Goal: Task Accomplishment & Management: Manage account settings

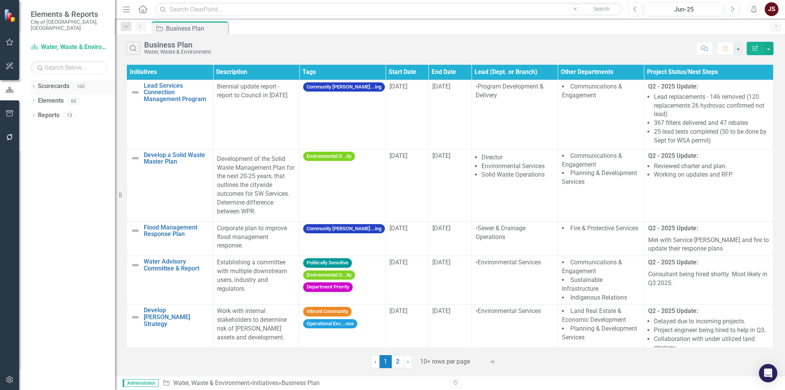
click at [36, 85] on icon "Dropdown" at bounding box center [33, 87] width 5 height 4
click at [36, 112] on div "Dropdown" at bounding box center [38, 115] width 6 height 7
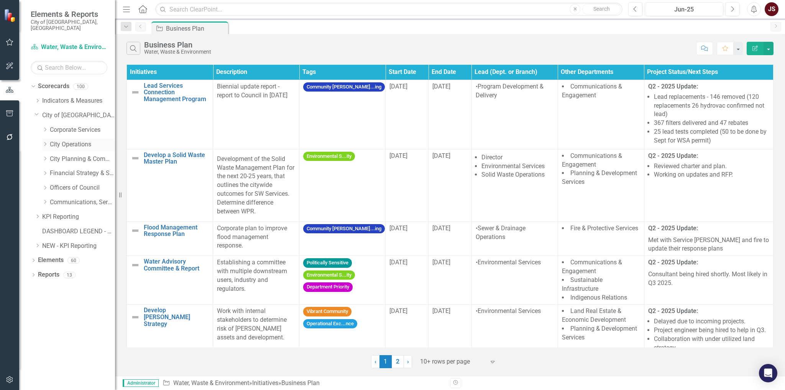
click at [45, 142] on icon "Dropdown" at bounding box center [45, 144] width 6 height 5
click at [69, 155] on link "Roadways & Transportation" at bounding box center [87, 159] width 58 height 9
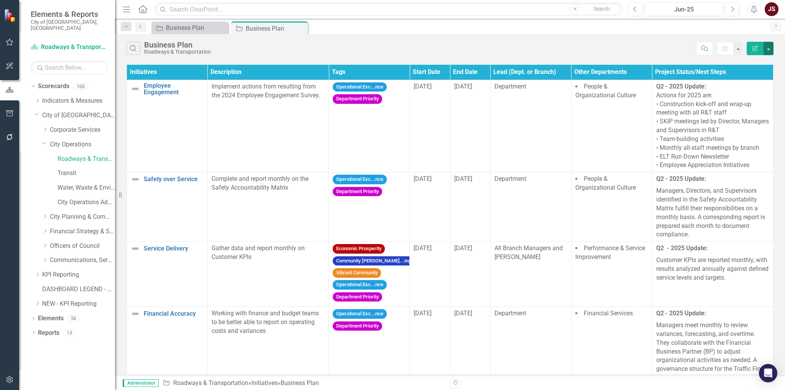
click at [772, 46] on button "button" at bounding box center [769, 48] width 10 height 13
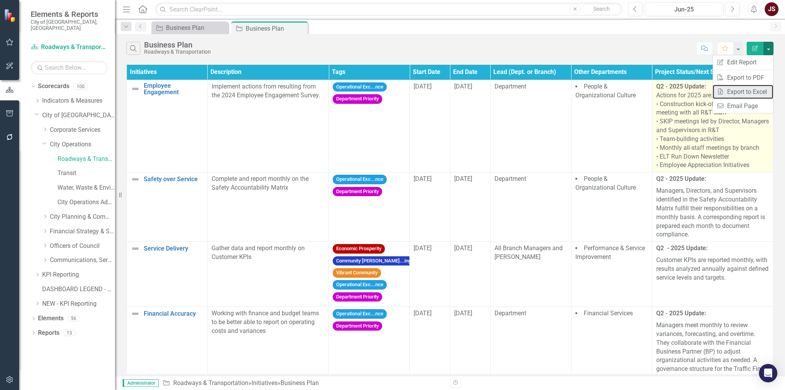
click at [733, 95] on link "Excel Export to Excel" at bounding box center [743, 92] width 61 height 14
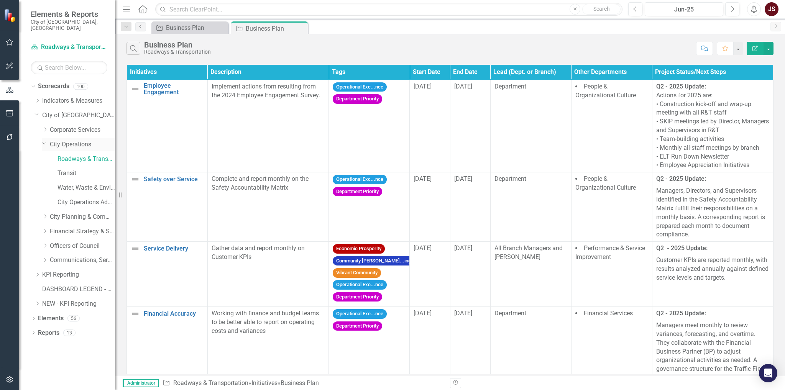
click at [43, 143] on icon at bounding box center [45, 144] width 4 height 2
click at [48, 186] on icon "Dropdown" at bounding box center [45, 188] width 6 height 5
click at [53, 229] on icon "Dropdown" at bounding box center [53, 231] width 6 height 5
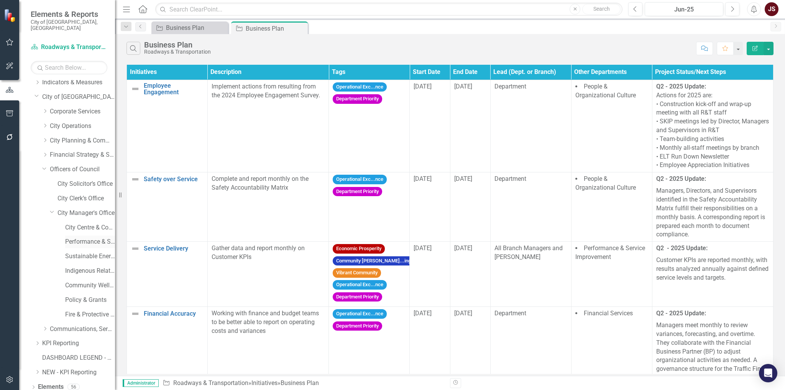
scroll to position [32, 0]
click at [83, 210] on link "City Centre & Community Standards" at bounding box center [90, 214] width 50 height 9
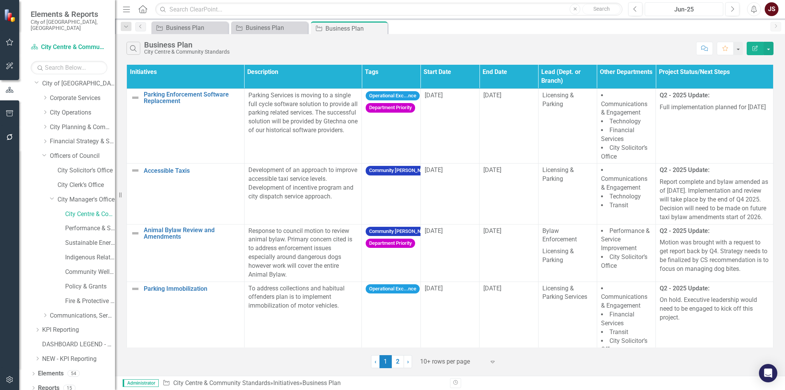
click at [696, 11] on div "Jun-25" at bounding box center [684, 9] width 73 height 9
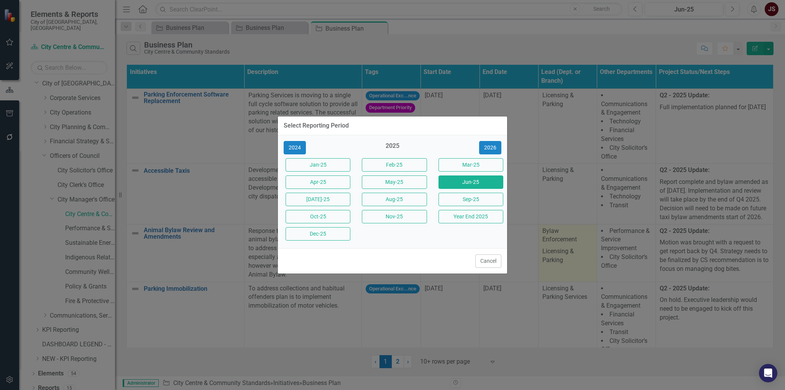
drag, startPoint x: 488, startPoint y: 260, endPoint x: 571, endPoint y: 266, distance: 82.6
click at [488, 260] on button "Cancel" at bounding box center [489, 261] width 26 height 13
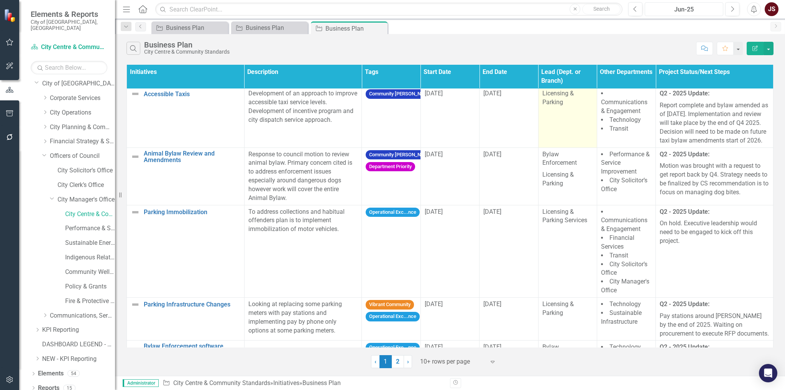
scroll to position [153, 0]
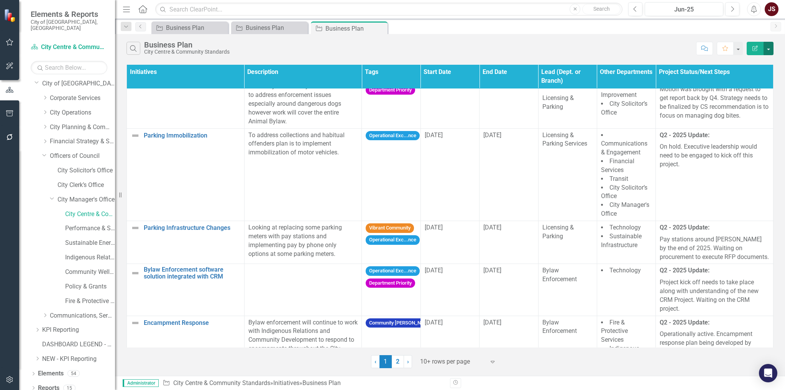
click at [770, 51] on button "button" at bounding box center [769, 48] width 10 height 13
click at [746, 91] on link "Excel Export to Excel" at bounding box center [743, 92] width 61 height 14
click at [84, 297] on link "Fire & Protective Services" at bounding box center [90, 301] width 50 height 9
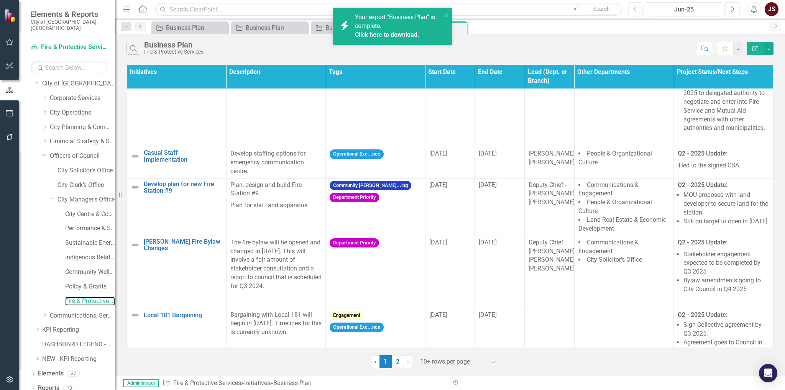
scroll to position [460, 0]
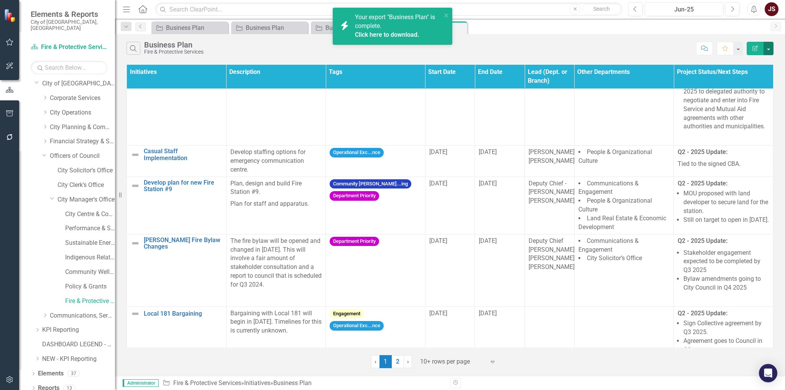
click at [772, 49] on button "button" at bounding box center [769, 48] width 10 height 13
click at [753, 89] on link "Excel Export to Excel" at bounding box center [743, 92] width 61 height 14
click at [0, 0] on icon "Close" at bounding box center [0, 0] width 0 height 0
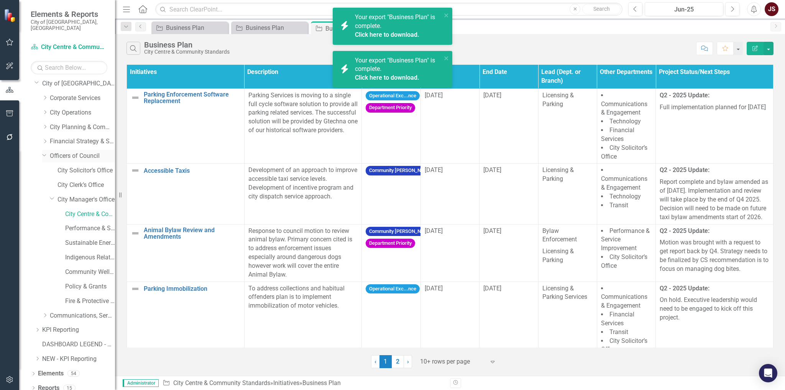
click at [44, 154] on icon at bounding box center [45, 155] width 4 height 2
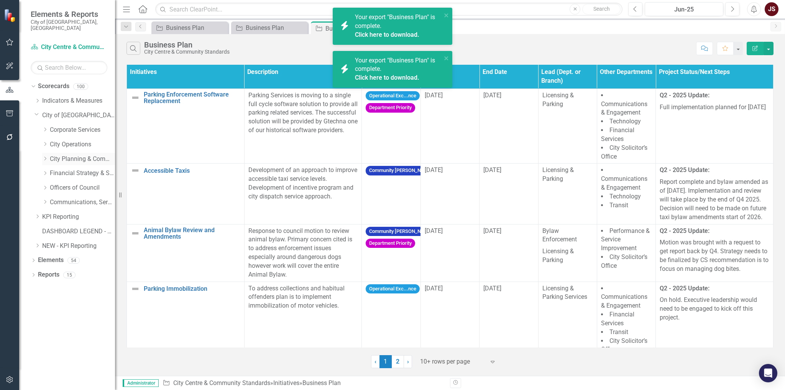
click at [43, 156] on icon "Dropdown" at bounding box center [45, 158] width 6 height 5
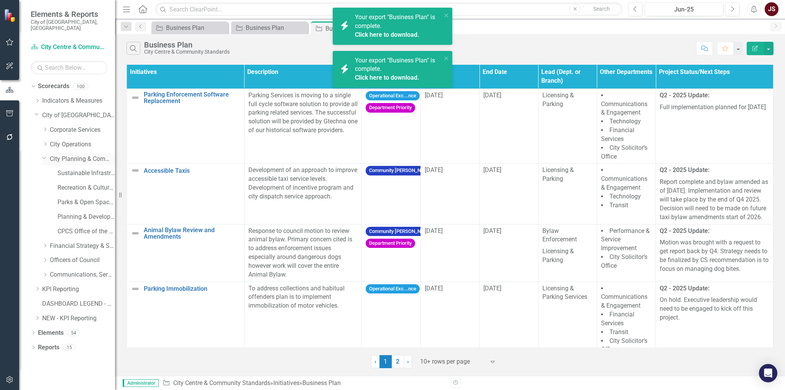
click at [43, 155] on icon "Dropdown" at bounding box center [44, 158] width 5 height 6
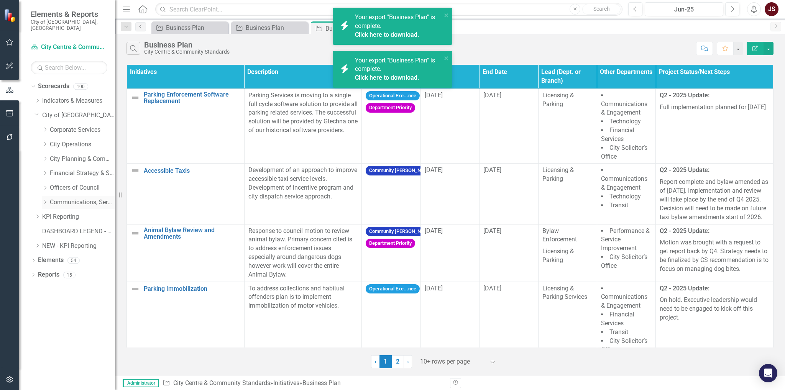
click at [46, 201] on icon at bounding box center [45, 203] width 2 height 4
click at [71, 227] on link "Tourism" at bounding box center [87, 231] width 58 height 9
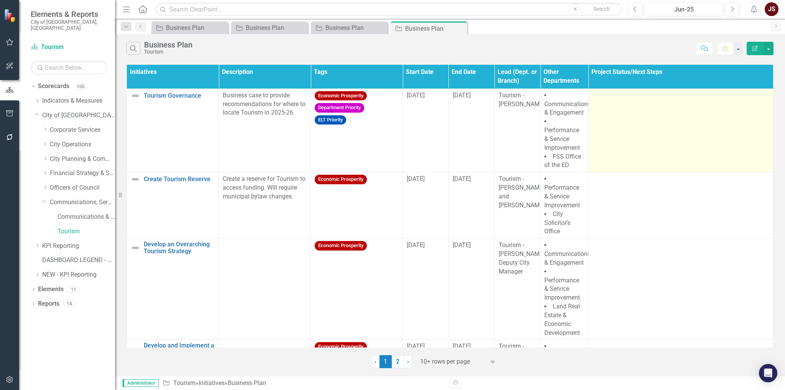
click at [648, 139] on td at bounding box center [681, 131] width 185 height 84
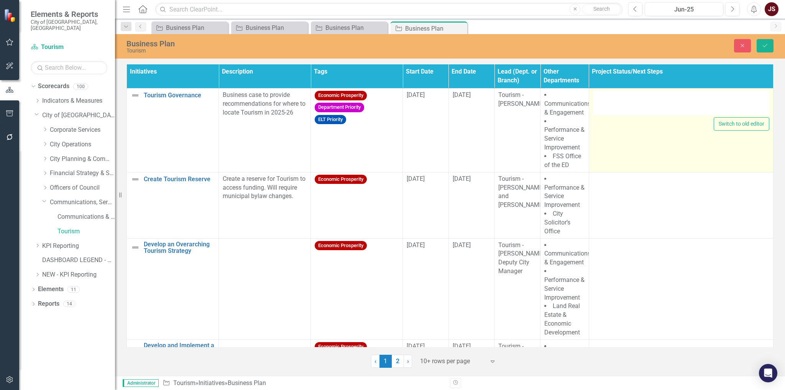
click at [676, 112] on div at bounding box center [681, 103] width 176 height 25
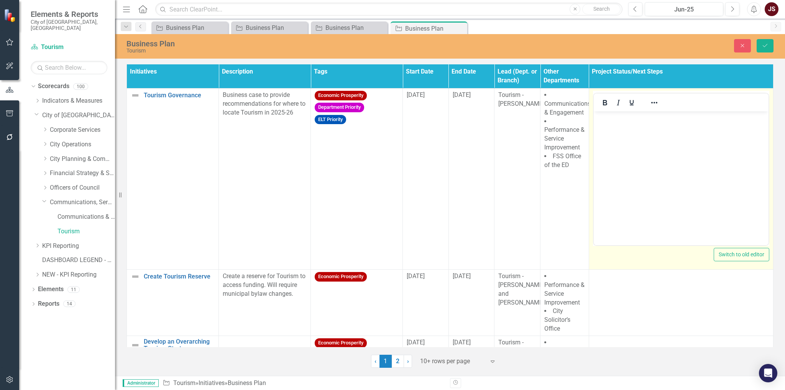
click at [643, 125] on body "Rich Text Area. Press ALT-0 for help." at bounding box center [681, 169] width 175 height 115
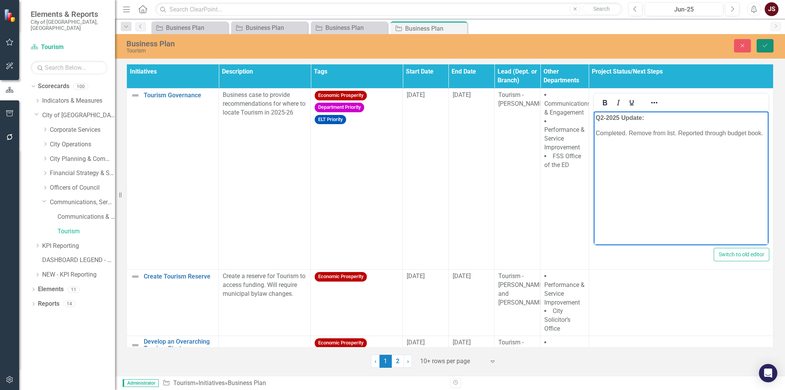
click at [765, 47] on icon "Save" at bounding box center [765, 45] width 7 height 5
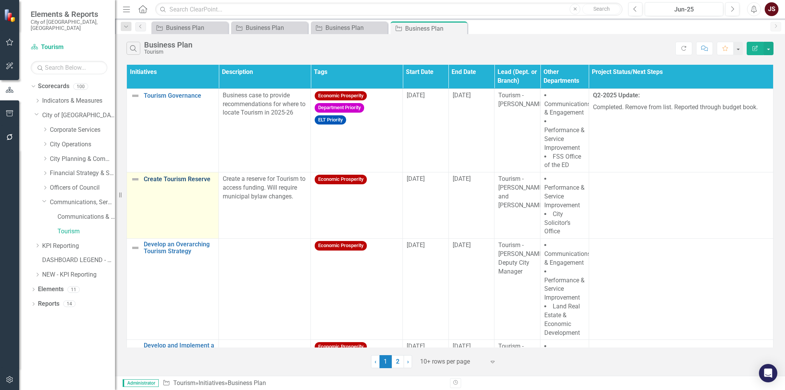
click at [175, 181] on link "Create Tourism Reserve" at bounding box center [179, 179] width 71 height 7
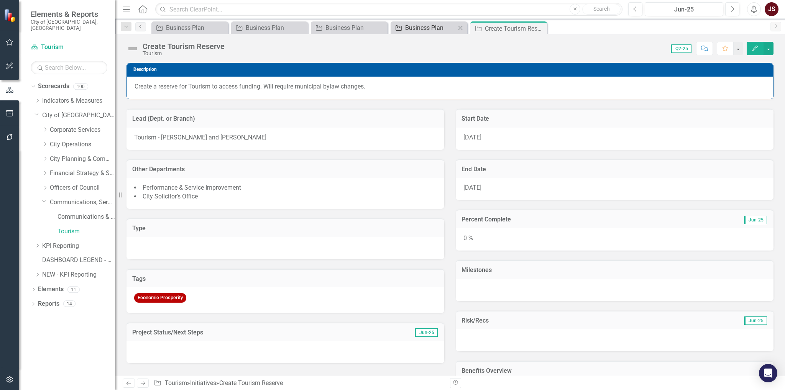
click at [442, 28] on div "Business Plan" at bounding box center [430, 28] width 51 height 10
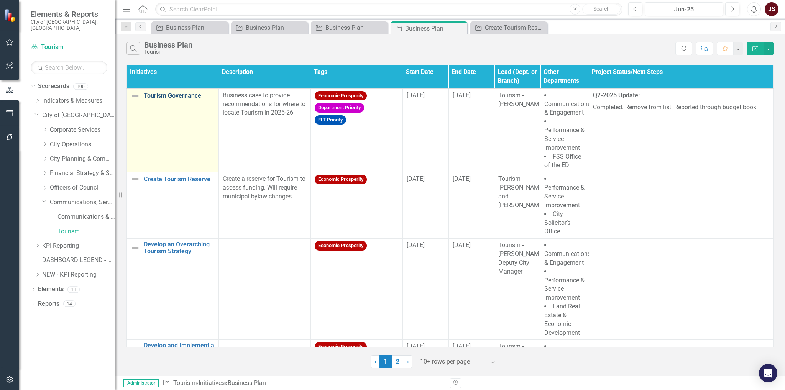
click at [183, 94] on link "Tourism Governance" at bounding box center [179, 95] width 71 height 7
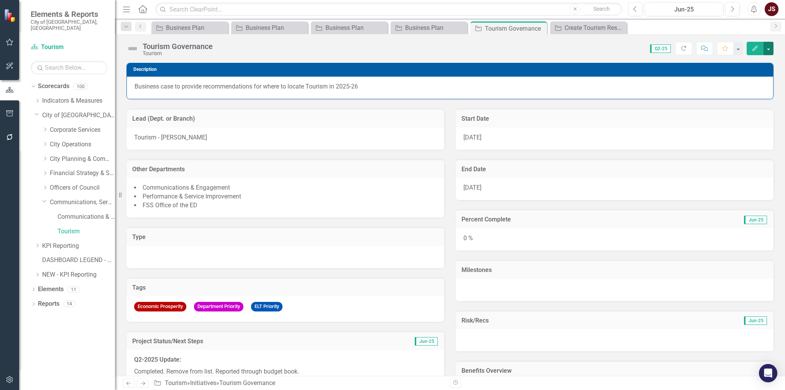
click at [770, 47] on button "button" at bounding box center [769, 48] width 10 height 13
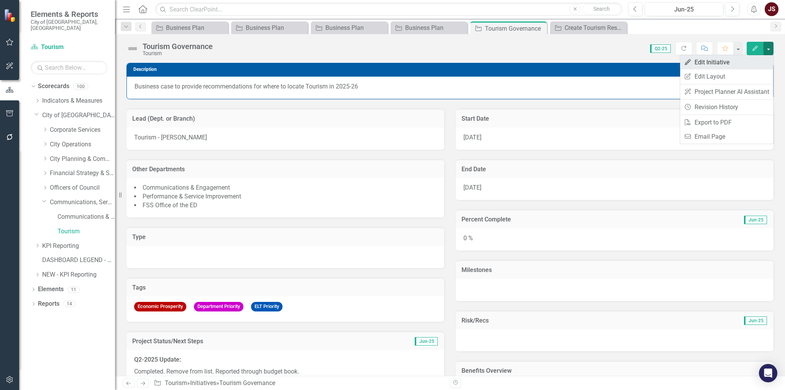
click at [752, 66] on link "Edit Edit Initiative" at bounding box center [726, 62] width 93 height 14
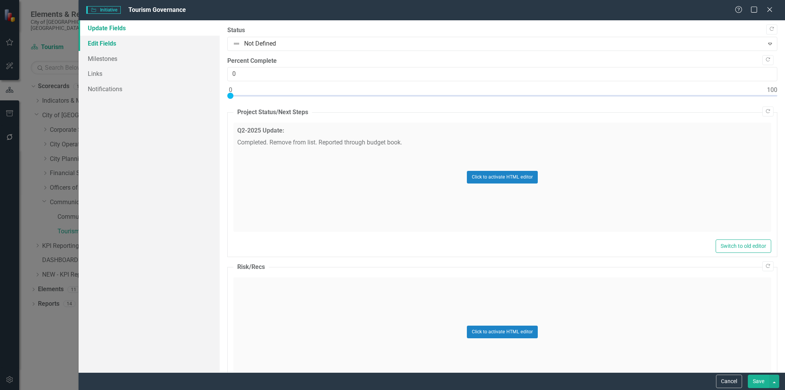
click at [109, 44] on link "Edit Fields" at bounding box center [150, 43] width 142 height 15
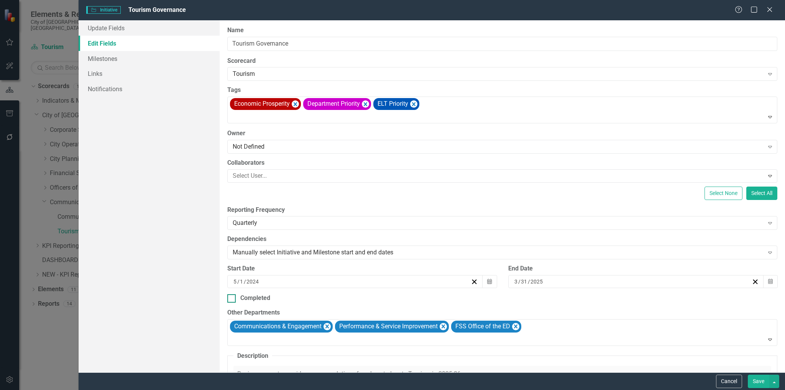
click at [232, 301] on div at bounding box center [231, 299] width 8 height 8
click at [232, 300] on input "Completed" at bounding box center [229, 297] width 5 height 5
checkbox input "true"
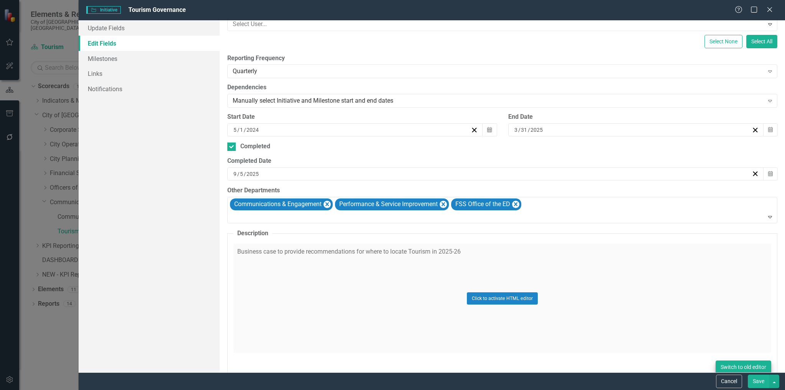
scroll to position [153, 0]
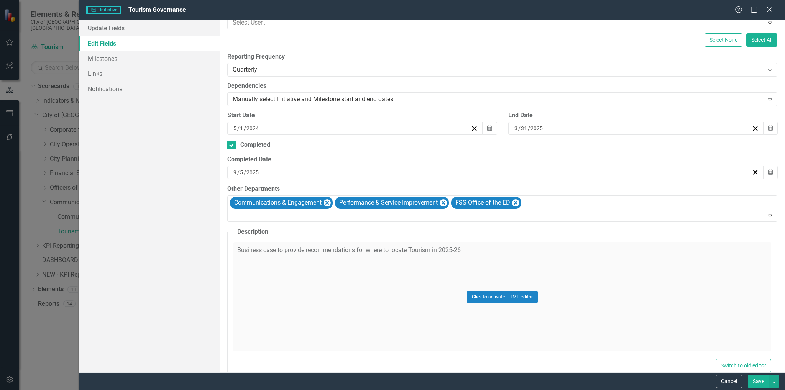
click at [763, 386] on button "Save" at bounding box center [758, 381] width 21 height 13
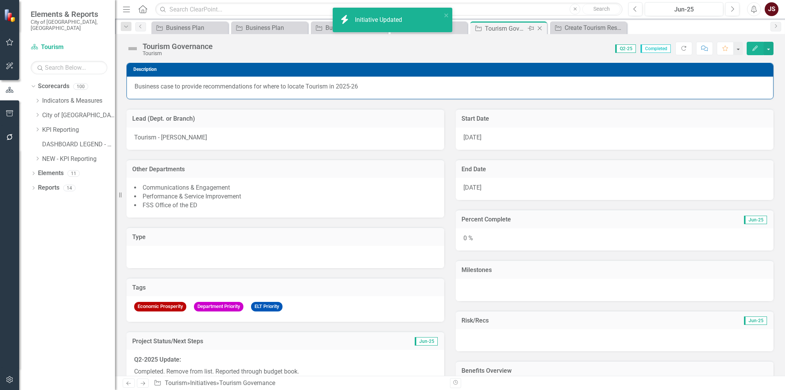
click at [539, 26] on icon "Close" at bounding box center [540, 28] width 8 height 6
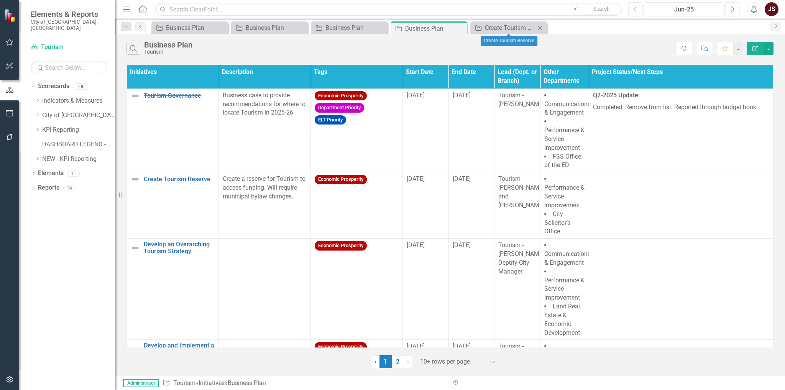
click at [541, 27] on icon at bounding box center [540, 28] width 4 height 4
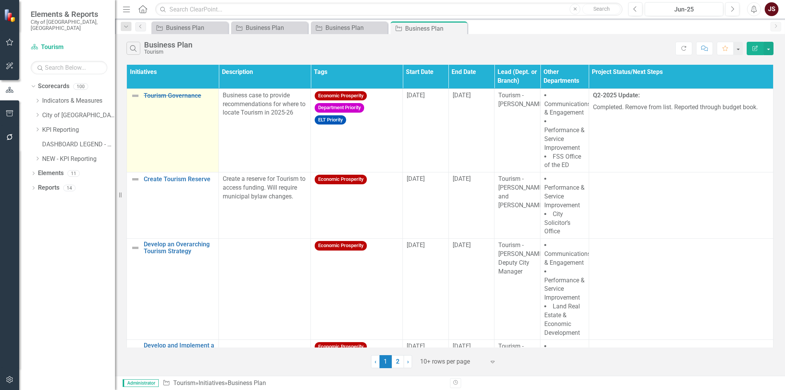
click at [136, 93] on img at bounding box center [135, 95] width 9 height 9
click at [137, 93] on img at bounding box center [135, 95] width 9 height 9
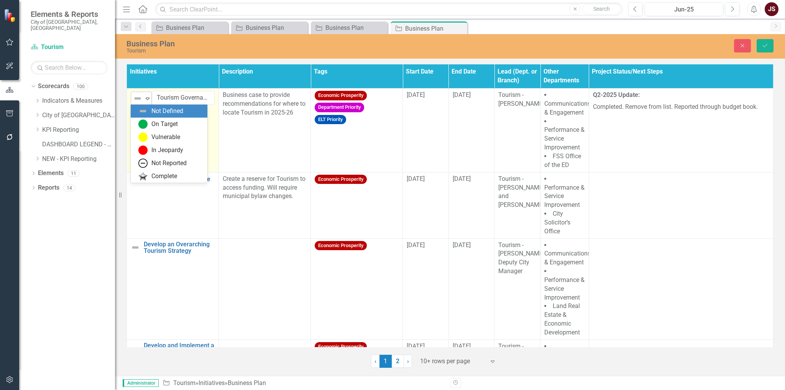
click at [143, 100] on div "Not Defined" at bounding box center [138, 98] width 12 height 11
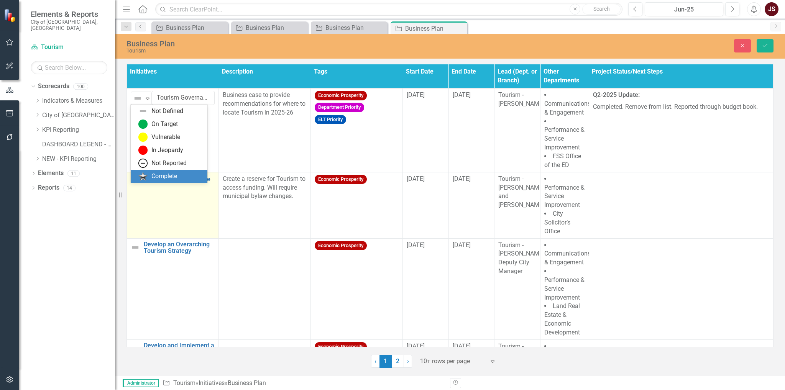
click at [161, 174] on div "Complete" at bounding box center [164, 176] width 26 height 9
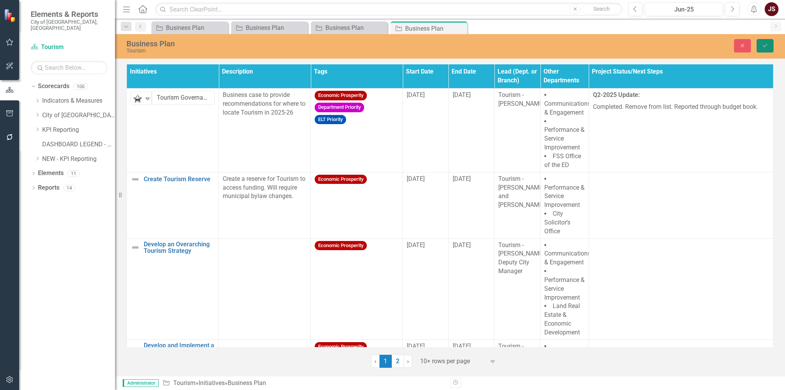
click at [768, 49] on button "Save" at bounding box center [765, 45] width 17 height 13
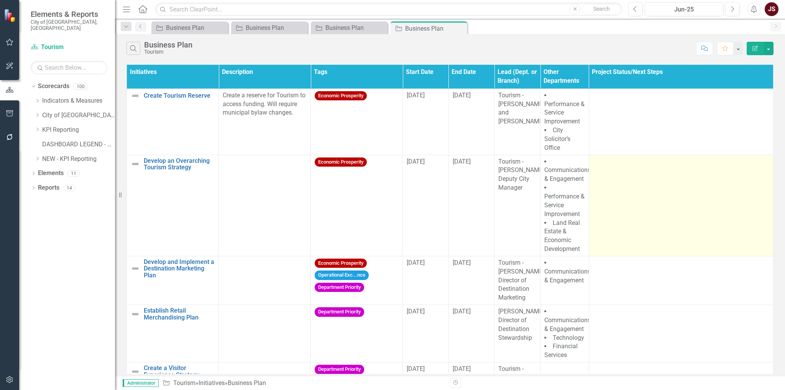
click at [625, 198] on td at bounding box center [681, 205] width 184 height 101
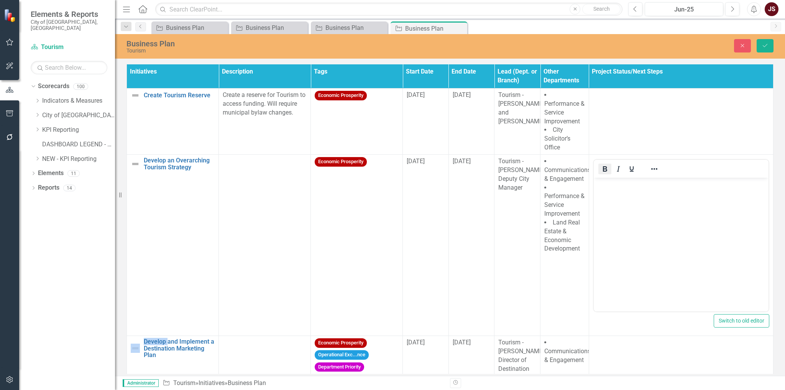
click at [603, 171] on icon "Bold" at bounding box center [605, 168] width 4 height 5
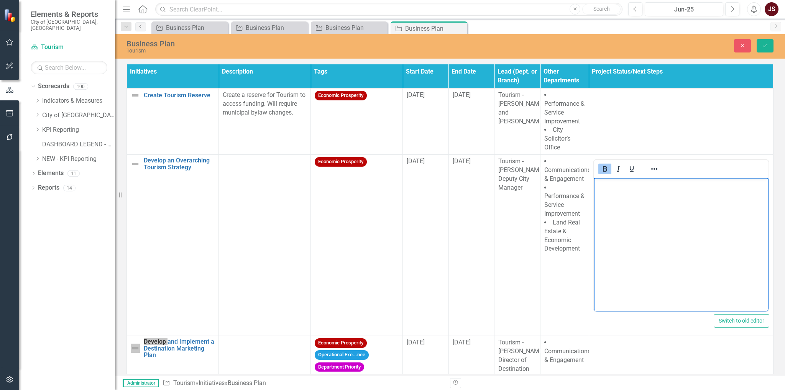
click at [612, 196] on body "﻿" at bounding box center [681, 235] width 175 height 115
click at [769, 39] on button "Save" at bounding box center [765, 45] width 17 height 13
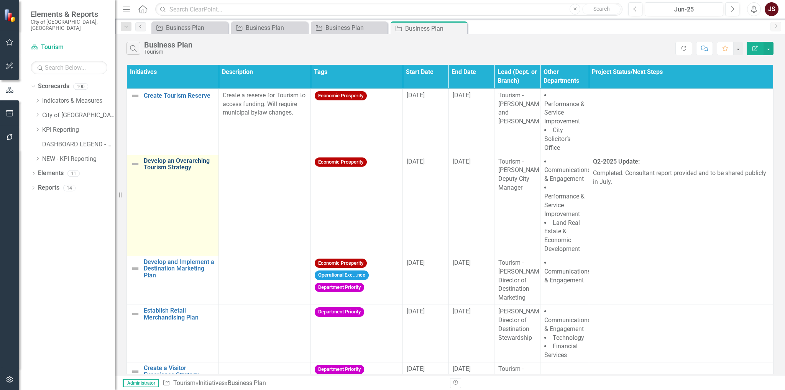
click at [181, 164] on link "Develop an Overarching Tourism Strategy" at bounding box center [179, 164] width 71 height 13
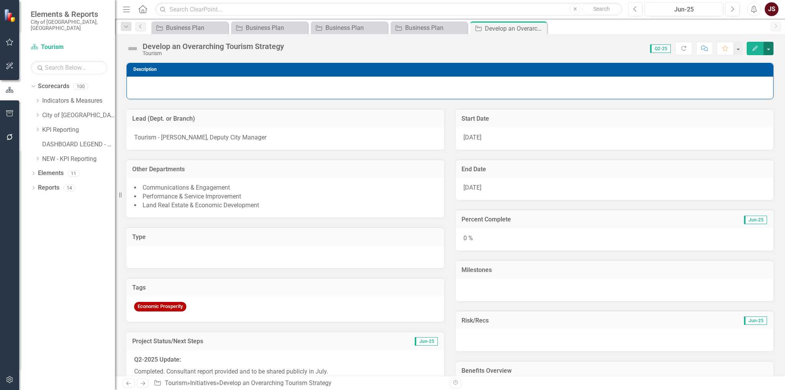
click at [772, 46] on button "button" at bounding box center [769, 48] width 10 height 13
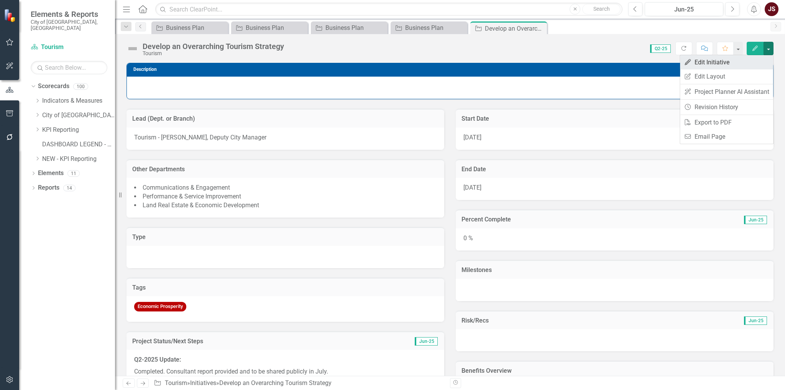
click at [737, 66] on link "Edit Edit Initiative" at bounding box center [726, 62] width 93 height 14
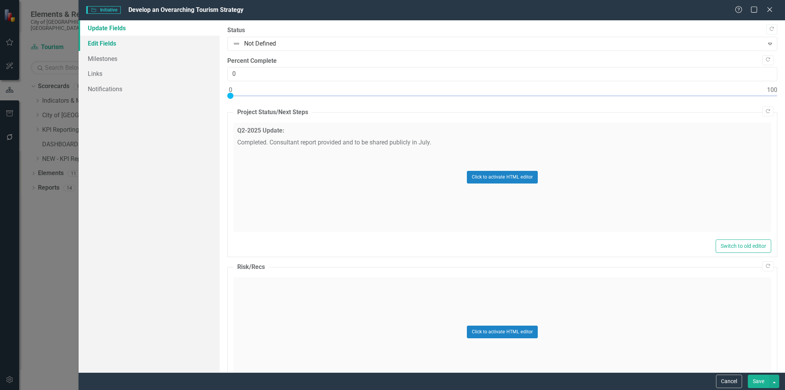
click at [110, 41] on link "Edit Fields" at bounding box center [150, 43] width 142 height 15
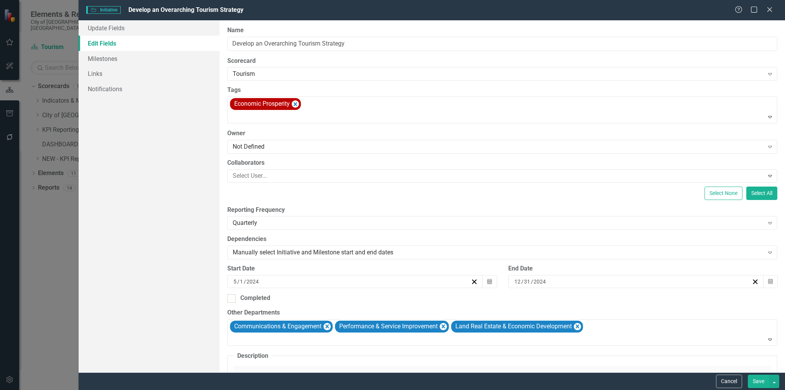
drag, startPoint x: 235, startPoint y: 298, endPoint x: 261, endPoint y: 303, distance: 25.9
click at [235, 298] on div at bounding box center [231, 299] width 8 height 8
click at [232, 298] on input "Completed" at bounding box center [229, 297] width 5 height 5
checkbox input "true"
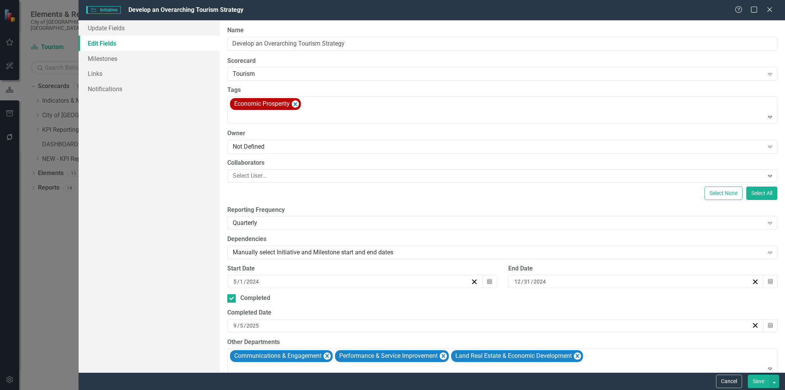
click at [756, 379] on button "Save" at bounding box center [758, 381] width 21 height 13
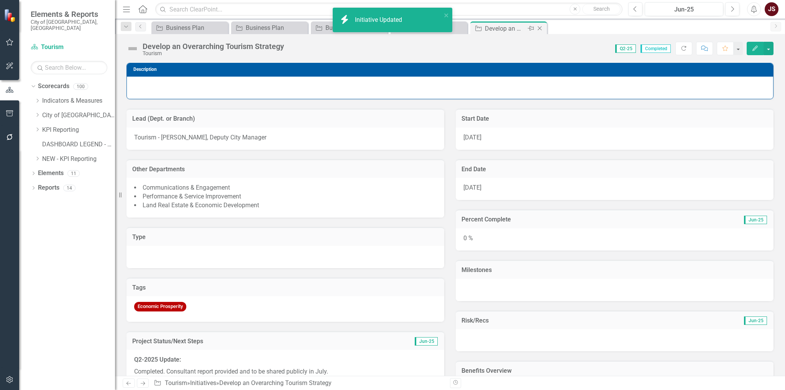
click at [540, 28] on icon at bounding box center [540, 28] width 4 height 4
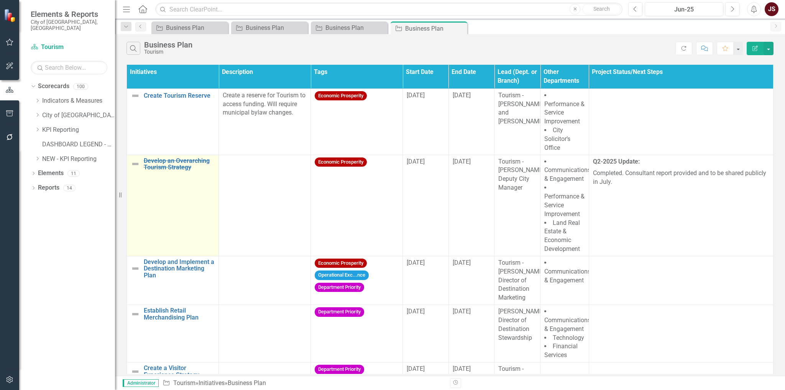
click at [132, 164] on img at bounding box center [135, 164] width 9 height 9
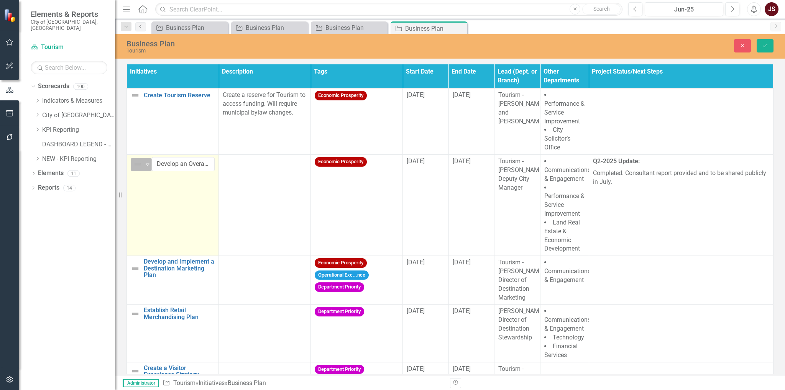
click at [135, 164] on img at bounding box center [137, 164] width 9 height 9
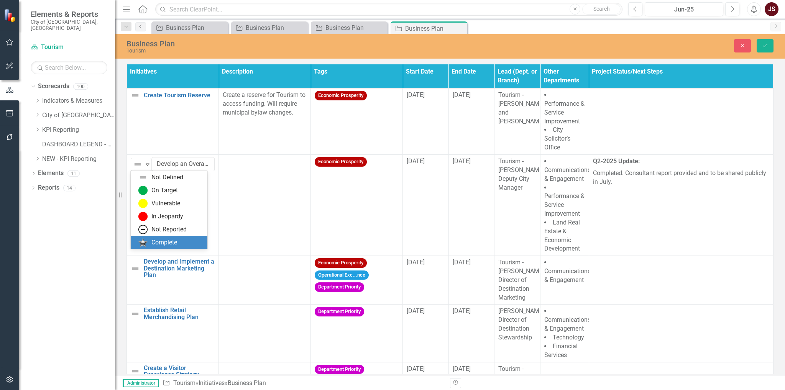
click at [160, 244] on div "Complete" at bounding box center [164, 243] width 26 height 9
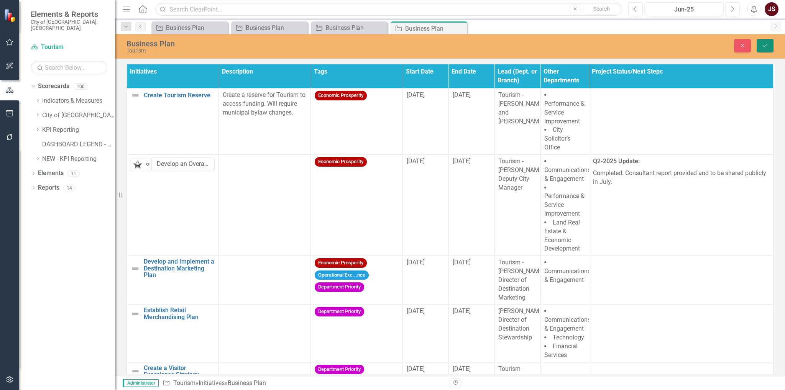
click at [769, 46] on icon "Save" at bounding box center [765, 45] width 7 height 5
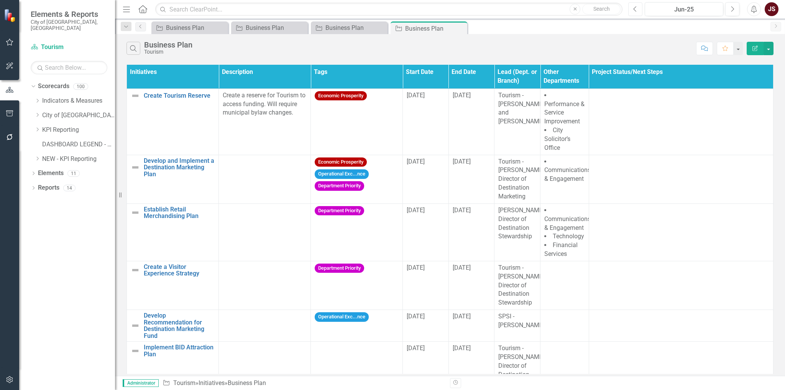
click at [641, 11] on button "Previous" at bounding box center [636, 9] width 14 height 14
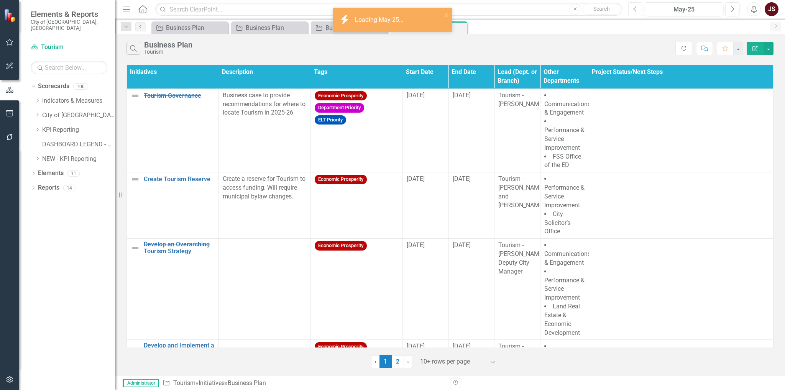
click at [637, 11] on icon "button" at bounding box center [635, 8] width 3 height 5
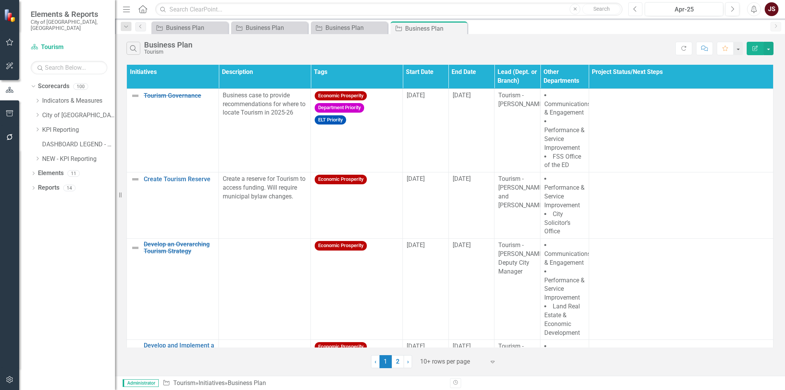
click at [637, 11] on icon "button" at bounding box center [635, 8] width 3 height 5
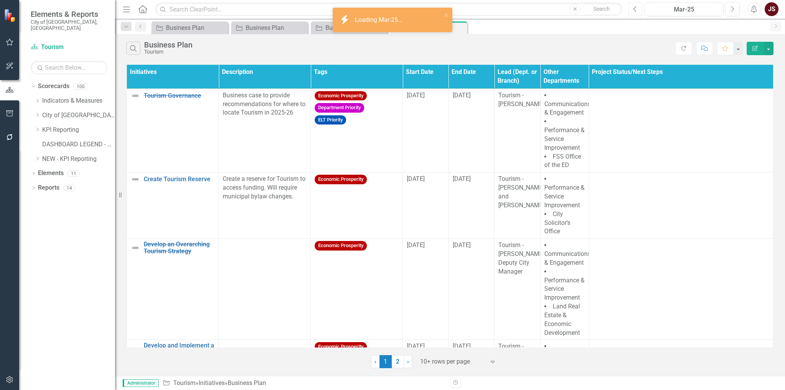
click at [637, 11] on icon "button" at bounding box center [635, 8] width 3 height 5
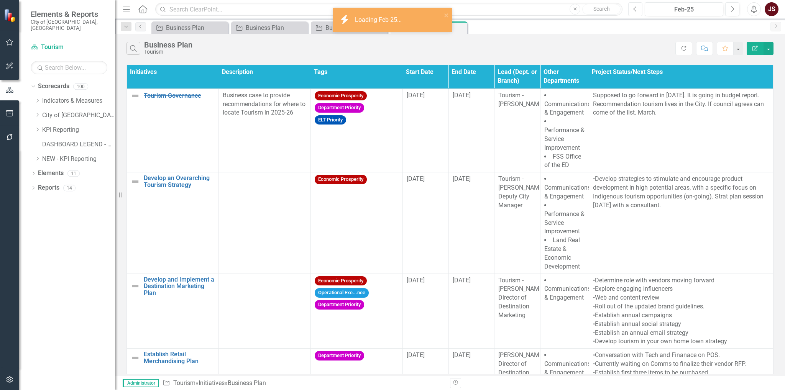
click at [637, 11] on icon "button" at bounding box center [635, 8] width 3 height 5
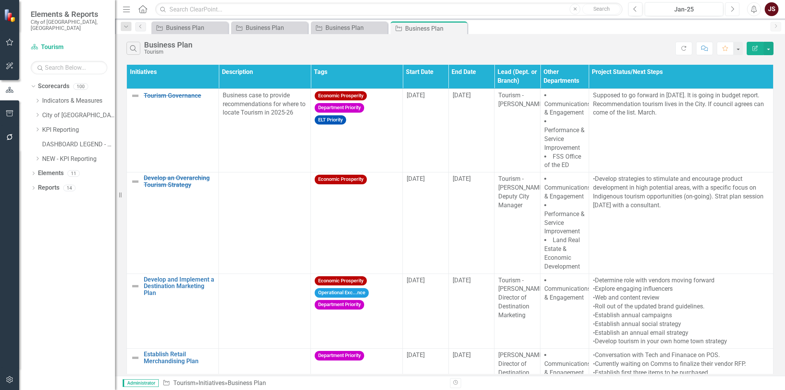
click at [733, 8] on icon "Next" at bounding box center [733, 9] width 4 height 7
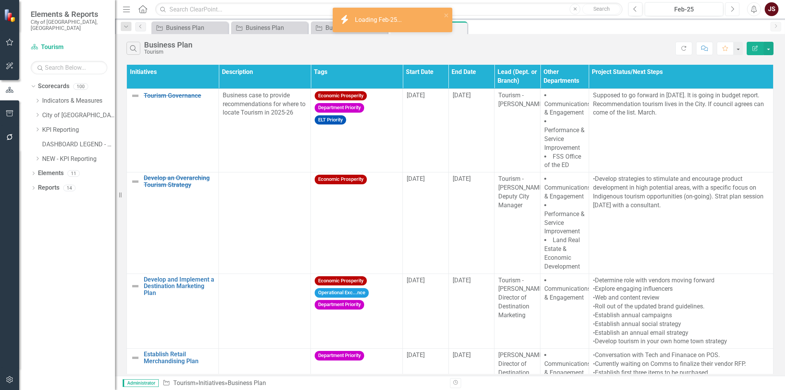
click at [733, 8] on icon "Next" at bounding box center [733, 9] width 4 height 7
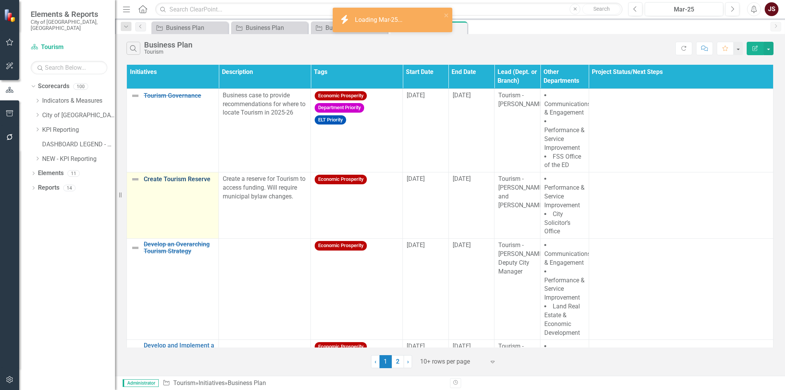
click at [173, 179] on link "Create Tourism Reserve" at bounding box center [179, 179] width 71 height 7
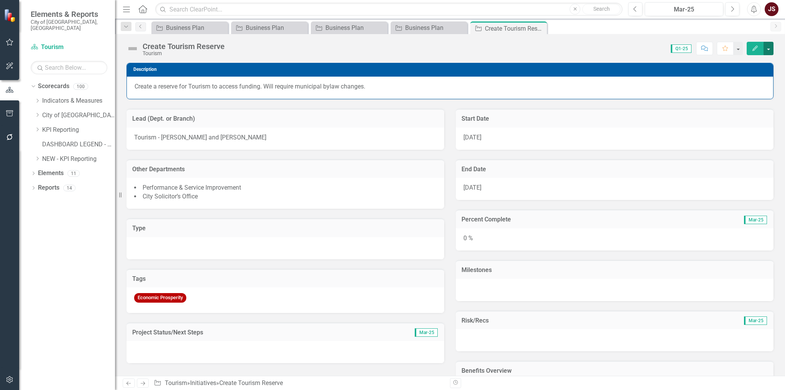
click at [771, 51] on button "button" at bounding box center [769, 48] width 10 height 13
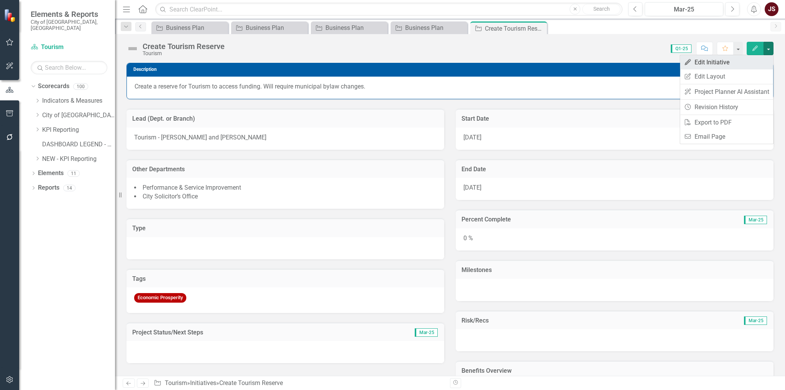
click at [724, 64] on link "Edit Edit Initiative" at bounding box center [726, 62] width 93 height 14
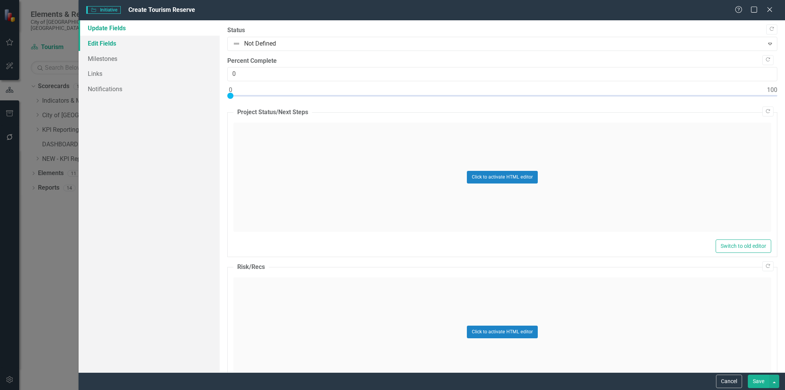
click at [106, 46] on link "Edit Fields" at bounding box center [150, 43] width 142 height 15
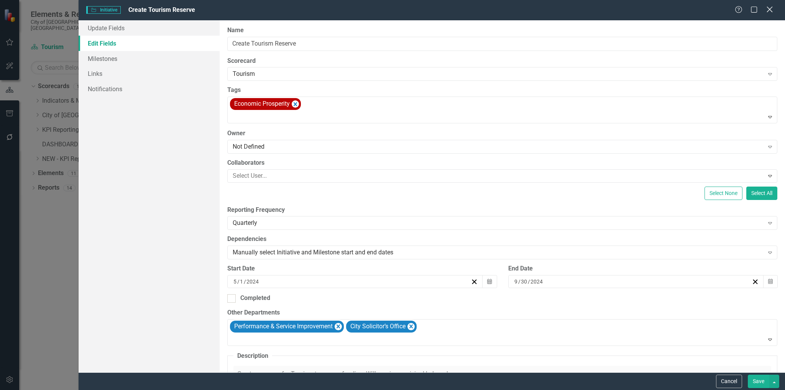
click at [769, 7] on icon "Close" at bounding box center [770, 9] width 10 height 7
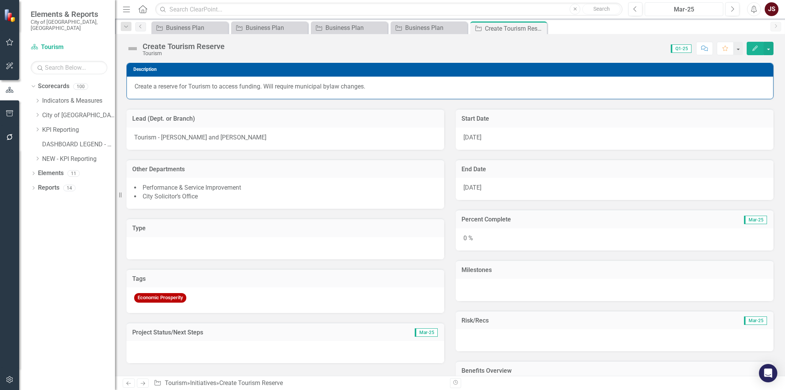
click at [676, 7] on div "Mar-25" at bounding box center [684, 9] width 73 height 9
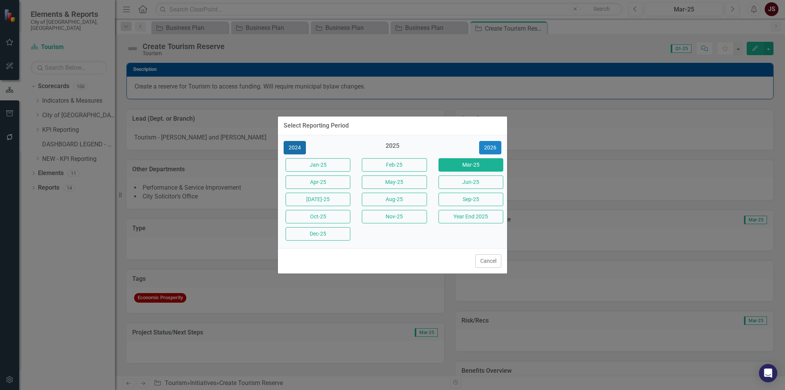
click at [294, 145] on button "2024" at bounding box center [295, 147] width 22 height 13
click at [459, 214] on button "Year End 2024" at bounding box center [471, 216] width 65 height 13
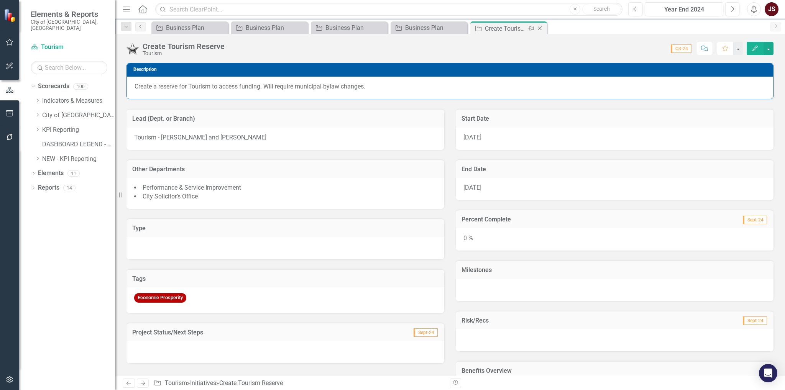
click at [541, 28] on icon "Close" at bounding box center [540, 28] width 8 height 6
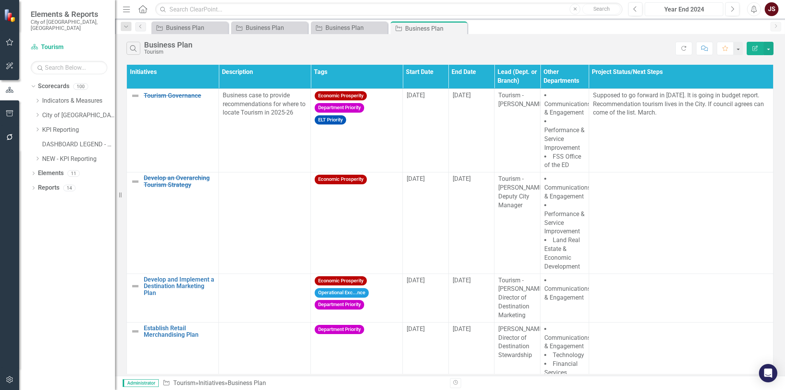
click at [706, 13] on div "Year End 2024" at bounding box center [684, 9] width 73 height 9
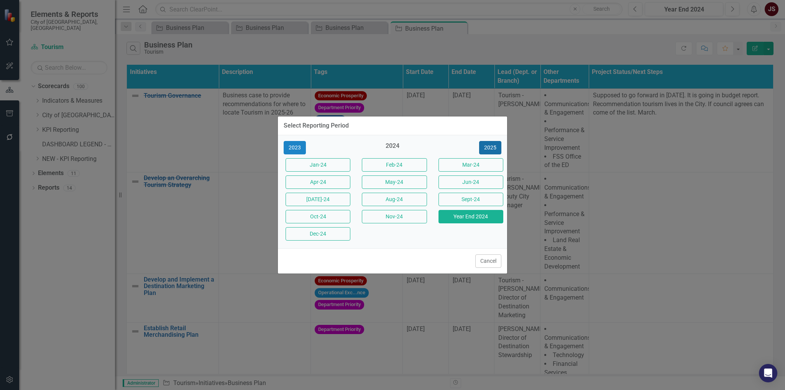
click at [489, 151] on button "2025" at bounding box center [490, 147] width 22 height 13
click at [471, 184] on button "Jun-25" at bounding box center [471, 182] width 65 height 13
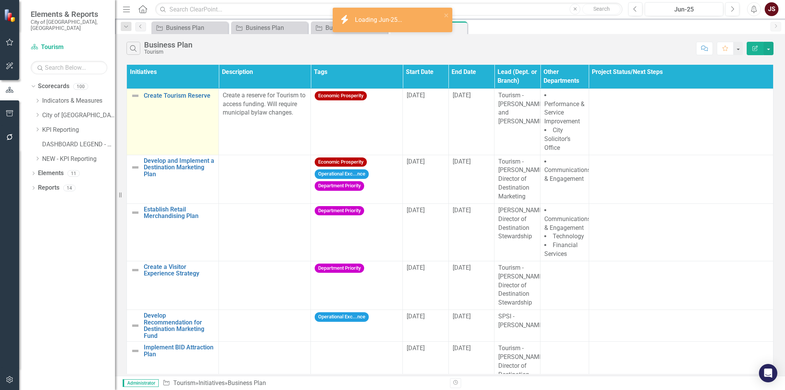
click at [134, 92] on img at bounding box center [135, 95] width 9 height 9
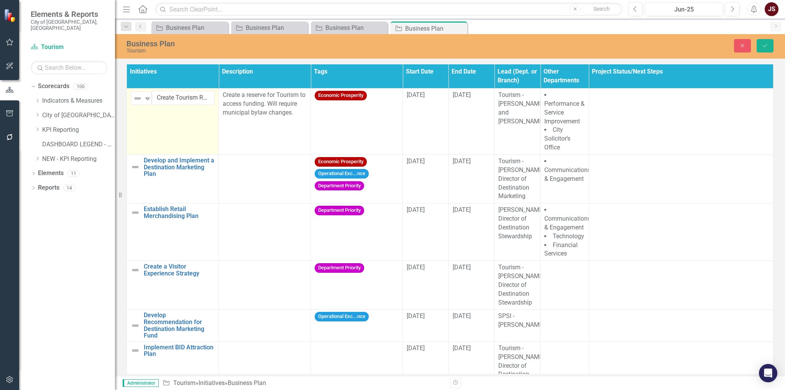
click at [170, 129] on td "Not Defined Expand Create Tourism Reserve Link Map View Link Map Edit Edit Init…" at bounding box center [173, 122] width 92 height 66
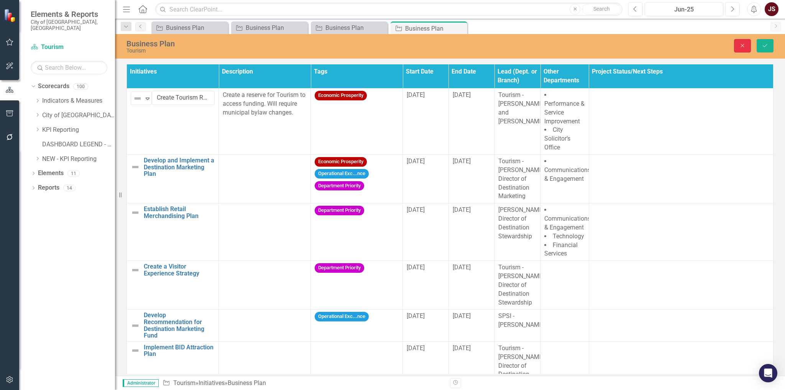
click at [741, 51] on button "Close" at bounding box center [742, 45] width 17 height 13
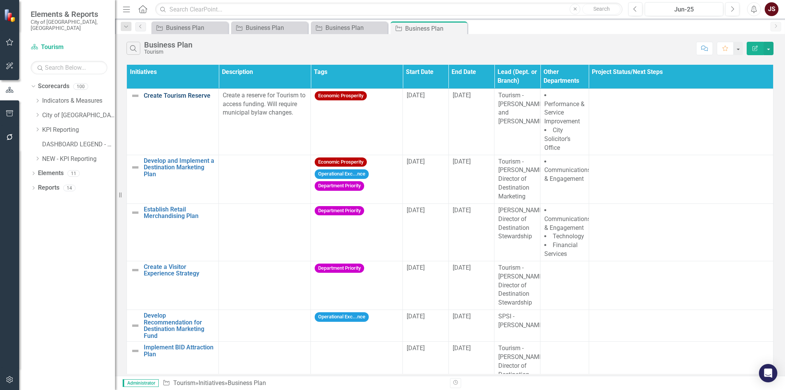
click at [186, 96] on link "Create Tourism Reserve" at bounding box center [179, 95] width 71 height 7
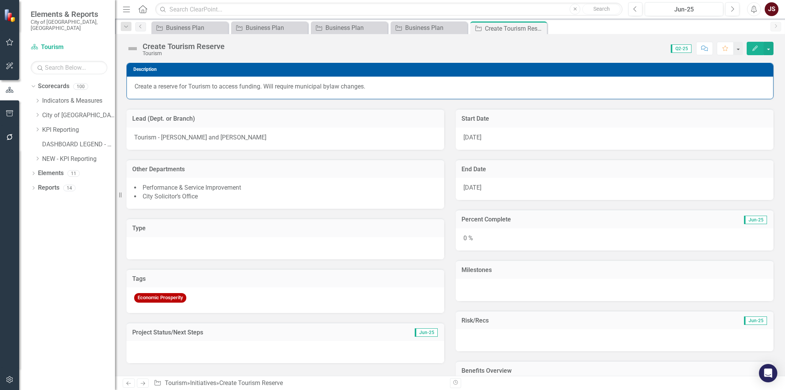
click at [775, 49] on div "Create Tourism Reserve Tourism Score: N/A Q2-25 Completed Comment Favorite Edit" at bounding box center [450, 45] width 670 height 23
click at [772, 49] on button "button" at bounding box center [769, 48] width 10 height 13
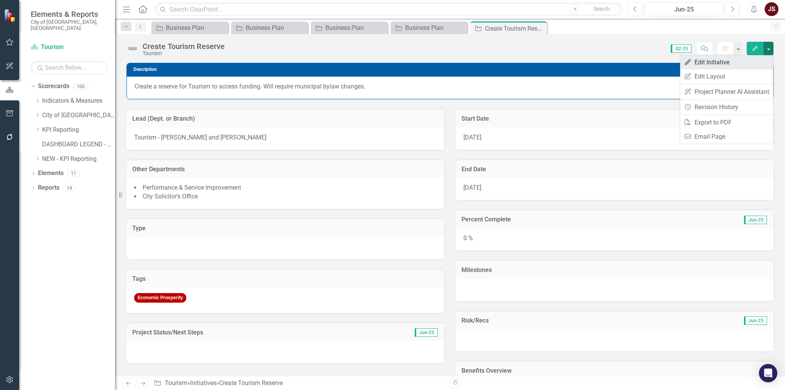
click at [752, 63] on link "Edit Edit Initiative" at bounding box center [726, 62] width 93 height 14
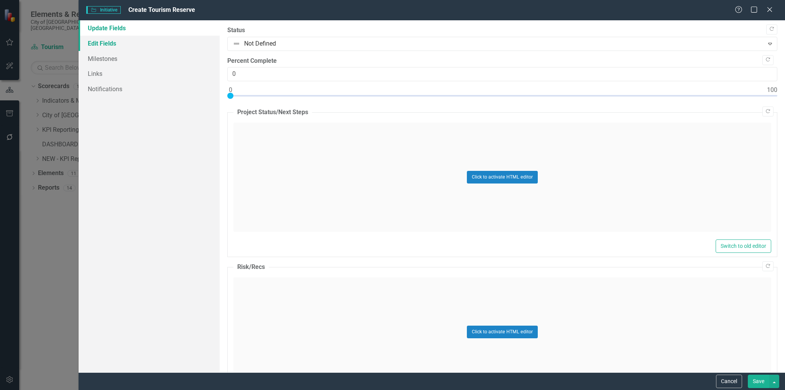
click at [112, 45] on link "Edit Fields" at bounding box center [150, 43] width 142 height 15
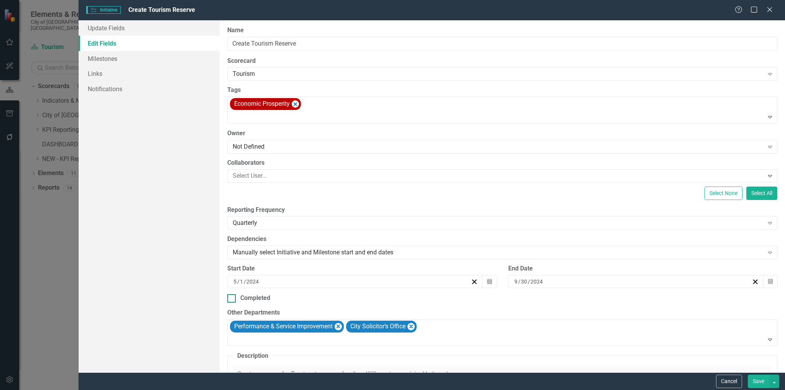
click at [236, 296] on div "Completed" at bounding box center [502, 298] width 550 height 9
click at [232, 296] on input "Completed" at bounding box center [229, 297] width 5 height 5
checkbox input "true"
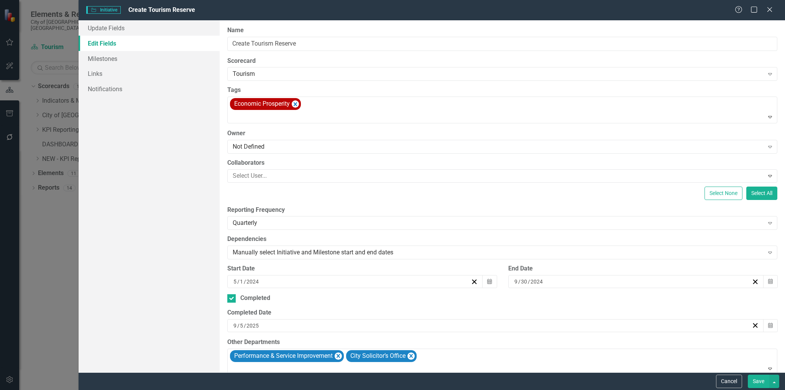
click at [762, 383] on button "Save" at bounding box center [758, 381] width 21 height 13
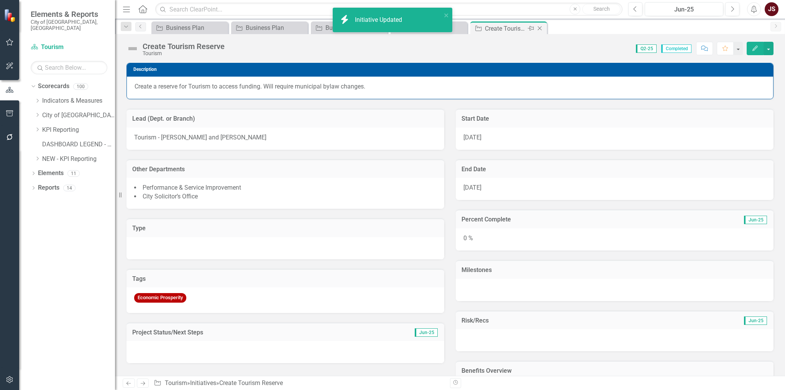
click at [539, 27] on icon at bounding box center [540, 28] width 4 height 4
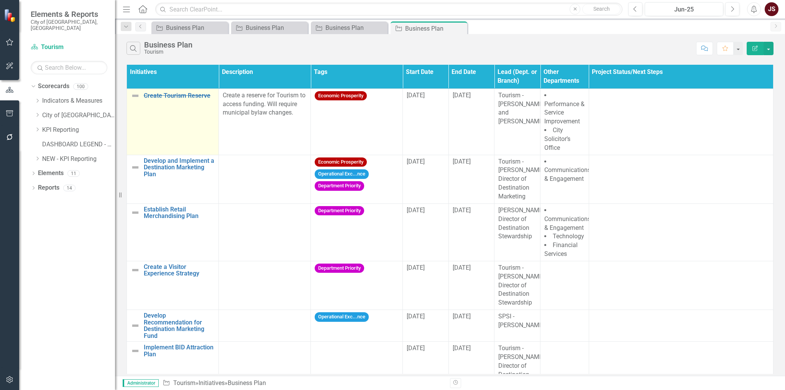
click at [135, 97] on img at bounding box center [135, 95] width 9 height 9
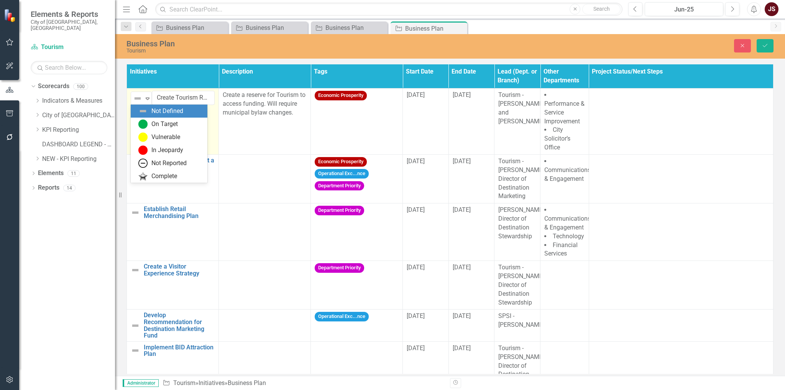
click at [135, 97] on img at bounding box center [137, 98] width 9 height 9
click at [161, 173] on div "Complete" at bounding box center [164, 176] width 26 height 9
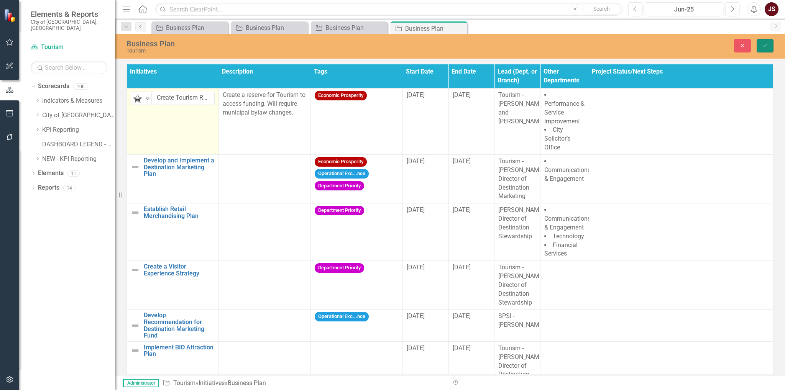
click at [768, 46] on icon "Save" at bounding box center [765, 45] width 7 height 5
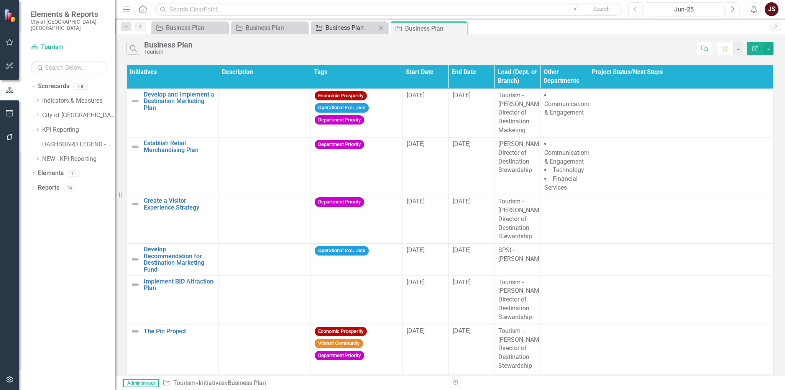
click at [344, 23] on div "Business Plan" at bounding box center [351, 28] width 51 height 10
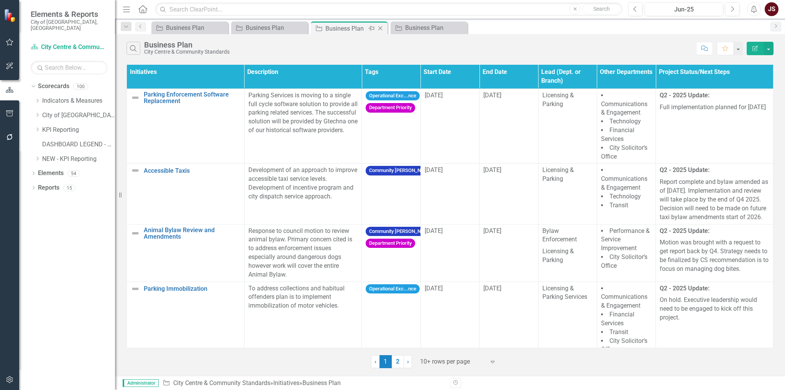
click at [382, 27] on icon "Close" at bounding box center [381, 28] width 8 height 6
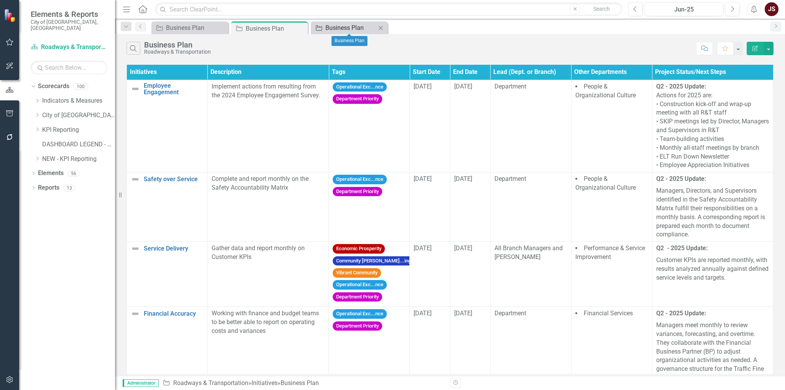
click at [360, 28] on div "Business Plan" at bounding box center [351, 28] width 51 height 10
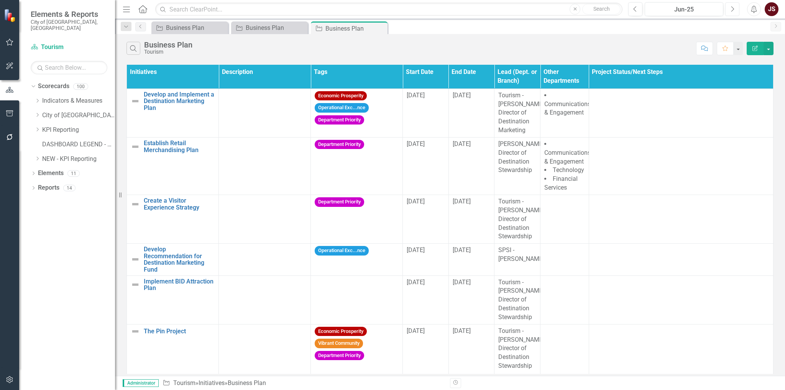
click at [735, 7] on icon "Next" at bounding box center [733, 9] width 4 height 7
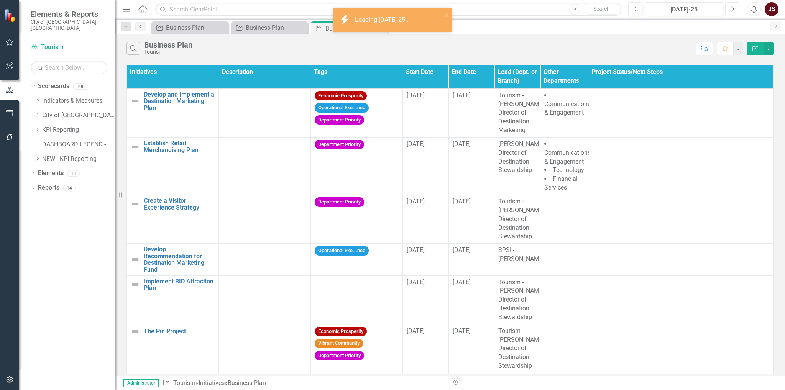
click at [735, 7] on icon "Next" at bounding box center [733, 9] width 4 height 7
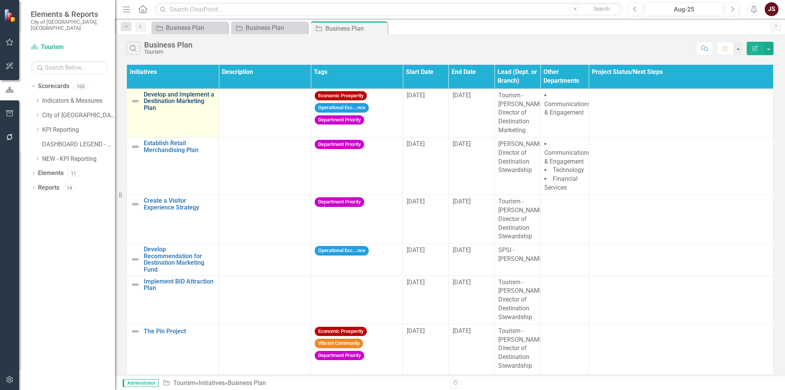
click at [189, 97] on link "Develop and Implement a Destination Marketing Plan" at bounding box center [179, 101] width 71 height 20
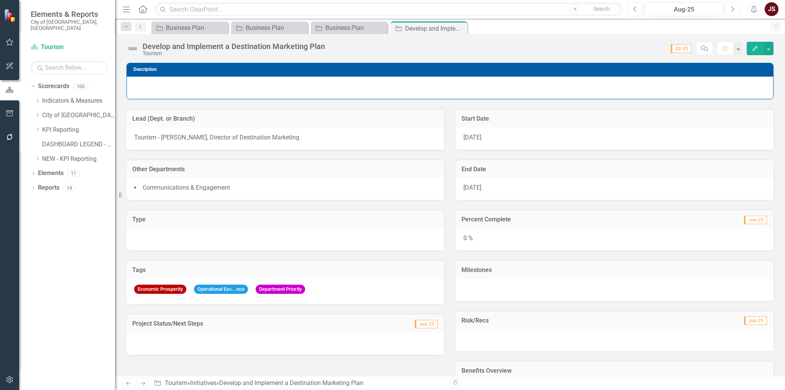
click at [737, 10] on button "Next" at bounding box center [733, 9] width 14 height 14
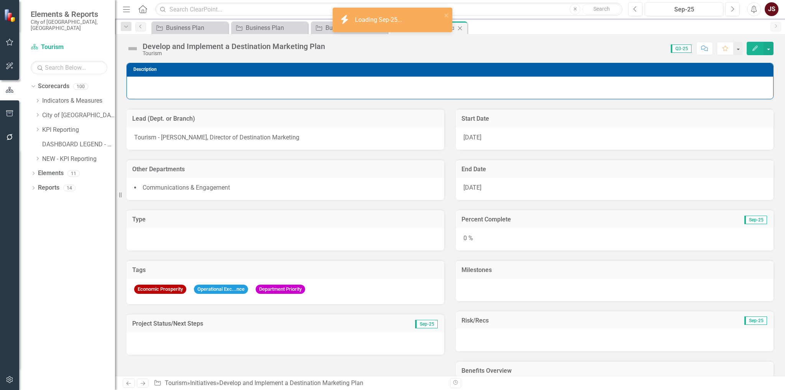
click at [462, 28] on icon "Close" at bounding box center [460, 28] width 8 height 6
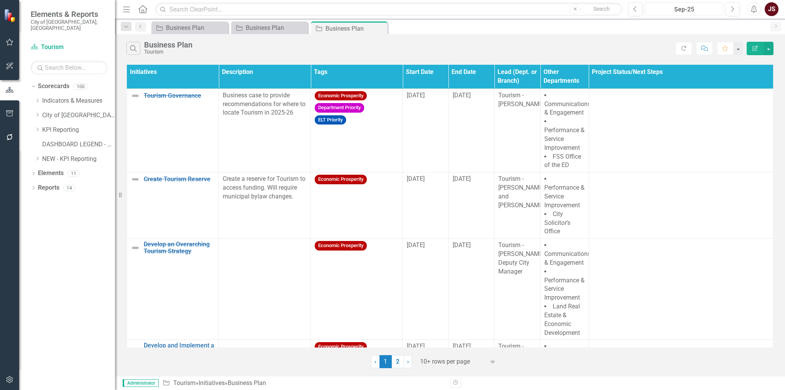
click at [676, 8] on div "Sep-25" at bounding box center [684, 9] width 73 height 9
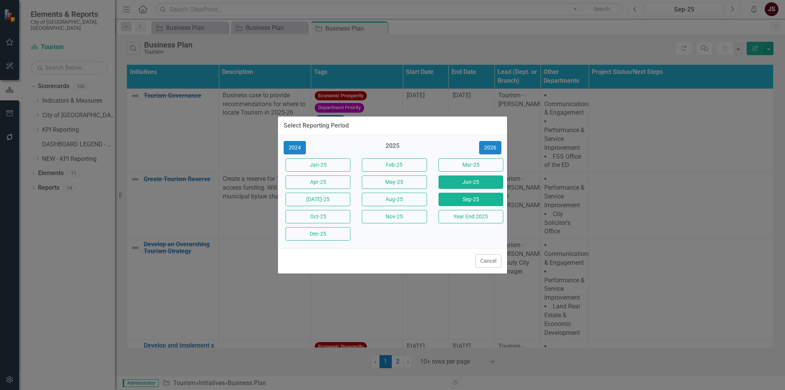
click at [452, 179] on button "Jun-25" at bounding box center [471, 182] width 65 height 13
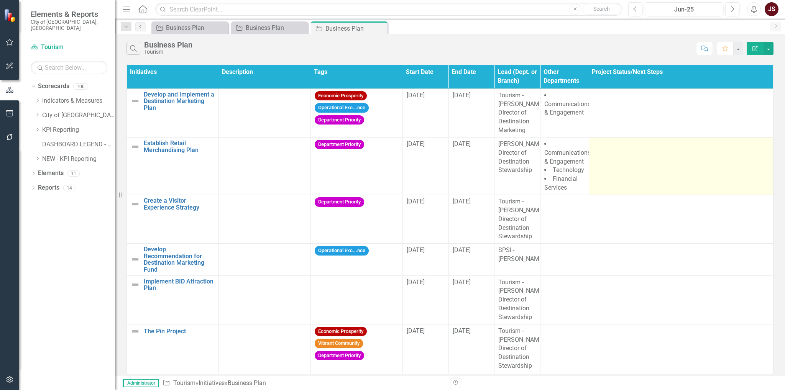
click at [636, 156] on td at bounding box center [681, 166] width 184 height 58
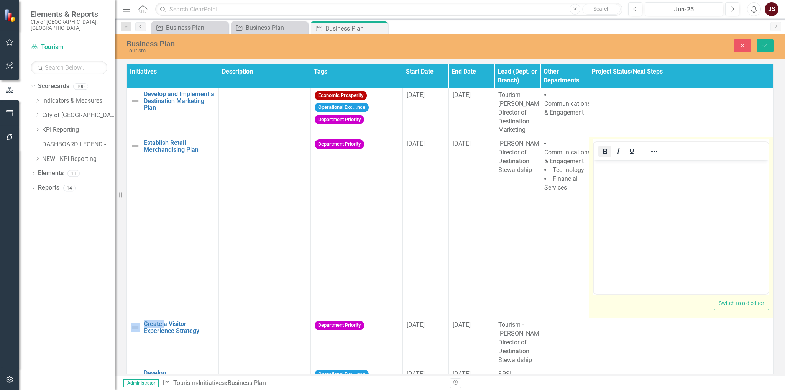
click at [601, 154] on icon "Bold" at bounding box center [605, 151] width 9 height 9
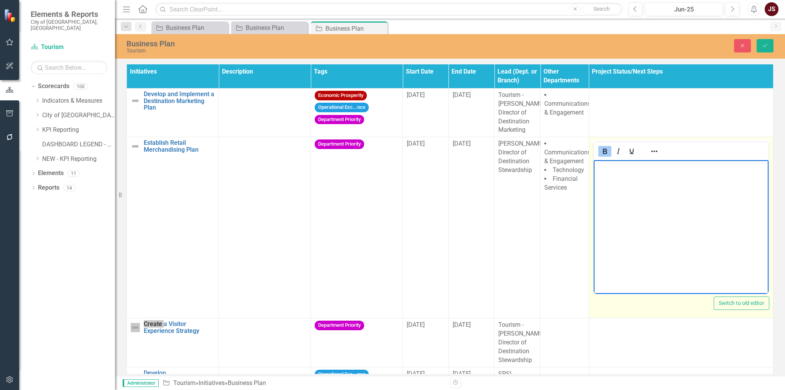
click at [612, 171] on p "﻿" at bounding box center [681, 166] width 171 height 9
click at [650, 153] on icon "Reveal or hide additional toolbar items" at bounding box center [654, 151] width 9 height 9
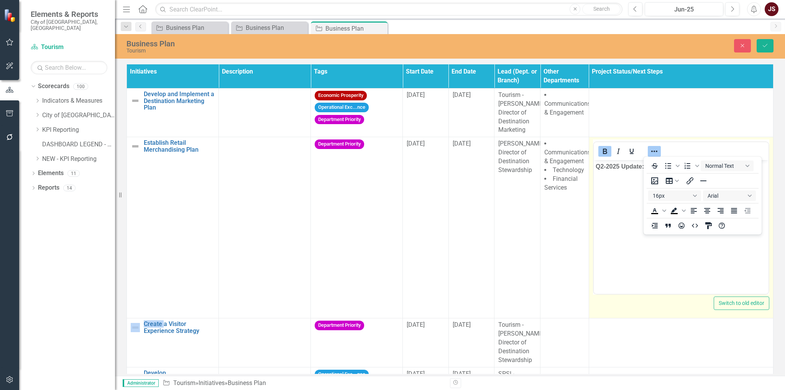
click at [604, 152] on icon "Bold" at bounding box center [605, 151] width 9 height 9
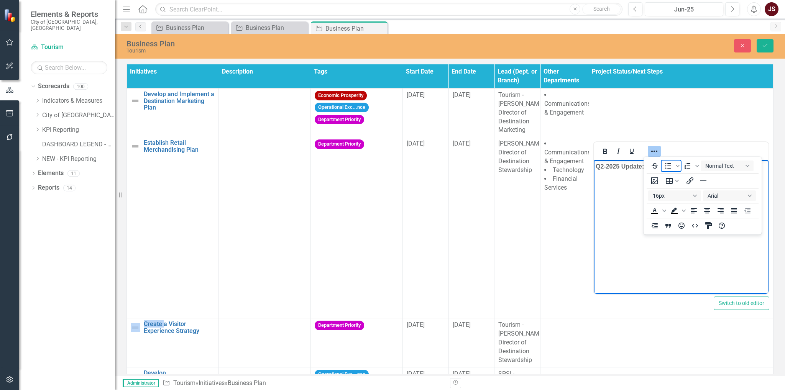
click at [669, 168] on icon "Bullet list" at bounding box center [668, 166] width 6 height 6
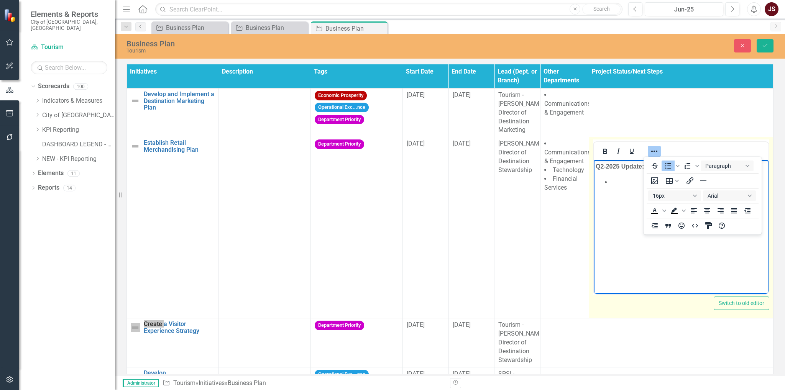
click at [631, 186] on li "﻿" at bounding box center [689, 182] width 156 height 9
click at [640, 178] on li "﻿" at bounding box center [689, 182] width 156 height 9
click at [650, 150] on icon "Reveal or hide additional toolbar items" at bounding box center [654, 151] width 9 height 9
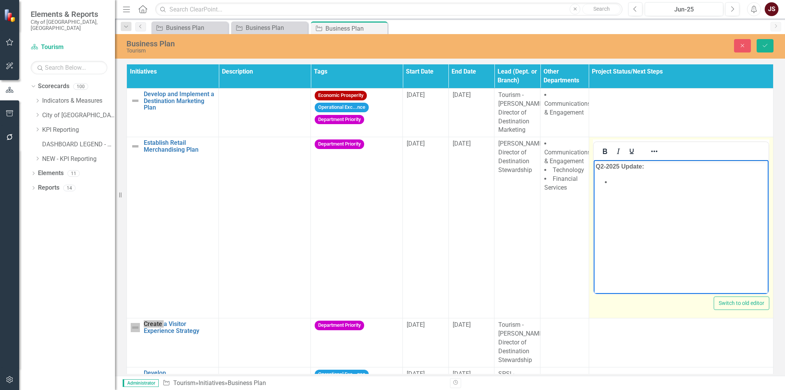
click at [639, 186] on li "﻿" at bounding box center [689, 182] width 156 height 9
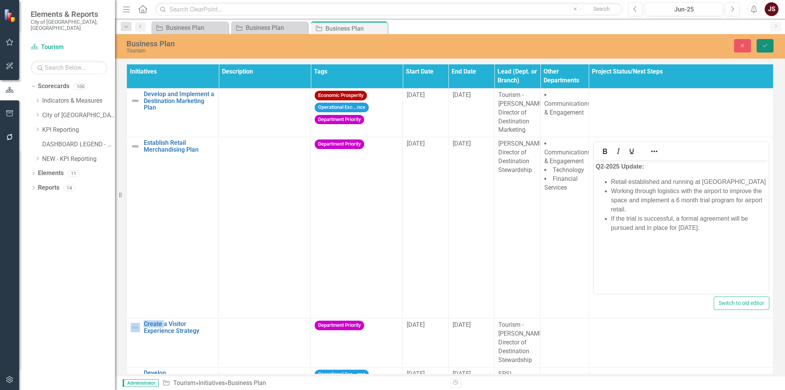
click at [770, 46] on button "Save" at bounding box center [765, 45] width 17 height 13
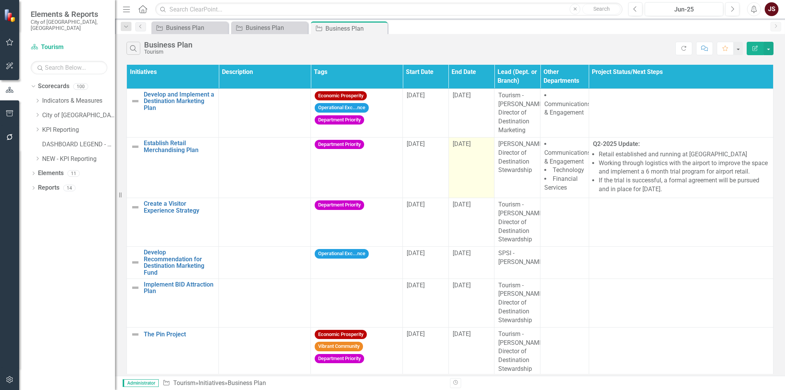
click at [459, 145] on span "[DATE]" at bounding box center [462, 143] width 18 height 7
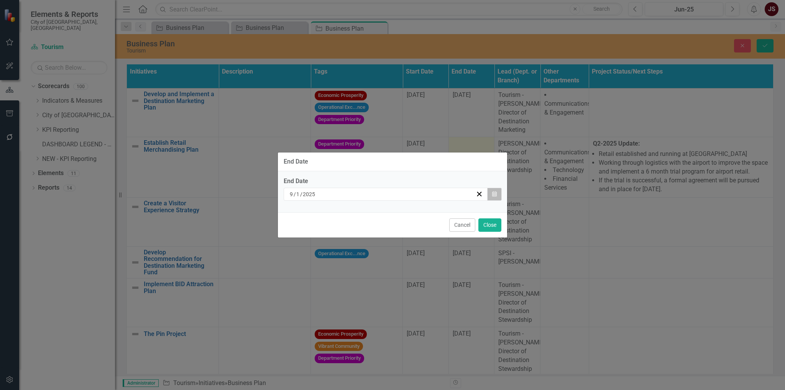
click at [498, 193] on button "Calendar" at bounding box center [494, 194] width 15 height 13
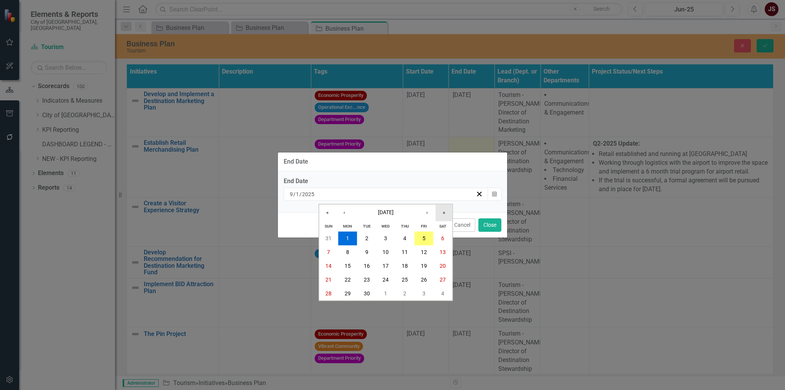
click at [439, 212] on button "»" at bounding box center [444, 213] width 17 height 17
click at [347, 211] on button "‹" at bounding box center [344, 213] width 17 height 17
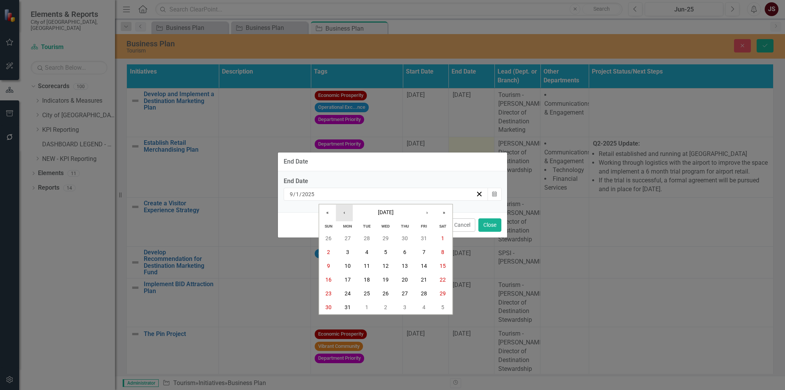
click at [346, 211] on button "‹" at bounding box center [344, 213] width 17 height 17
click at [345, 211] on button "‹" at bounding box center [344, 213] width 17 height 17
click at [353, 242] on button "1" at bounding box center [347, 239] width 19 height 14
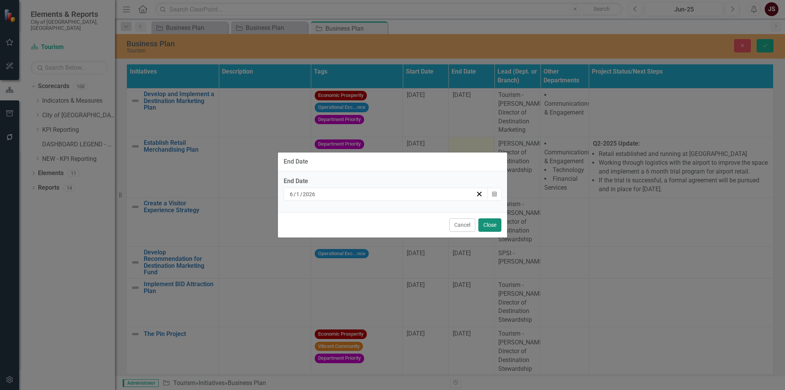
click at [486, 222] on button "Close" at bounding box center [490, 225] width 23 height 13
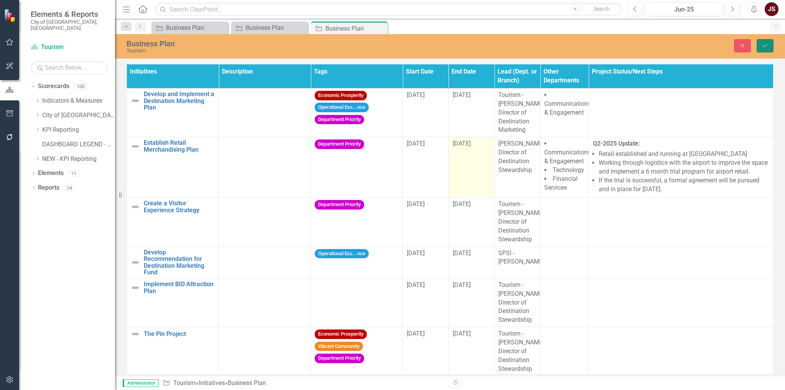
click at [765, 45] on icon "Save" at bounding box center [765, 45] width 7 height 5
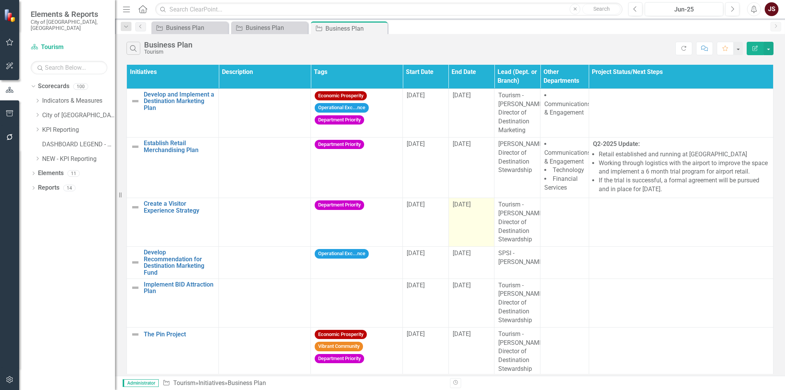
click at [471, 230] on td "[DATE]" at bounding box center [472, 222] width 46 height 49
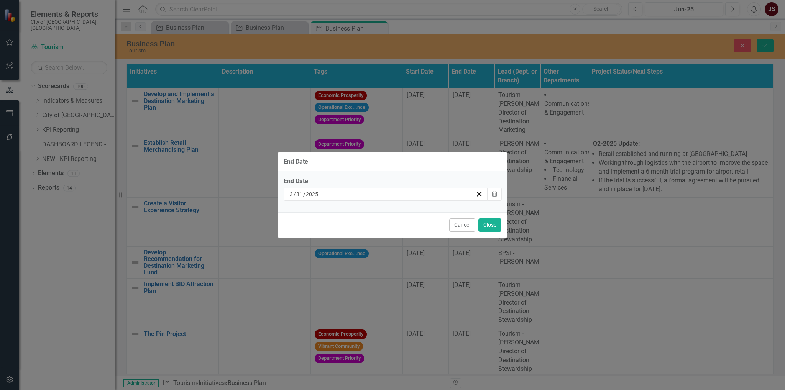
click at [339, 194] on div "[DATE]" at bounding box center [382, 195] width 187 height 8
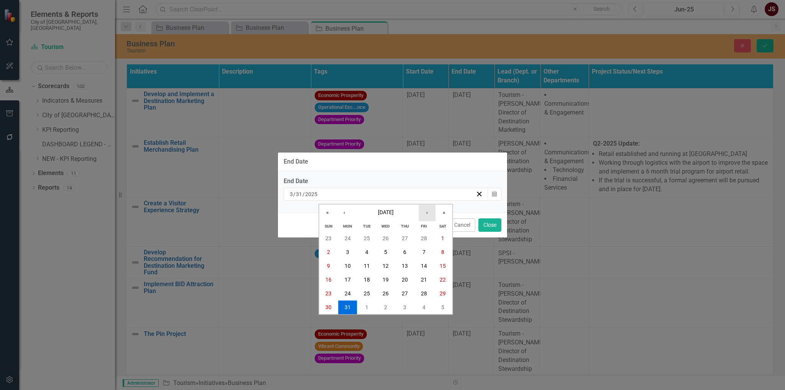
click at [426, 211] on button "›" at bounding box center [427, 213] width 17 height 17
click at [426, 212] on button "›" at bounding box center [427, 213] width 17 height 17
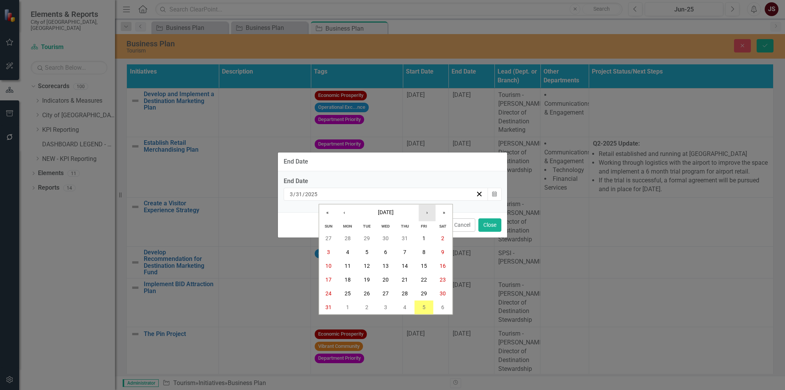
click at [426, 212] on button "›" at bounding box center [427, 213] width 17 height 17
click at [363, 292] on button "30" at bounding box center [366, 294] width 19 height 14
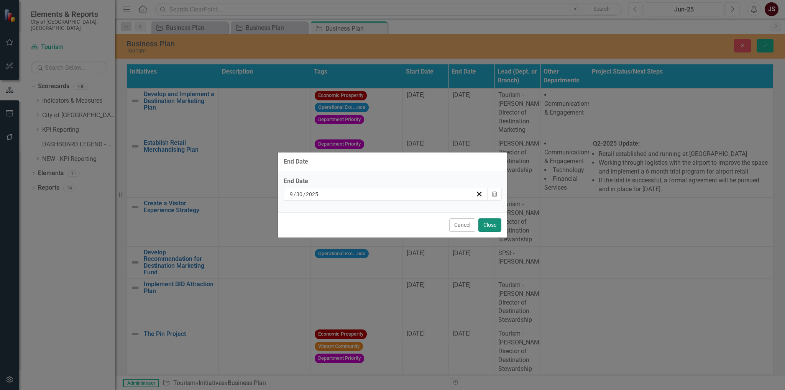
click at [492, 225] on button "Close" at bounding box center [490, 225] width 23 height 13
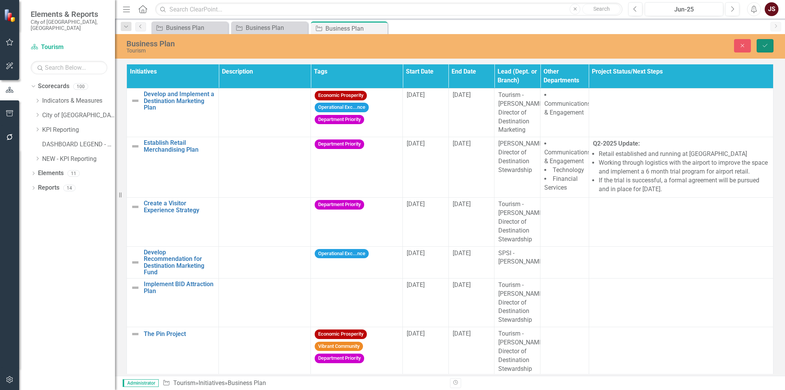
click at [769, 46] on icon "Save" at bounding box center [765, 45] width 7 height 5
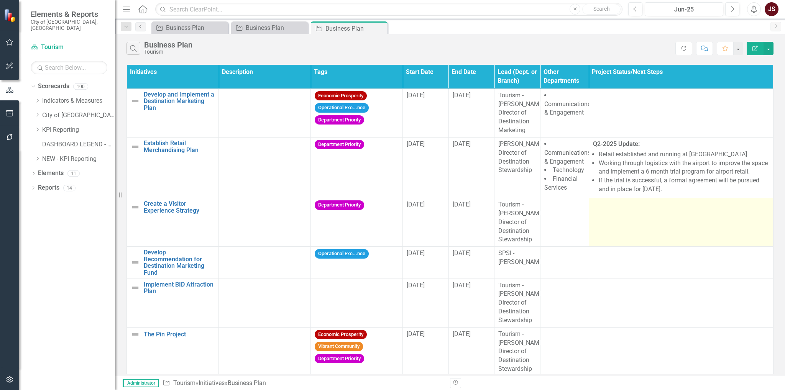
click at [642, 239] on td at bounding box center [681, 222] width 184 height 49
click at [643, 239] on td at bounding box center [681, 222] width 184 height 49
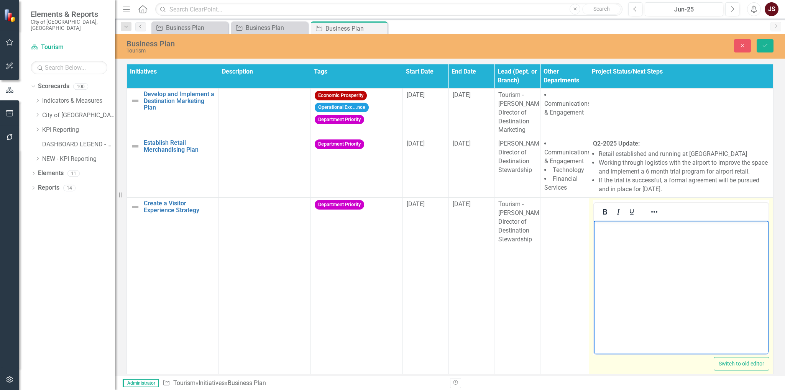
click at [634, 237] on body "Rich Text Area. Press ALT-0 for help." at bounding box center [681, 278] width 175 height 115
click at [603, 217] on icon "Bold" at bounding box center [605, 211] width 9 height 9
click at [624, 243] on body "﻿" at bounding box center [681, 278] width 175 height 115
click at [650, 217] on icon "Reveal or hide additional toolbar items" at bounding box center [654, 211] width 9 height 9
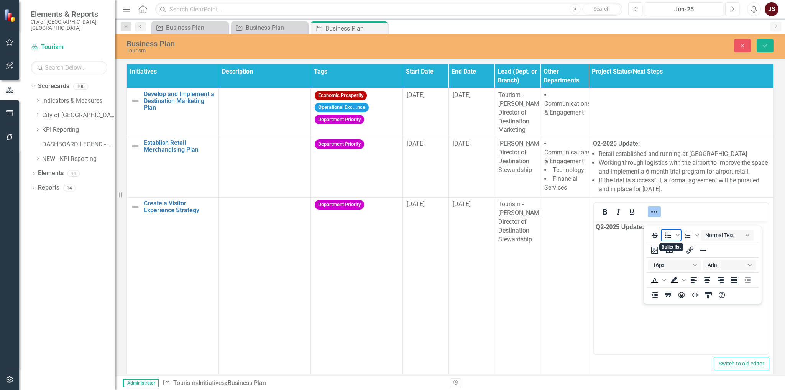
click at [665, 235] on icon "Bullet list" at bounding box center [668, 235] width 9 height 9
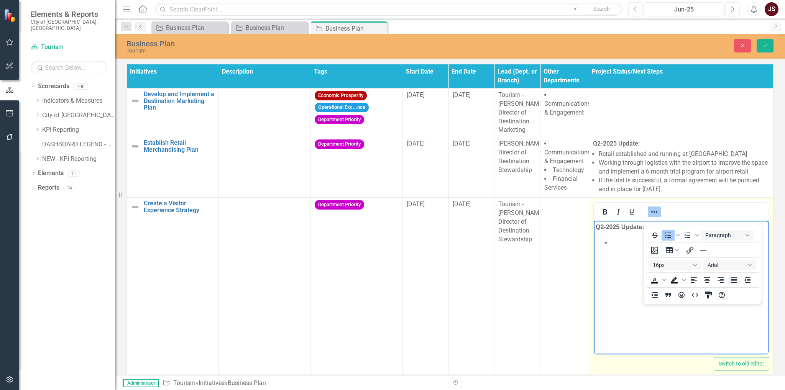
click at [623, 245] on li "﻿" at bounding box center [689, 242] width 156 height 9
click at [650, 217] on icon "Reveal or hide additional toolbar items" at bounding box center [654, 211] width 9 height 9
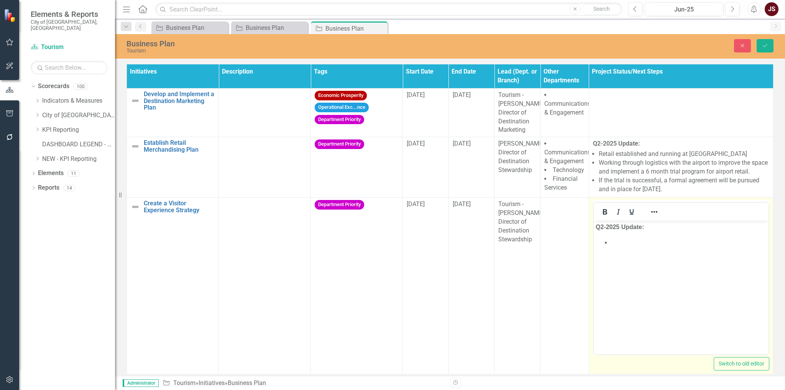
click at [624, 244] on li "﻿" at bounding box center [689, 242] width 156 height 9
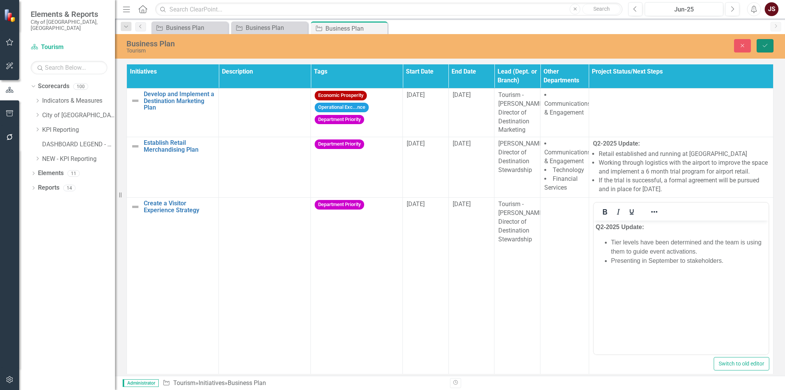
click at [767, 49] on button "Save" at bounding box center [765, 45] width 17 height 13
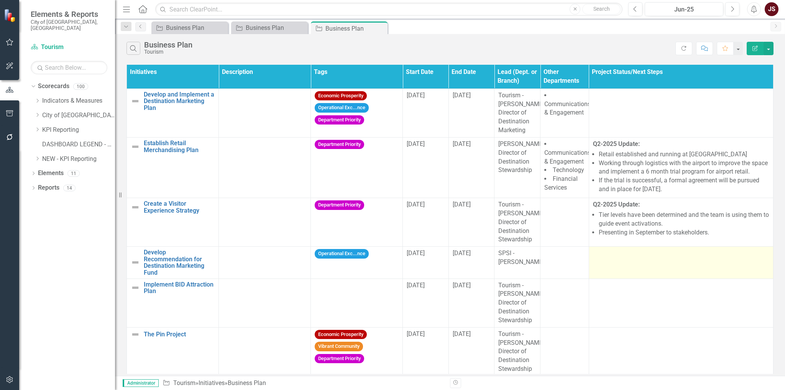
click at [599, 268] on td at bounding box center [681, 263] width 184 height 32
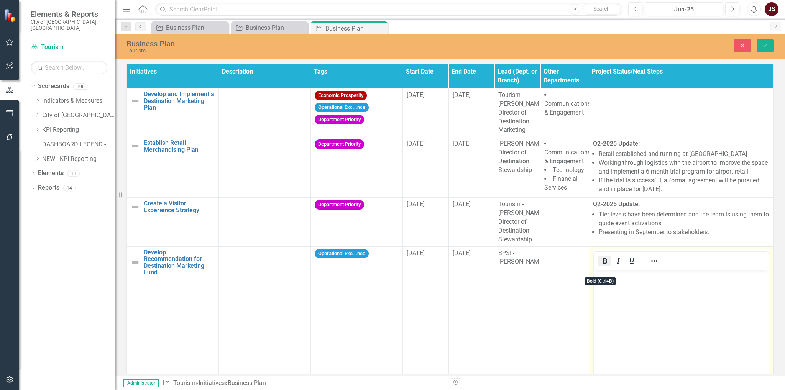
drag, startPoint x: 601, startPoint y: 270, endPoint x: 603, endPoint y: 274, distance: 4.5
click at [601, 266] on icon "Bold" at bounding box center [605, 261] width 9 height 9
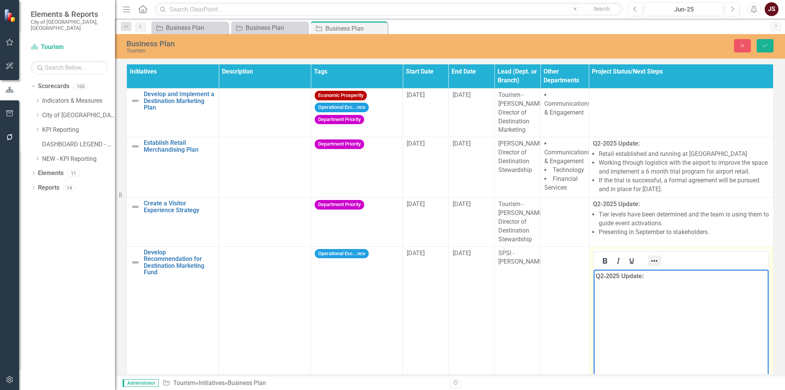
click at [650, 266] on icon "Reveal or hide additional toolbar items" at bounding box center [654, 261] width 9 height 9
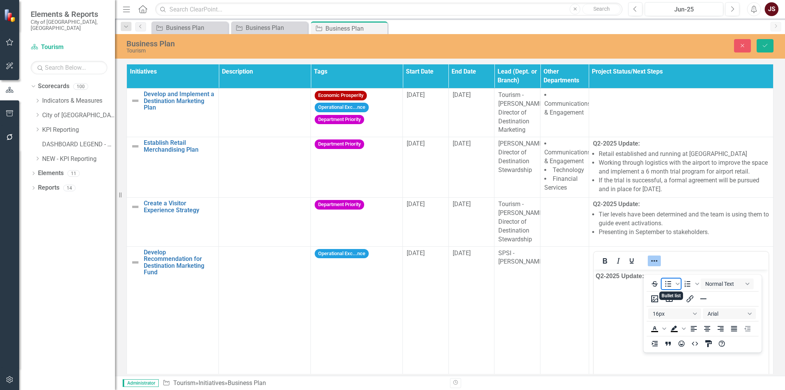
drag, startPoint x: 670, startPoint y: 285, endPoint x: 649, endPoint y: 291, distance: 21.4
click at [669, 285] on icon "Bullet list" at bounding box center [668, 284] width 9 height 9
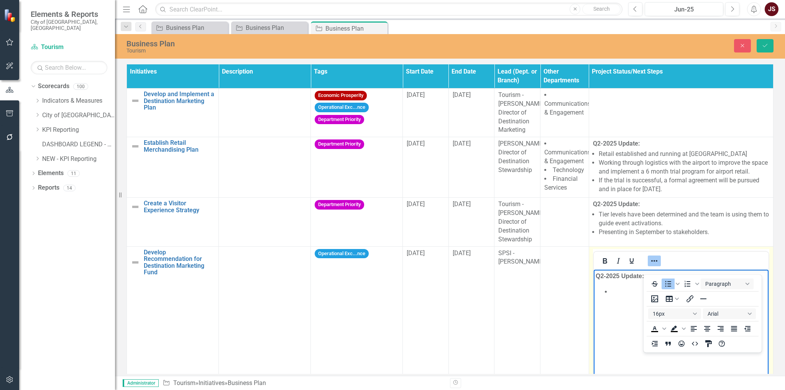
click at [614, 291] on li "Rich Text Area. Press ALT-0 for help." at bounding box center [689, 291] width 156 height 9
click at [652, 266] on icon "Reveal or hide additional toolbar items" at bounding box center [654, 261] width 9 height 9
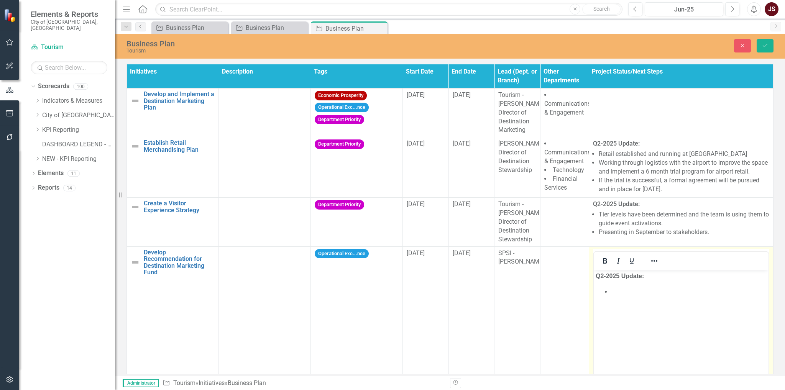
click at [625, 290] on li "Rich Text Area. Press ALT-0 for help." at bounding box center [689, 291] width 156 height 9
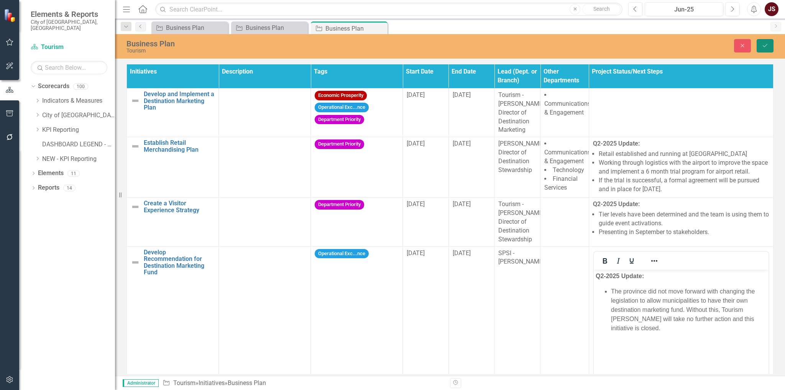
click at [766, 49] on button "Save" at bounding box center [765, 45] width 17 height 13
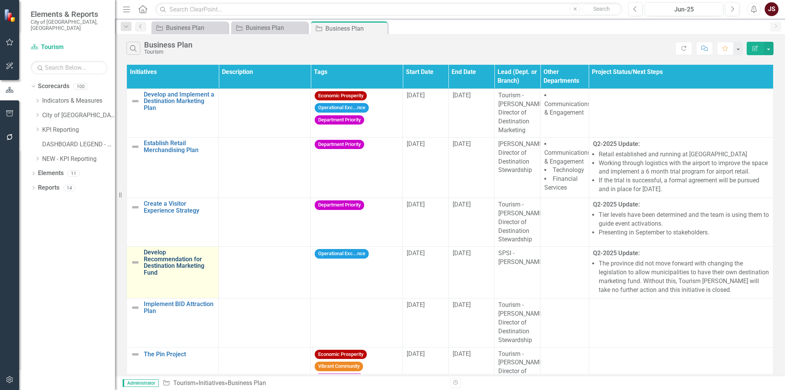
click at [151, 265] on link "Develop Recommendation for Destination Marketing Fund" at bounding box center [179, 262] width 71 height 27
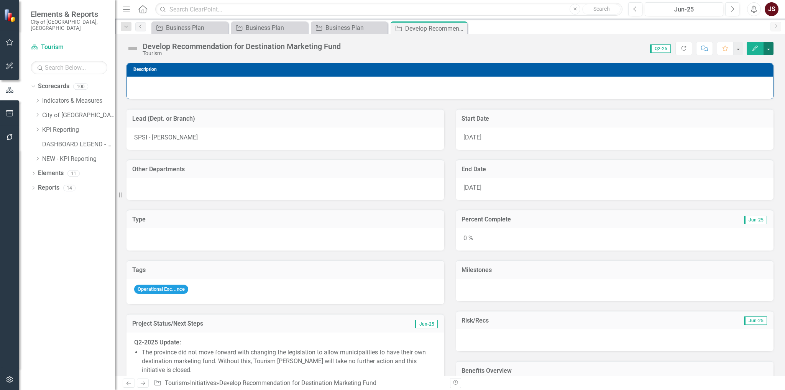
click at [768, 45] on button "button" at bounding box center [769, 48] width 10 height 13
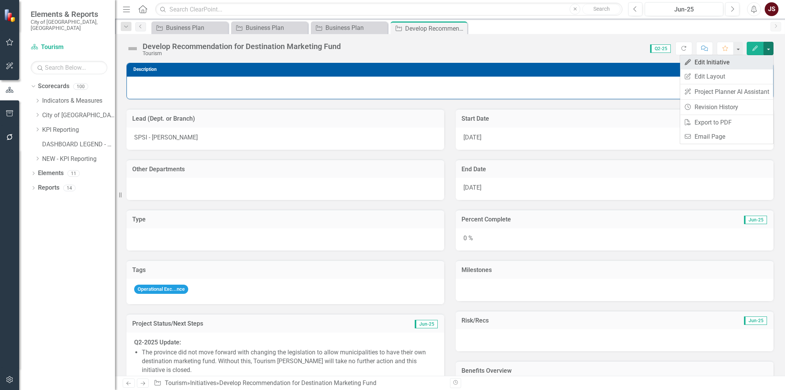
click at [712, 60] on link "Edit Edit Initiative" at bounding box center [726, 62] width 93 height 14
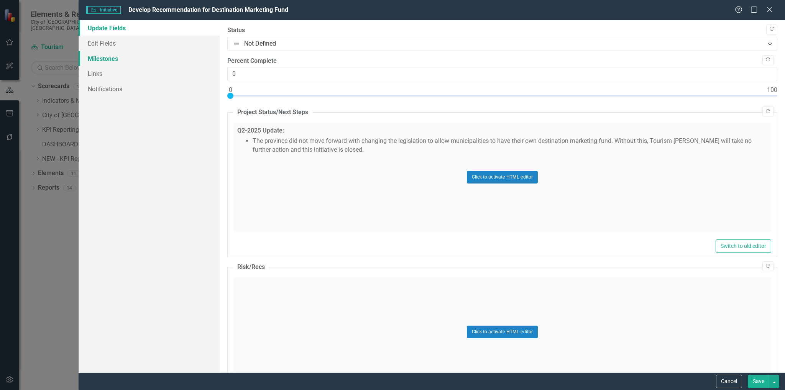
click at [92, 59] on link "Milestones" at bounding box center [150, 58] width 142 height 15
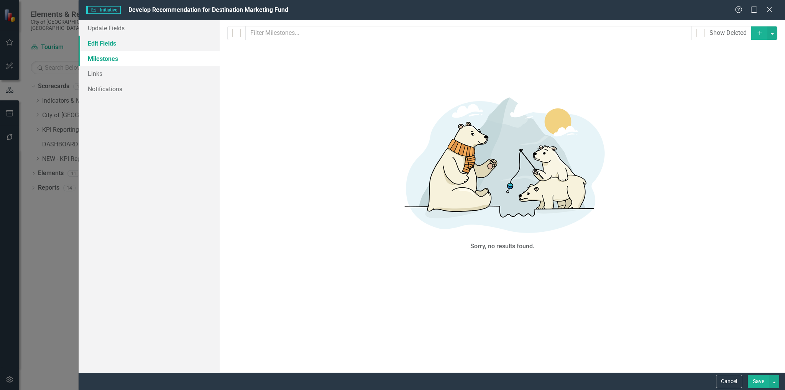
click at [103, 44] on link "Edit Fields" at bounding box center [150, 43] width 142 height 15
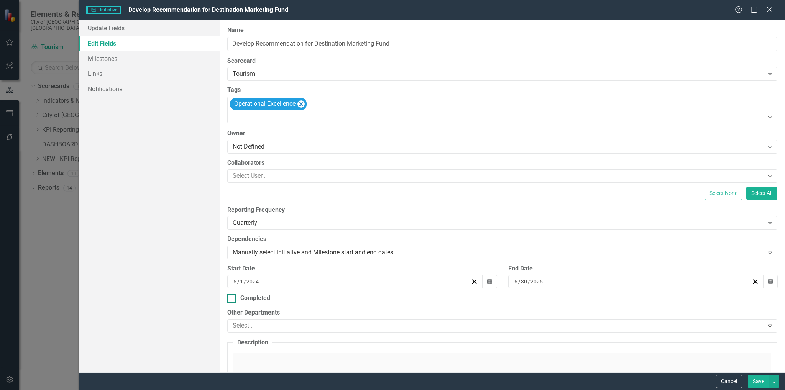
click at [232, 300] on div at bounding box center [231, 299] width 8 height 8
click at [232, 300] on input "Completed" at bounding box center [229, 297] width 5 height 5
checkbox input "true"
click at [768, 384] on button "Save" at bounding box center [758, 381] width 21 height 13
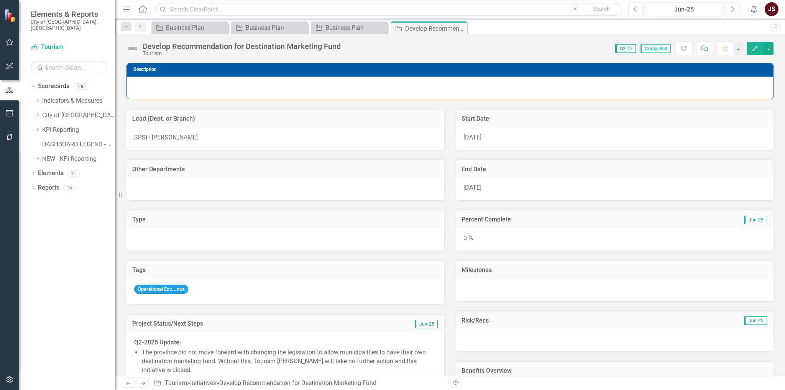
click at [0, 0] on icon at bounding box center [0, 0] width 0 height 0
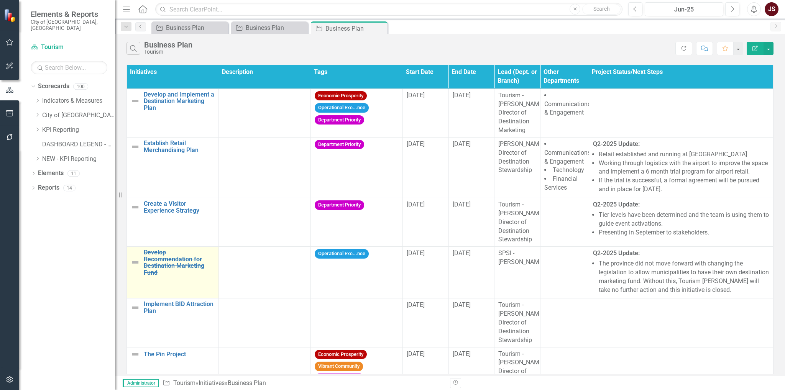
click at [134, 267] on img at bounding box center [135, 262] width 9 height 9
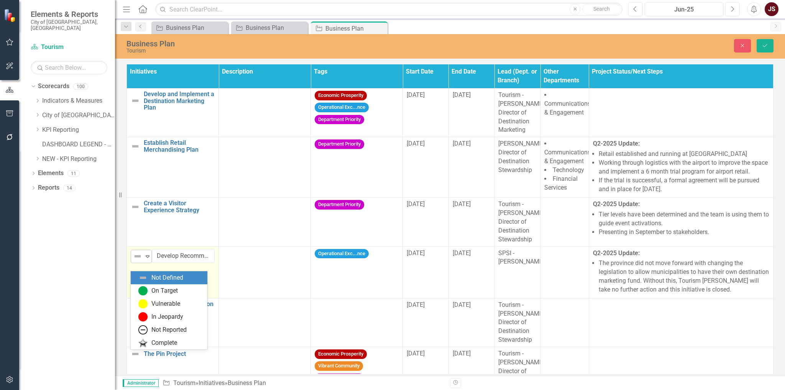
click at [135, 261] on img at bounding box center [137, 256] width 9 height 9
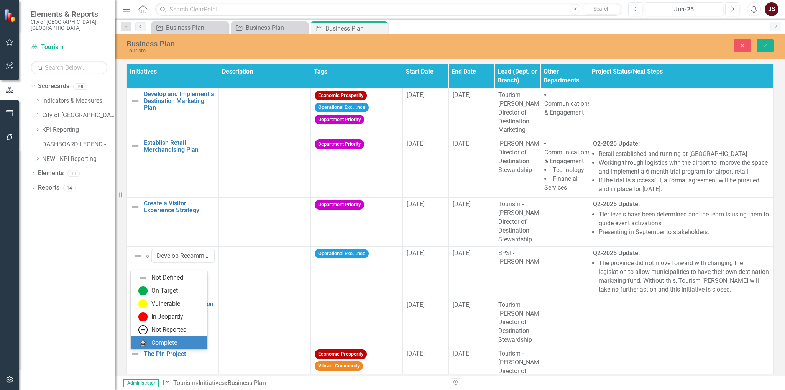
click at [171, 339] on div "Complete" at bounding box center [164, 343] width 26 height 9
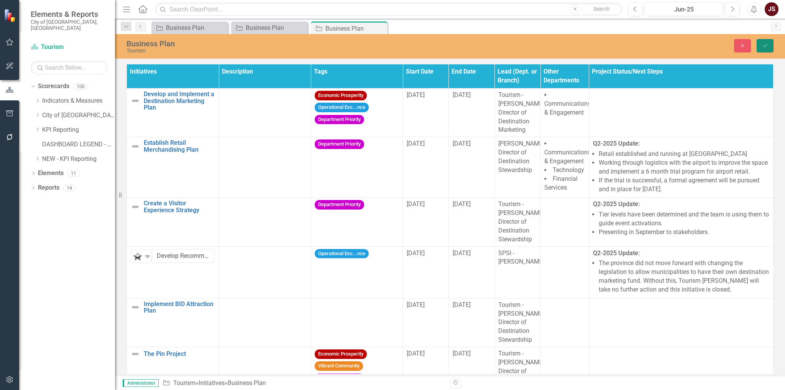
click at [769, 46] on icon "Save" at bounding box center [765, 45] width 7 height 5
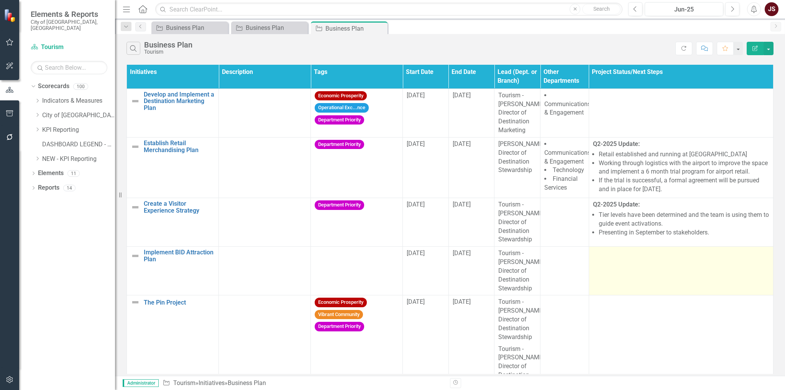
click at [611, 258] on div at bounding box center [681, 253] width 176 height 9
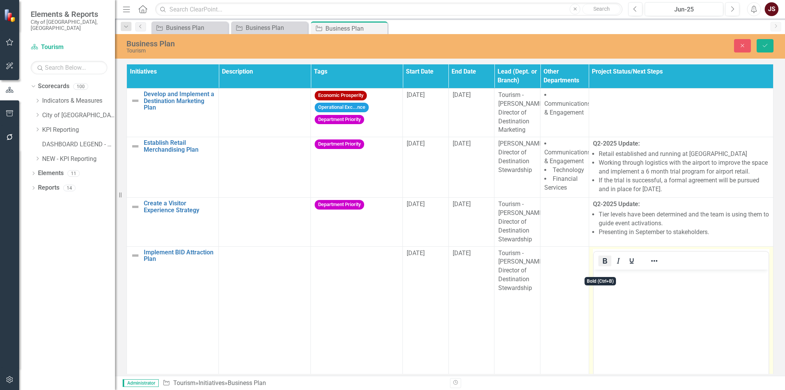
click at [601, 266] on icon "Bold" at bounding box center [605, 261] width 9 height 9
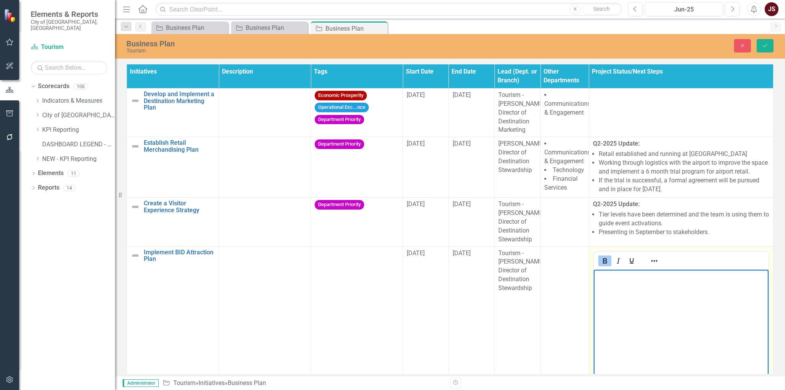
click at [620, 286] on body "﻿" at bounding box center [681, 327] width 175 height 115
click at [650, 266] on icon "Reveal or hide additional toolbar items" at bounding box center [654, 261] width 9 height 9
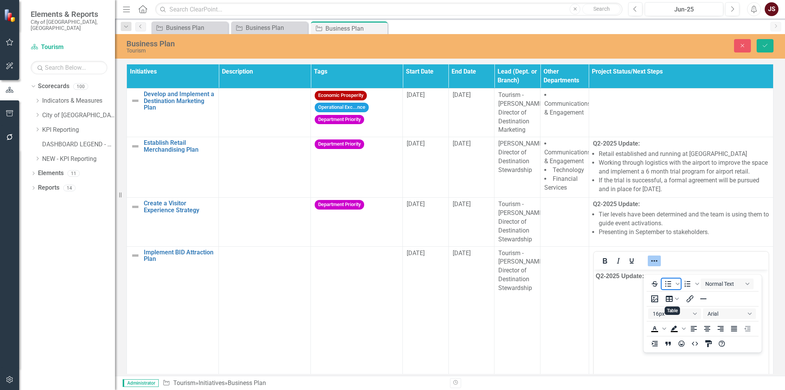
click at [667, 281] on icon "Bullet list" at bounding box center [668, 284] width 6 height 6
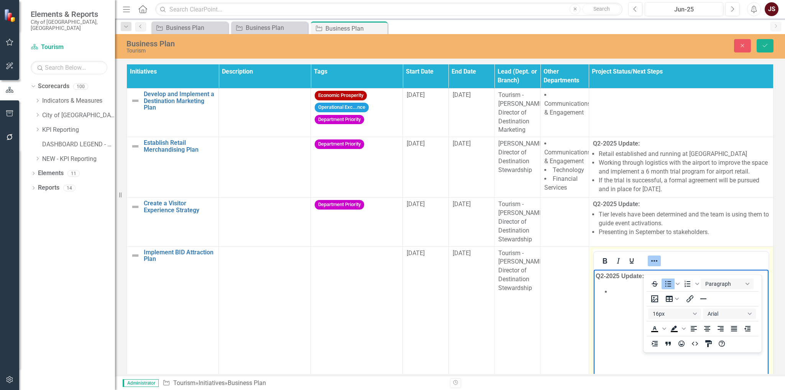
click at [626, 295] on li "﻿" at bounding box center [689, 291] width 156 height 9
click at [654, 266] on icon "Reveal or hide additional toolbar items" at bounding box center [654, 261] width 9 height 9
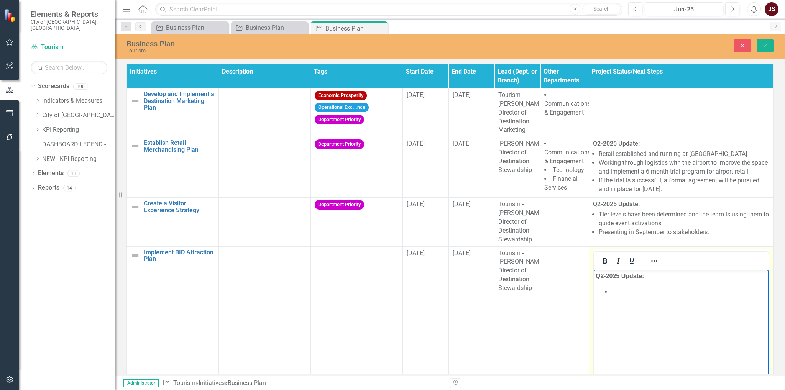
click at [624, 285] on body "Q2-2025 Update: ﻿" at bounding box center [681, 327] width 175 height 115
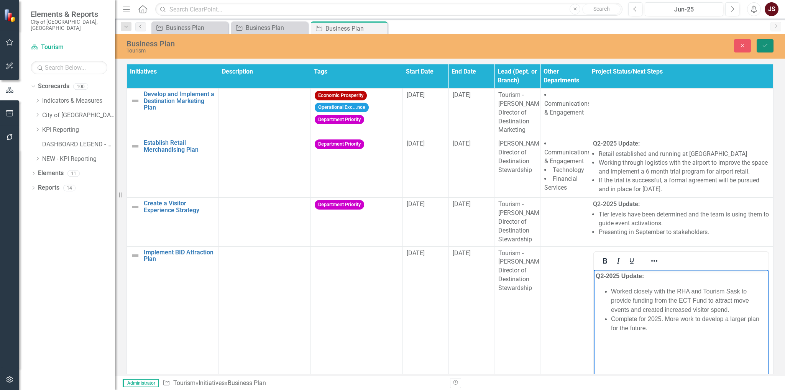
click at [762, 43] on icon "Save" at bounding box center [765, 45] width 7 height 5
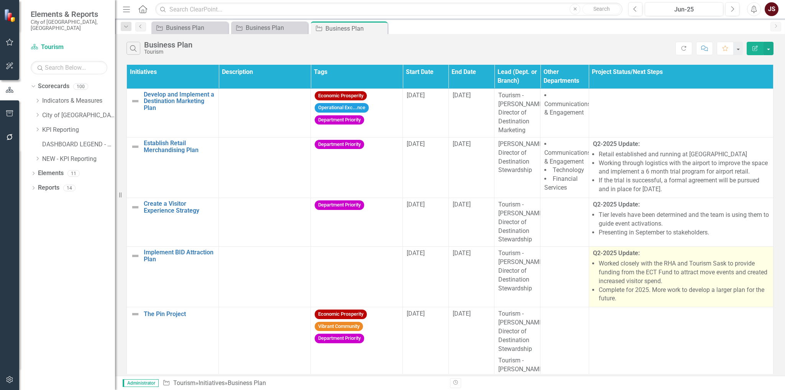
scroll to position [77, 0]
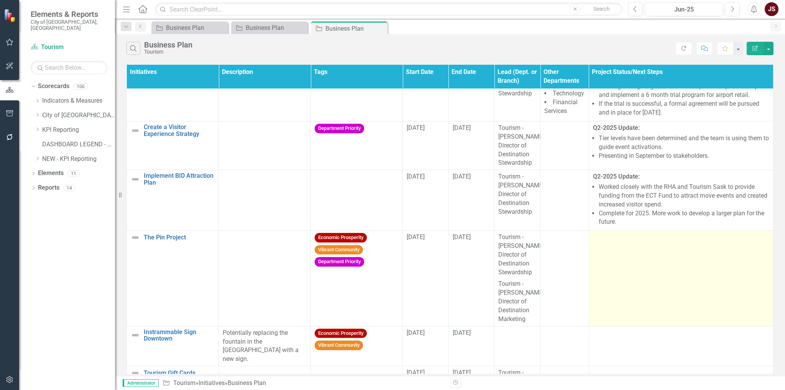
click at [632, 267] on td at bounding box center [681, 278] width 184 height 95
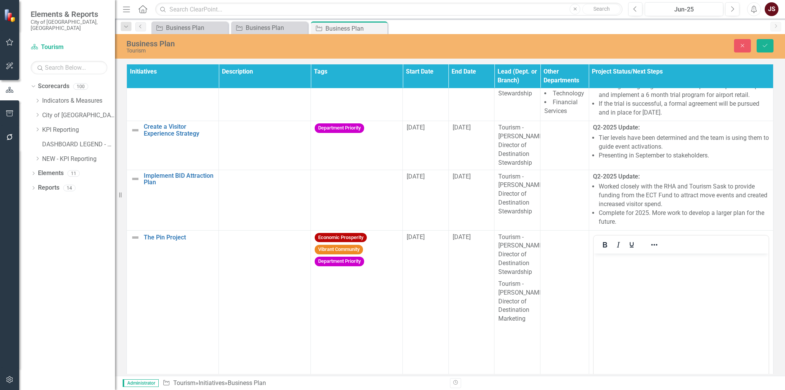
scroll to position [0, 0]
click at [601, 250] on icon "Bold" at bounding box center [605, 244] width 9 height 9
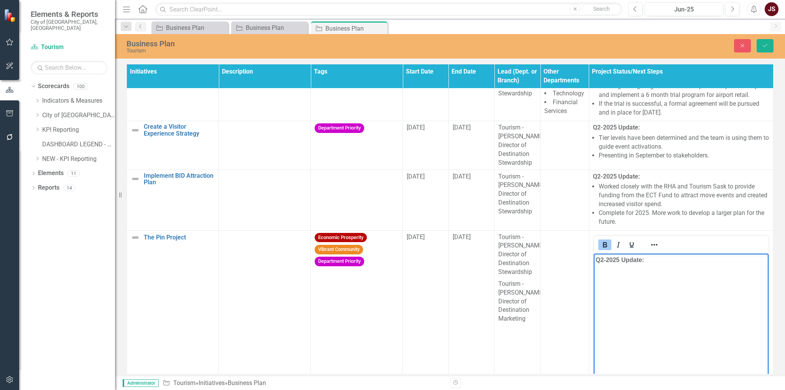
click at [603, 248] on icon "Bold" at bounding box center [605, 244] width 4 height 5
click at [650, 250] on icon "Reveal or hide additional toolbar items" at bounding box center [654, 244] width 9 height 9
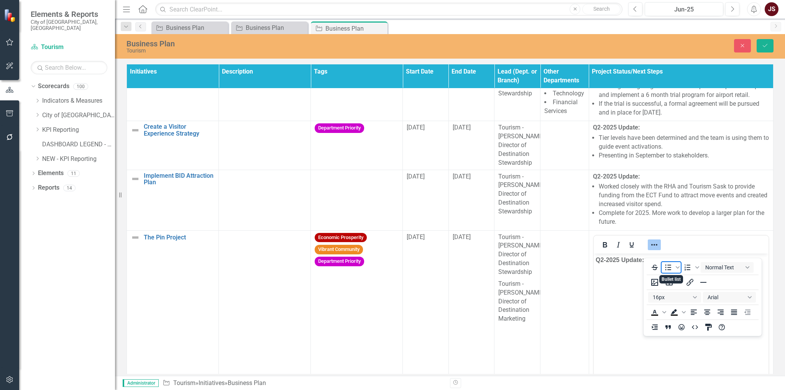
click at [670, 272] on icon "Bullet list" at bounding box center [668, 267] width 9 height 9
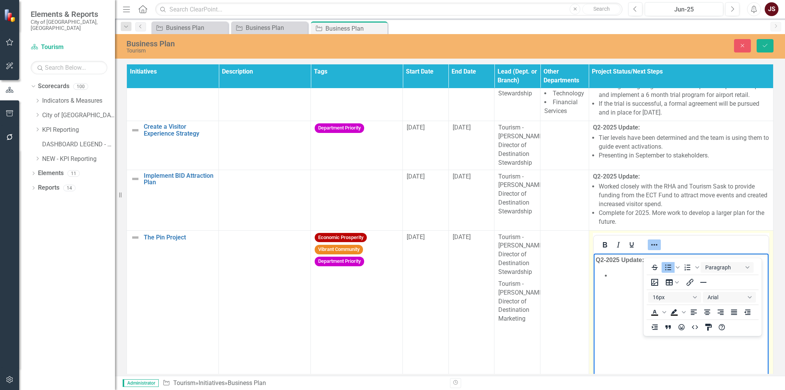
click at [619, 283] on body "﻿Q2-2025 Update: ﻿" at bounding box center [681, 310] width 175 height 115
click at [650, 250] on icon "Reveal or hide additional toolbar items" at bounding box center [654, 244] width 9 height 9
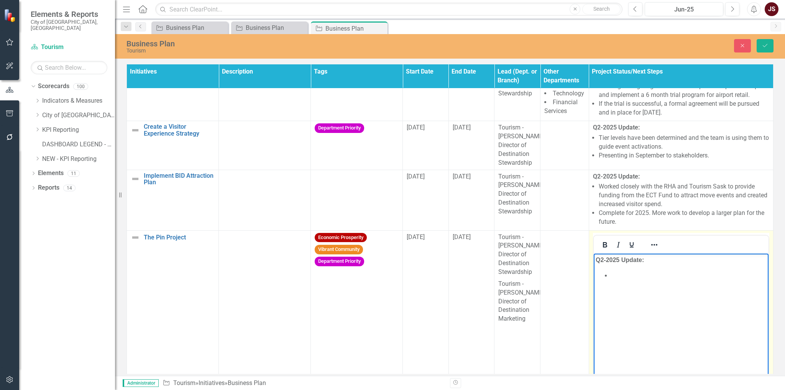
click at [626, 272] on li "﻿" at bounding box center [689, 275] width 156 height 9
click at [624, 278] on li "﻿" at bounding box center [689, 275] width 156 height 9
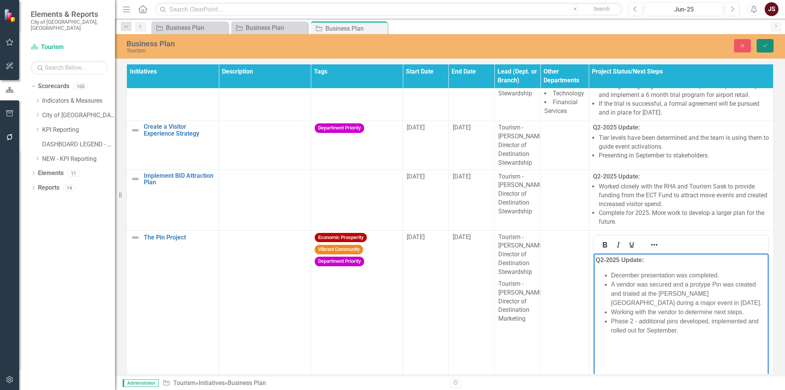
click at [767, 45] on icon "submit" at bounding box center [765, 45] width 5 height 3
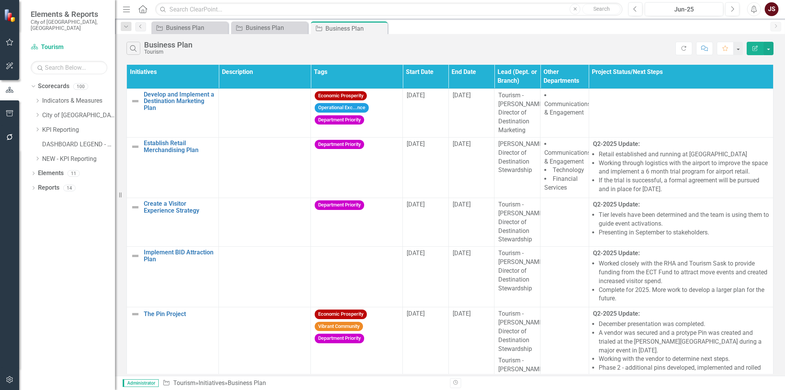
scroll to position [115, 0]
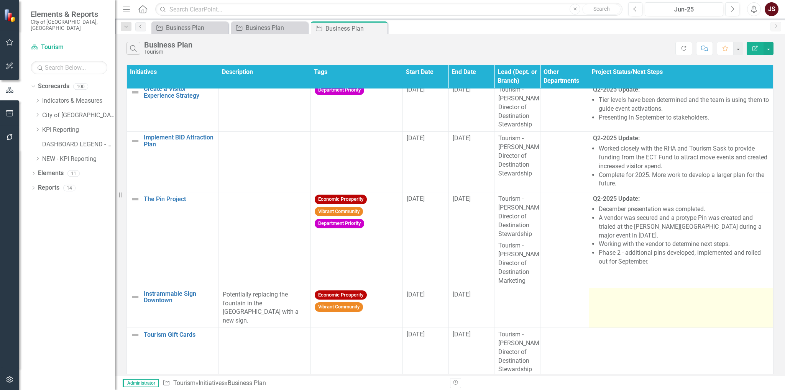
click at [632, 309] on td at bounding box center [681, 308] width 184 height 40
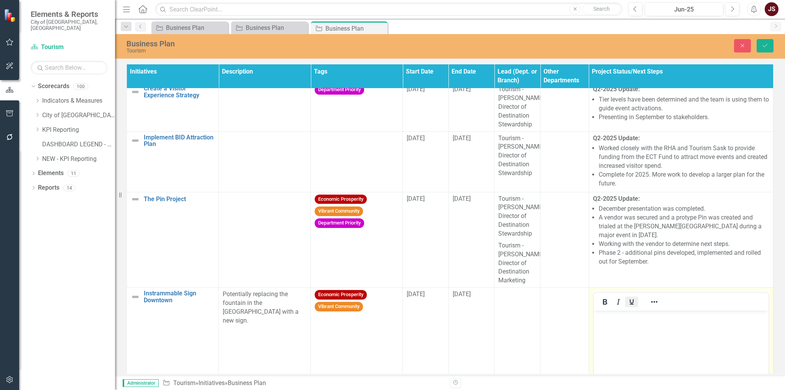
scroll to position [0, 0]
click at [603, 307] on icon "Bold" at bounding box center [605, 302] width 9 height 9
click at [611, 321] on p "﻿" at bounding box center [681, 317] width 171 height 9
click at [650, 307] on icon "Reveal or hide additional toolbar items" at bounding box center [654, 302] width 9 height 9
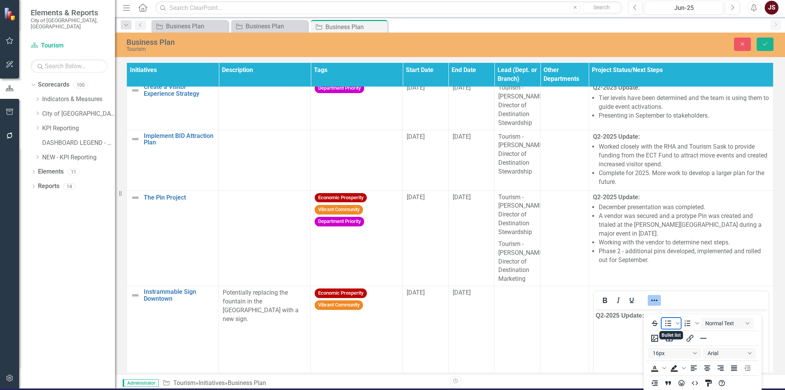
click at [666, 326] on icon "Bullet list" at bounding box center [668, 324] width 6 height 6
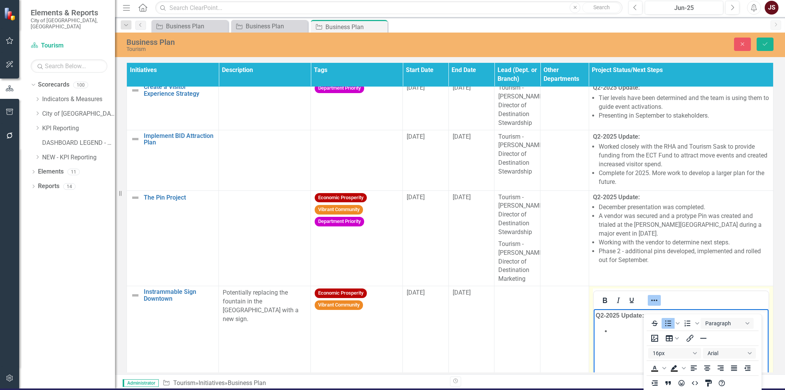
click at [624, 338] on body "Q2-2025 Update: ﻿" at bounding box center [681, 366] width 175 height 115
click at [668, 322] on icon "Bullet list" at bounding box center [668, 323] width 9 height 9
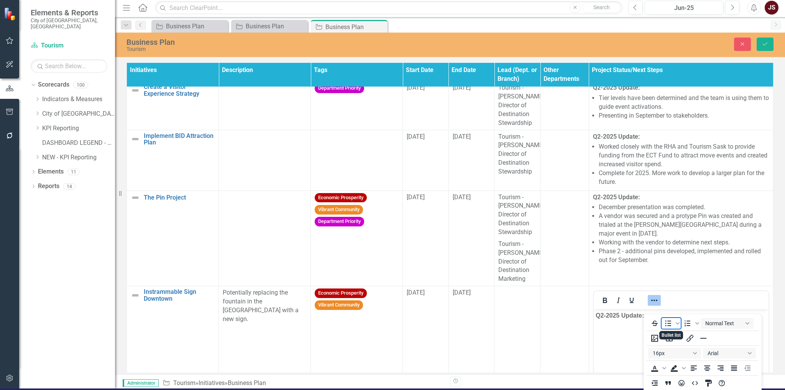
click at [668, 324] on icon "Bullet list" at bounding box center [668, 323] width 9 height 9
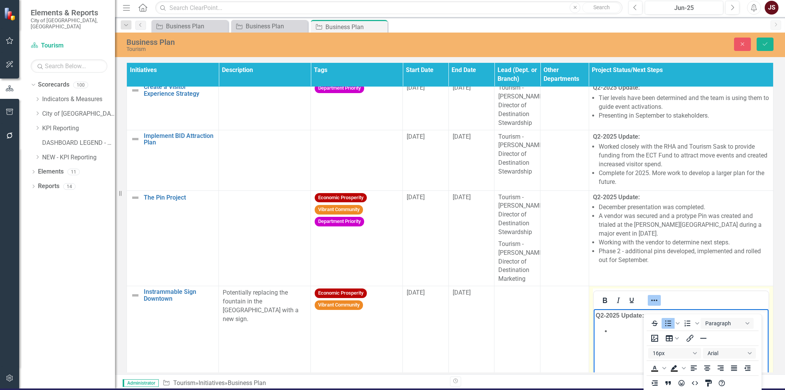
click at [651, 305] on icon "Reveal or hide additional toolbar items" at bounding box center [654, 300] width 9 height 9
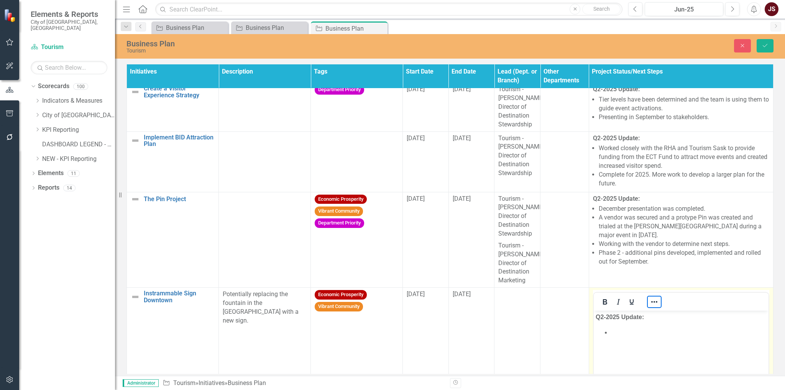
scroll to position [0, 0]
click at [619, 336] on li "﻿" at bounding box center [689, 332] width 156 height 9
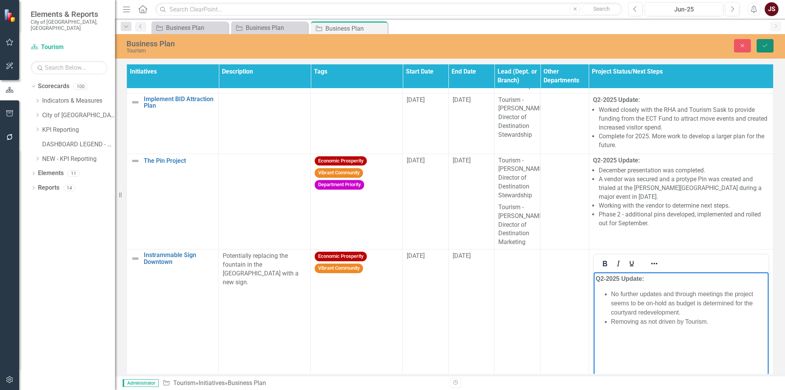
click at [769, 49] on button "Save" at bounding box center [765, 45] width 17 height 13
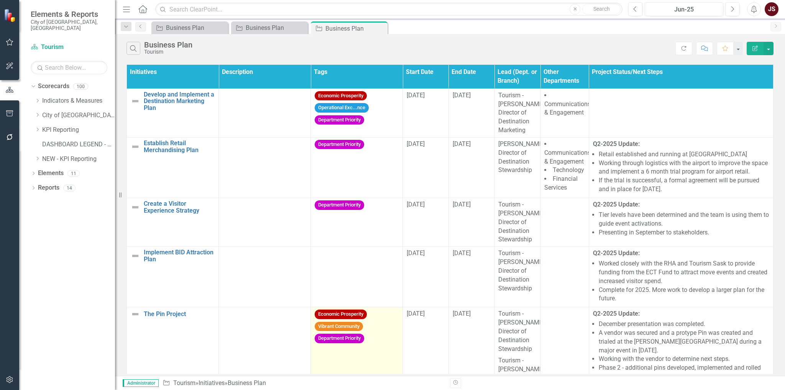
scroll to position [137, 0]
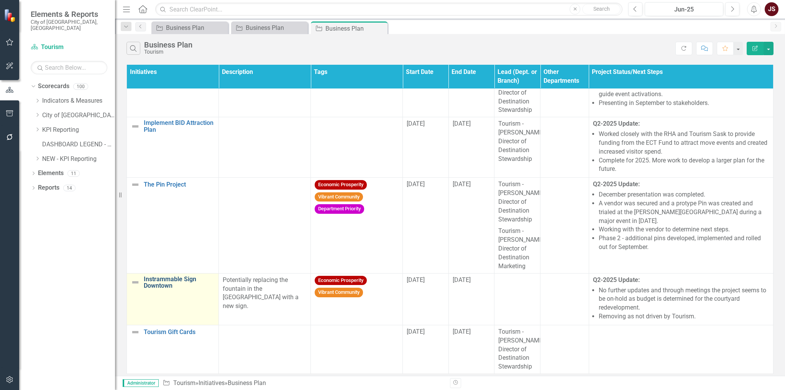
click at [165, 283] on link "Instrammable Sign Downtown" at bounding box center [179, 282] width 71 height 13
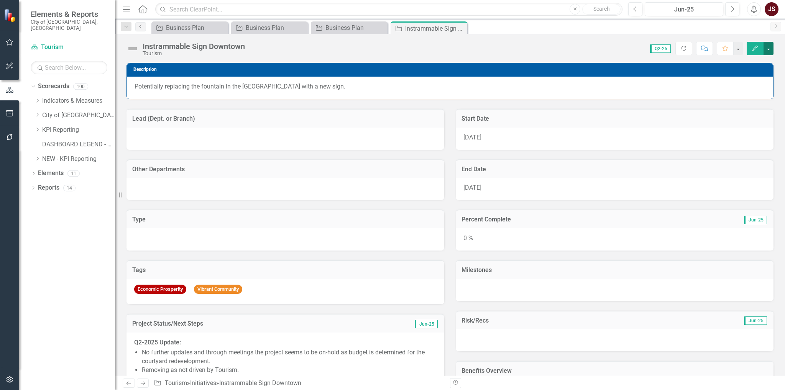
click at [769, 45] on button "button" at bounding box center [769, 48] width 10 height 13
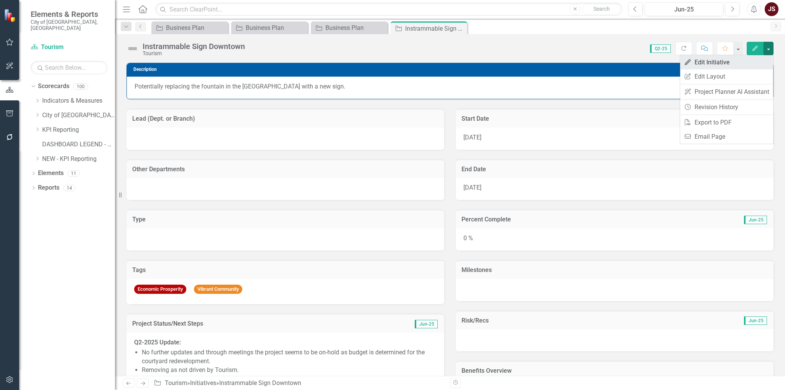
click at [750, 62] on link "Edit Edit Initiative" at bounding box center [726, 62] width 93 height 14
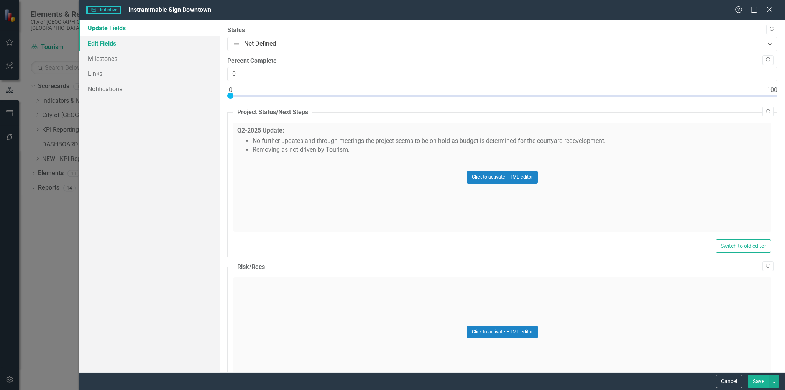
click at [122, 48] on link "Edit Fields" at bounding box center [150, 43] width 142 height 15
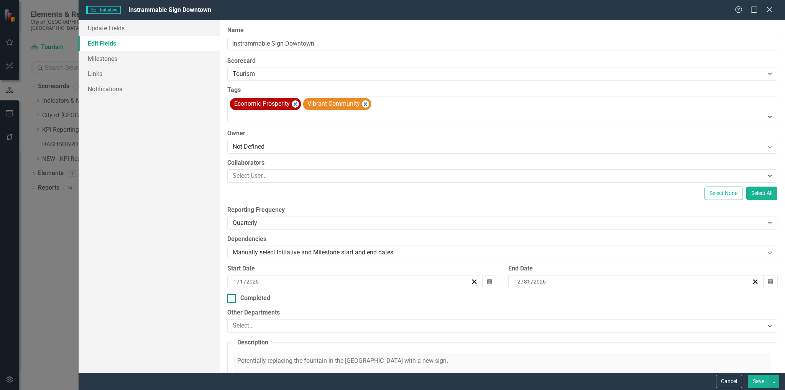
click at [230, 302] on div "Completed" at bounding box center [502, 298] width 550 height 9
click at [230, 300] on input "Completed" at bounding box center [229, 297] width 5 height 5
checkbox input "true"
click at [756, 378] on button "Save" at bounding box center [758, 381] width 21 height 13
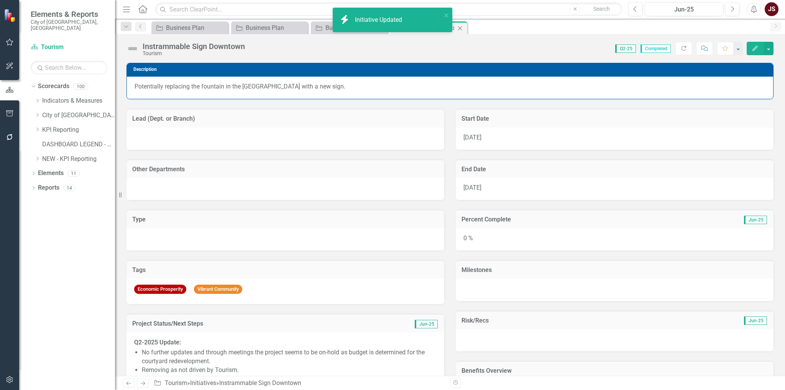
click at [463, 29] on icon "Close" at bounding box center [460, 28] width 8 height 6
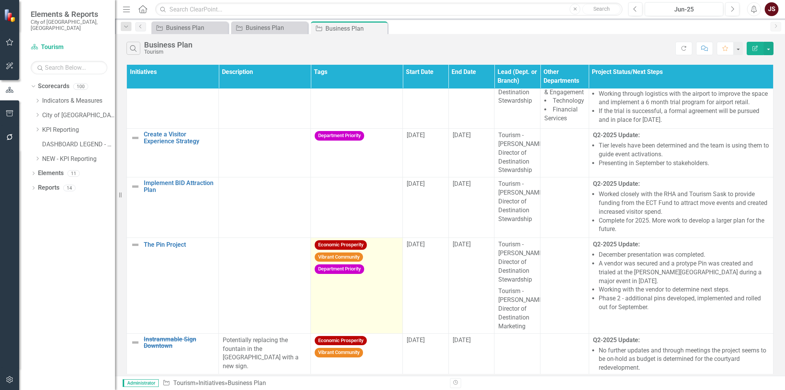
scroll to position [137, 0]
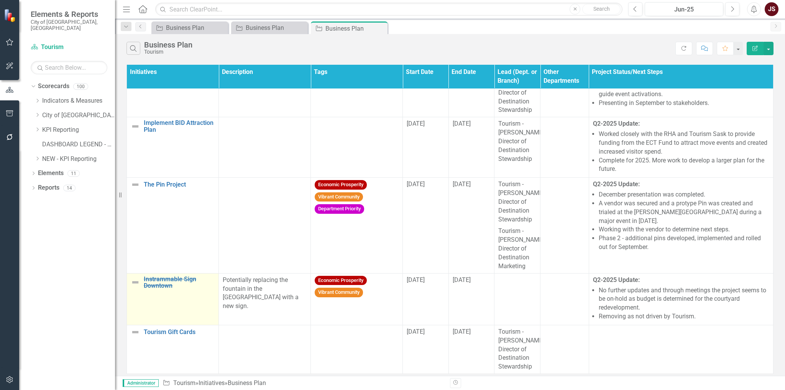
click at [135, 284] on img at bounding box center [135, 282] width 9 height 9
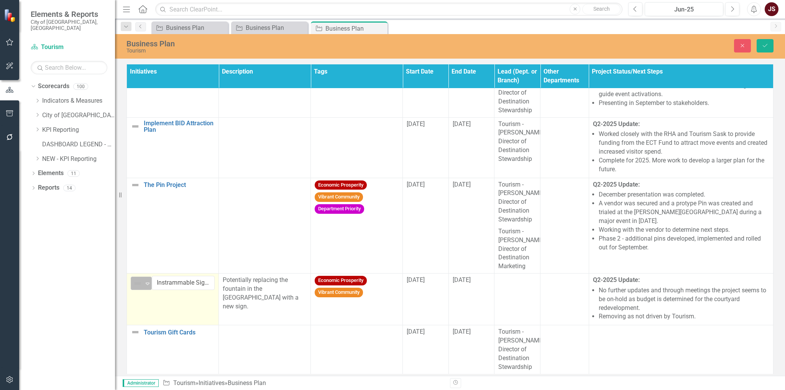
click at [145, 283] on icon "Expand" at bounding box center [148, 284] width 8 height 6
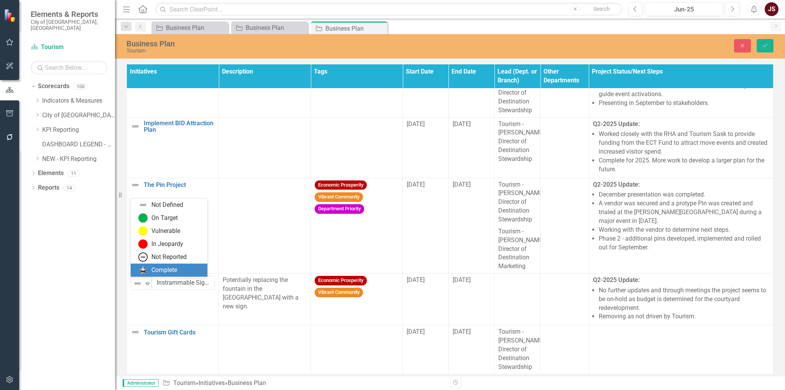
click at [163, 267] on div "Complete" at bounding box center [164, 270] width 26 height 9
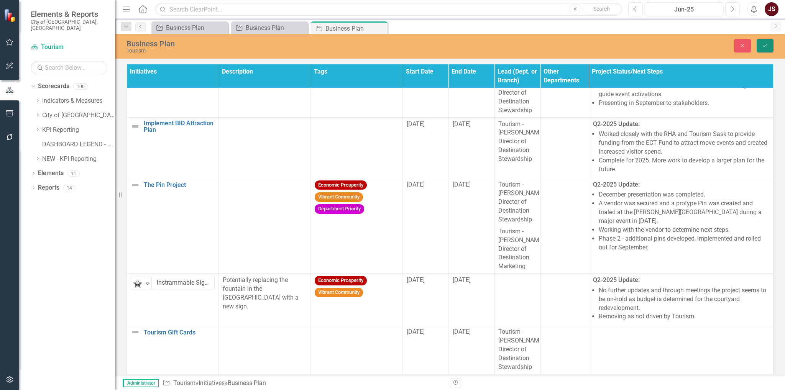
click at [761, 46] on button "Save" at bounding box center [765, 45] width 17 height 13
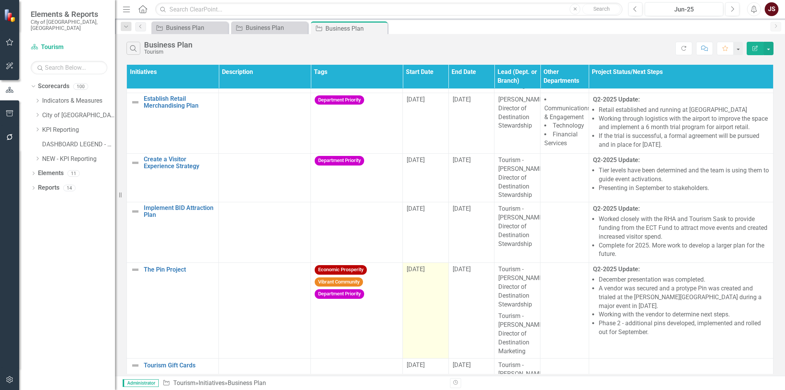
scroll to position [86, 0]
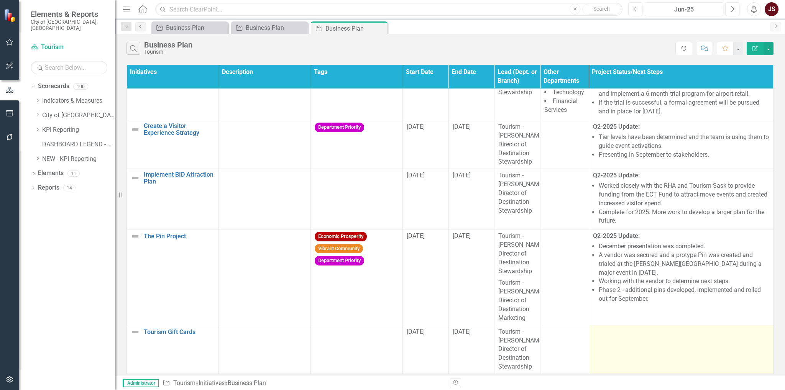
click at [632, 333] on div at bounding box center [681, 332] width 176 height 9
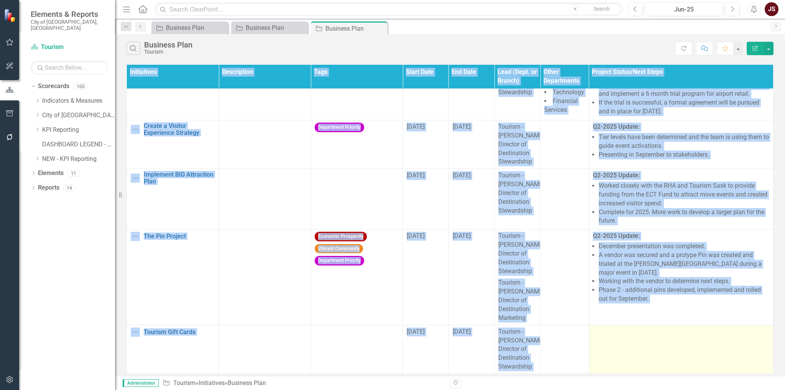
click at [632, 333] on div at bounding box center [681, 332] width 176 height 9
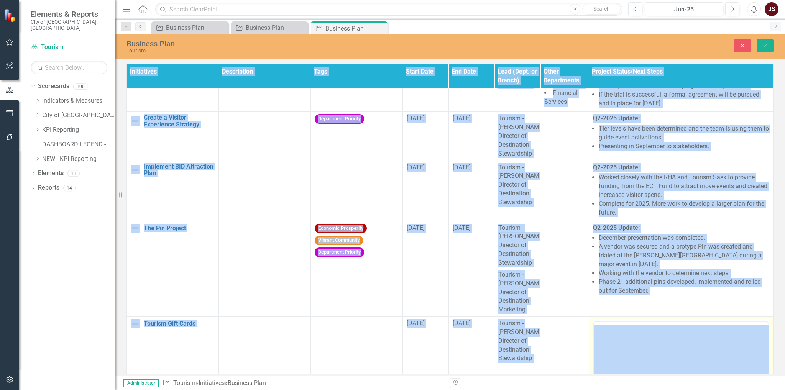
scroll to position [0, 0]
click at [601, 336] on icon "Bold" at bounding box center [605, 331] width 9 height 9
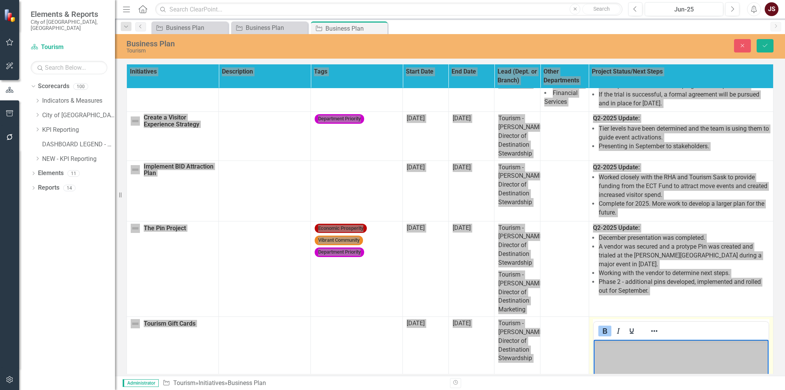
click at [613, 351] on p "﻿" at bounding box center [681, 346] width 171 height 9
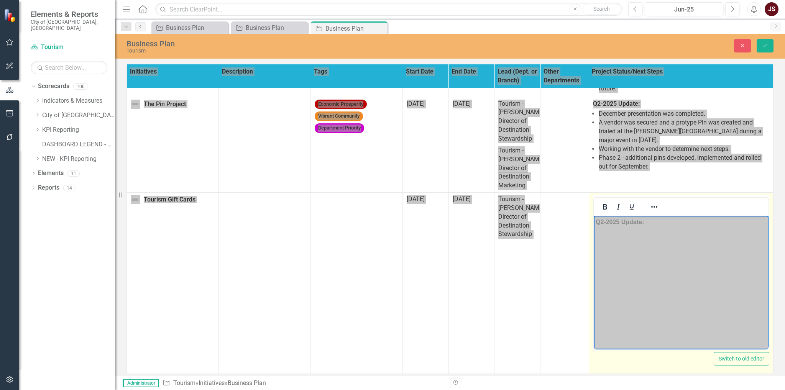
scroll to position [218, 0]
click at [650, 207] on icon "Reveal or hide additional toolbar items" at bounding box center [654, 206] width 9 height 9
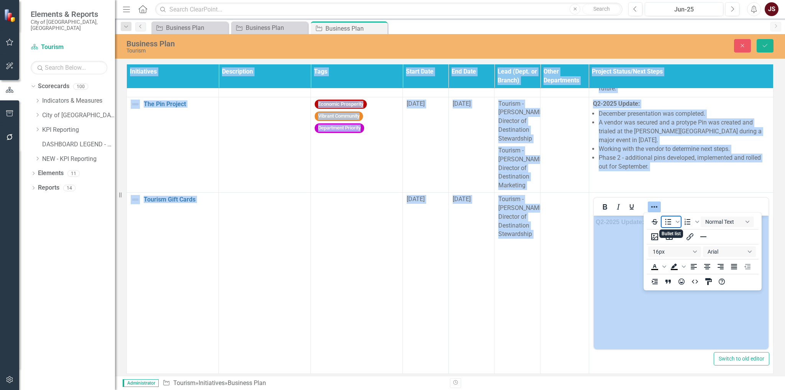
click at [665, 218] on icon "Bullet list" at bounding box center [668, 221] width 9 height 9
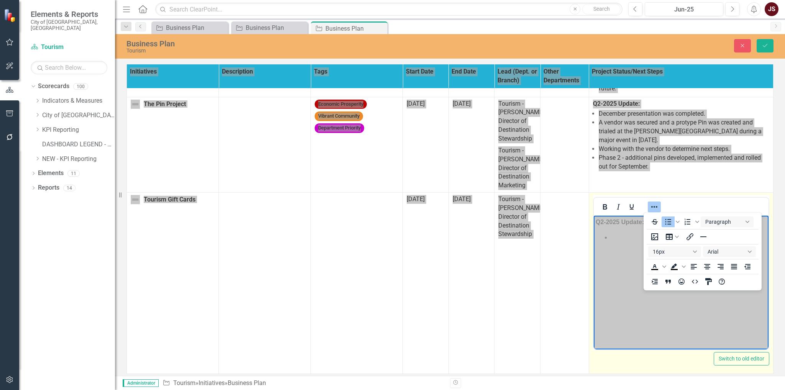
click at [629, 241] on li "﻿" at bounding box center [689, 237] width 156 height 9
click at [655, 209] on button "Reveal or hide additional toolbar items" at bounding box center [654, 207] width 13 height 11
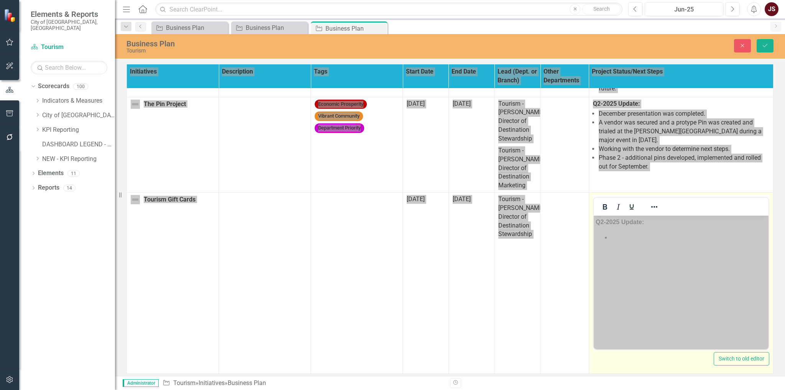
click at [620, 237] on li "﻿" at bounding box center [689, 237] width 156 height 9
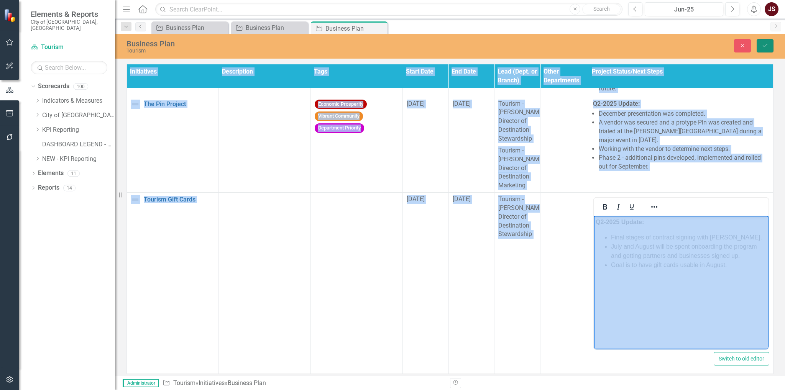
click at [759, 44] on button "Save" at bounding box center [765, 45] width 17 height 13
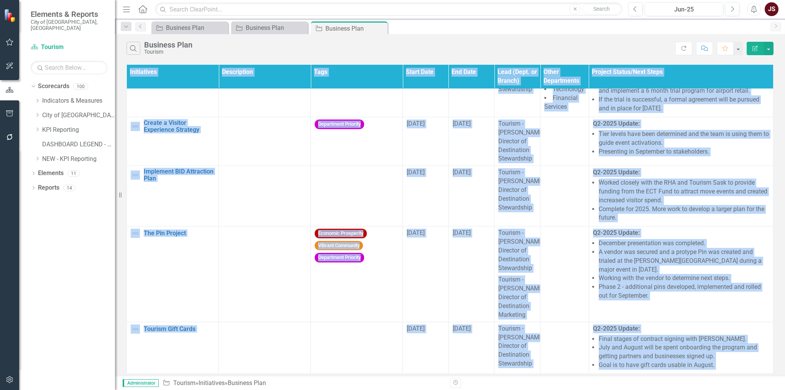
scroll to position [0, 0]
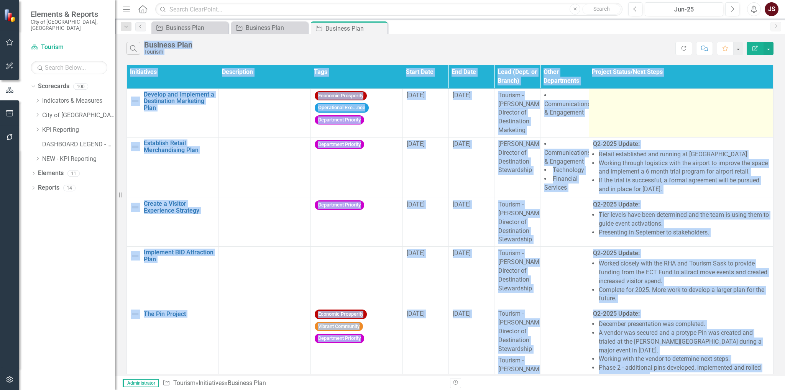
click at [713, 117] on td at bounding box center [681, 113] width 184 height 49
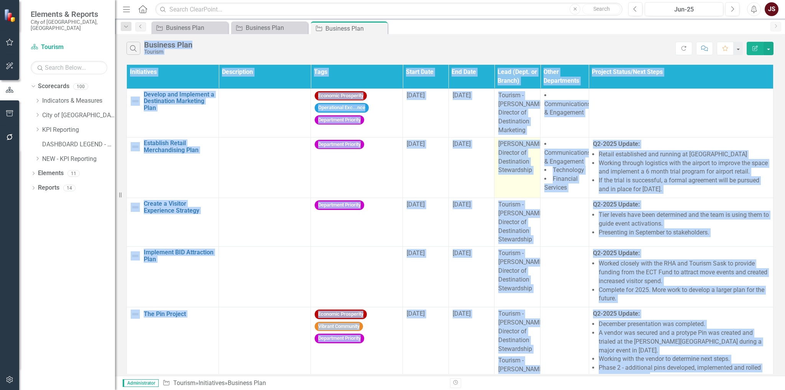
click at [509, 144] on p "[PERSON_NAME], Director of Destination Stewardship" at bounding box center [518, 157] width 38 height 35
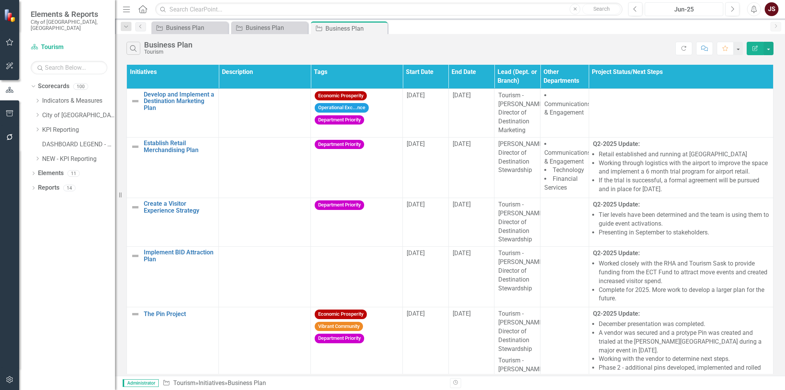
click at [697, 8] on div "Jun-25" at bounding box center [684, 9] width 73 height 9
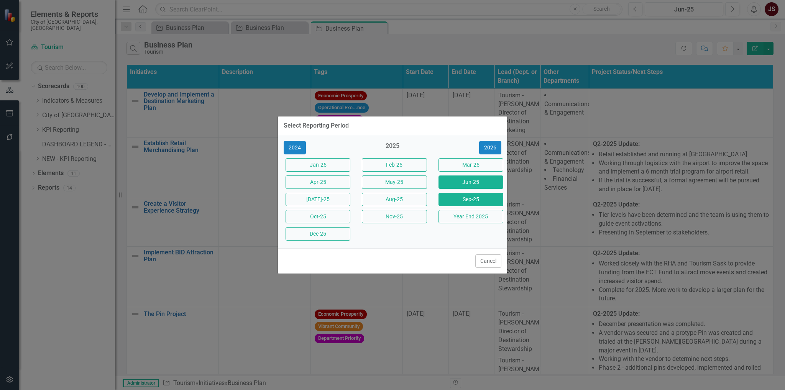
click at [457, 203] on button "Sep-25" at bounding box center [471, 199] width 65 height 13
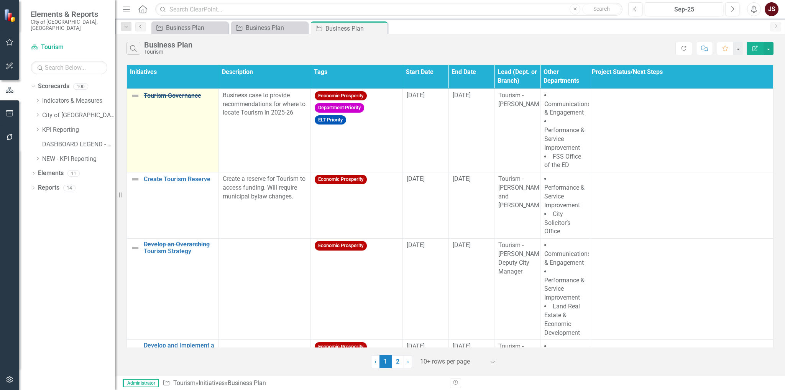
click at [178, 97] on link "Tourism Governance" at bounding box center [179, 95] width 71 height 7
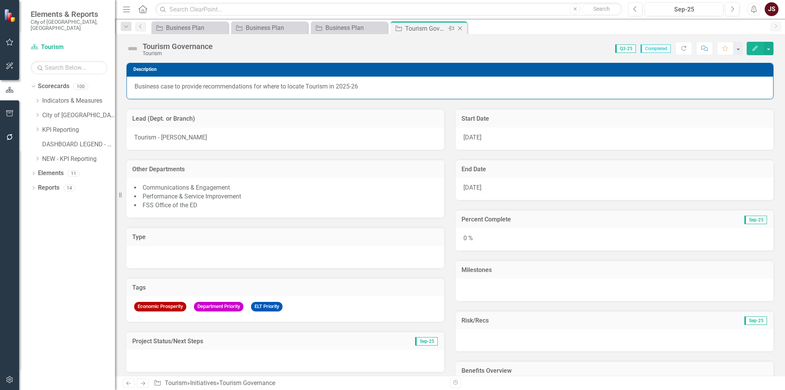
click at [460, 28] on icon at bounding box center [460, 28] width 4 height 4
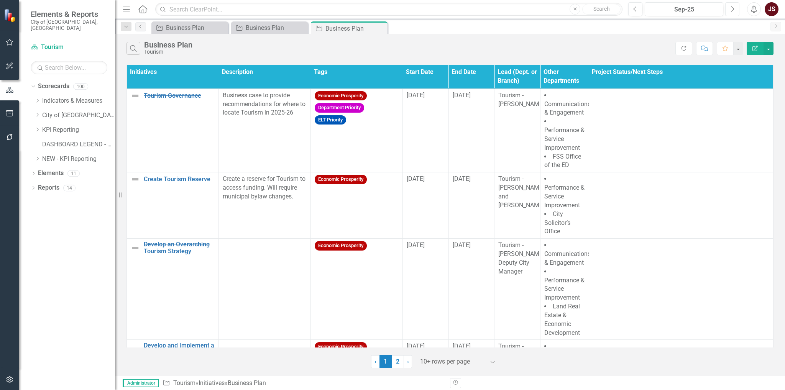
click at [734, 11] on icon "Next" at bounding box center [733, 9] width 4 height 7
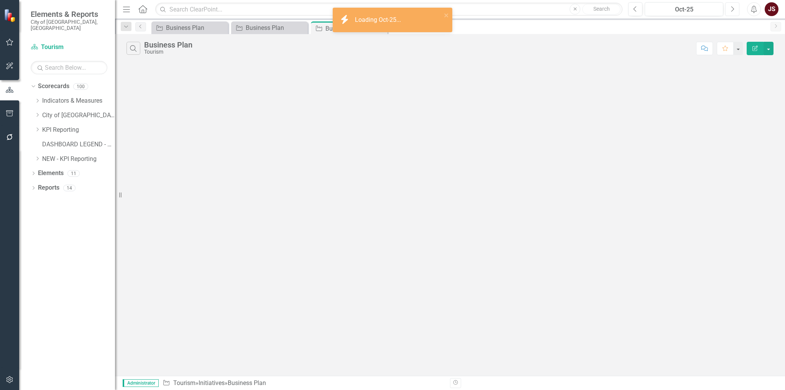
click at [734, 11] on icon "Next" at bounding box center [733, 9] width 4 height 7
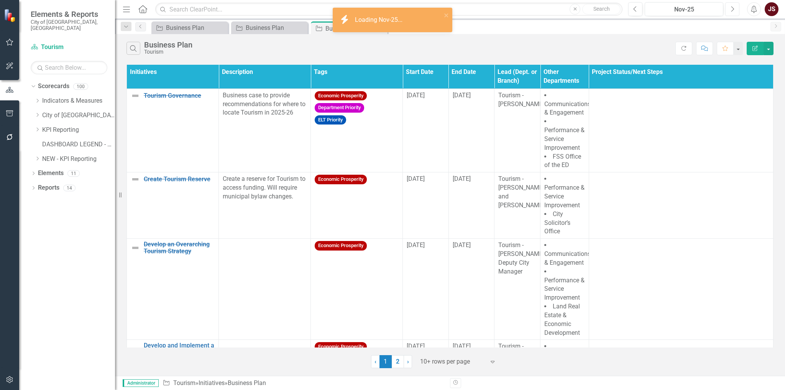
click at [735, 10] on icon "Next" at bounding box center [733, 9] width 4 height 7
click at [731, 7] on icon "Next" at bounding box center [733, 9] width 4 height 7
click at [637, 13] on button "Previous" at bounding box center [636, 9] width 14 height 14
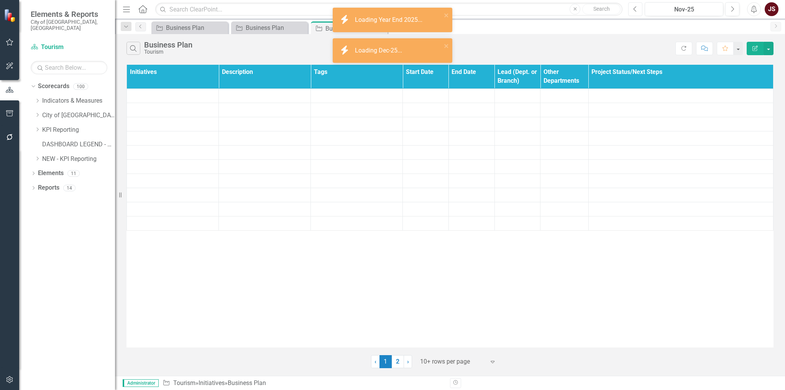
click at [637, 13] on button "Previous" at bounding box center [636, 9] width 14 height 14
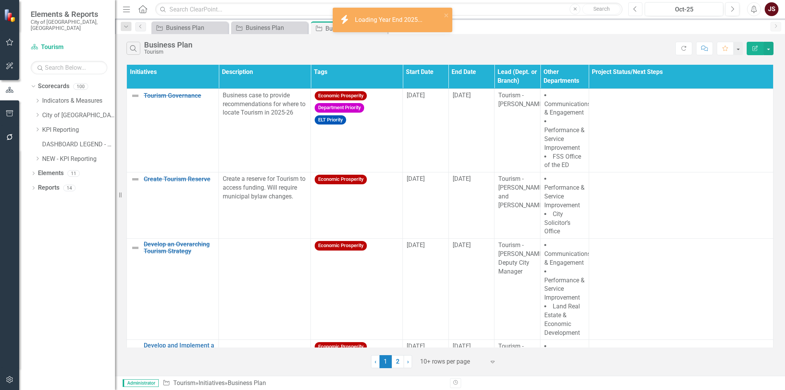
click at [637, 13] on button "Previous" at bounding box center [636, 9] width 14 height 14
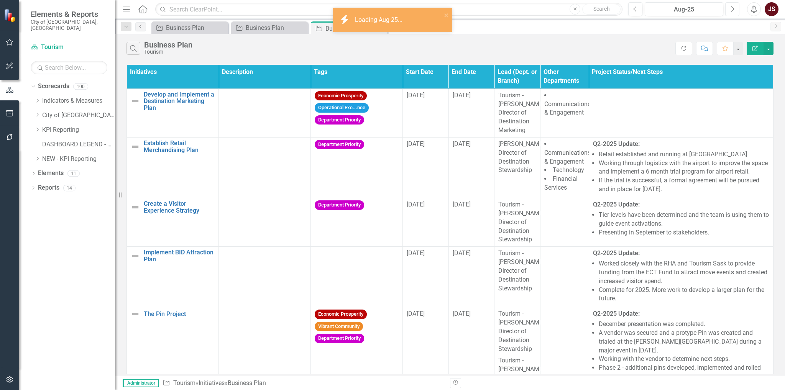
click at [733, 7] on icon "button" at bounding box center [733, 8] width 3 height 5
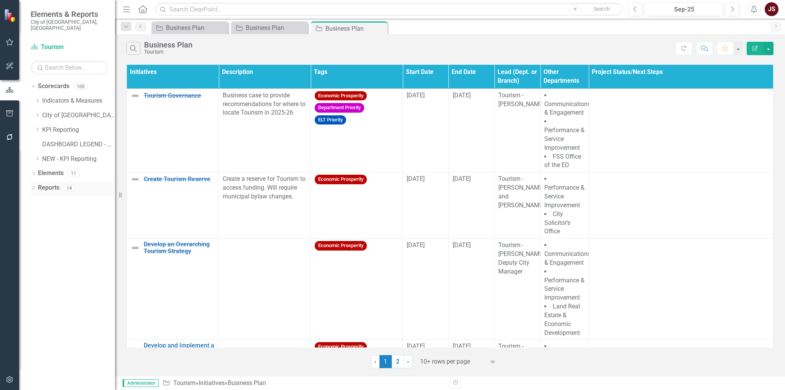
click at [34, 182] on div "Dropdown Reports 14" at bounding box center [73, 189] width 84 height 15
click at [772, 46] on button "button" at bounding box center [769, 48] width 10 height 13
click at [755, 64] on link "Edit Report Edit Report" at bounding box center [743, 62] width 61 height 14
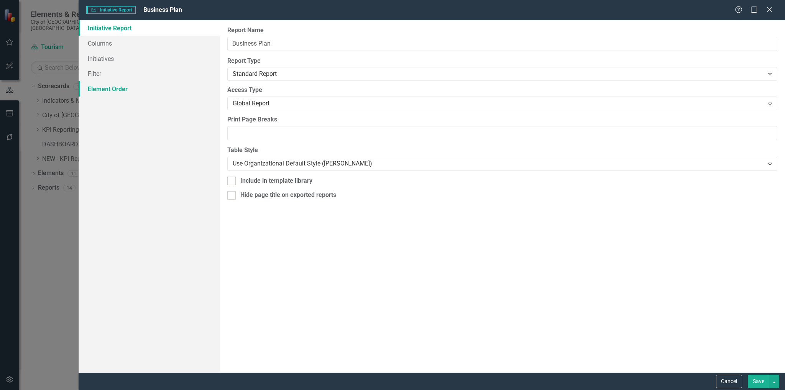
click at [99, 90] on link "Element Order" at bounding box center [150, 88] width 142 height 15
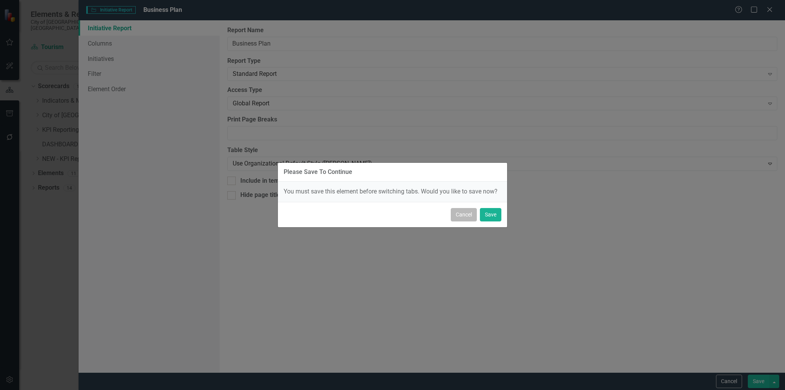
click at [459, 220] on button "Cancel" at bounding box center [464, 214] width 26 height 13
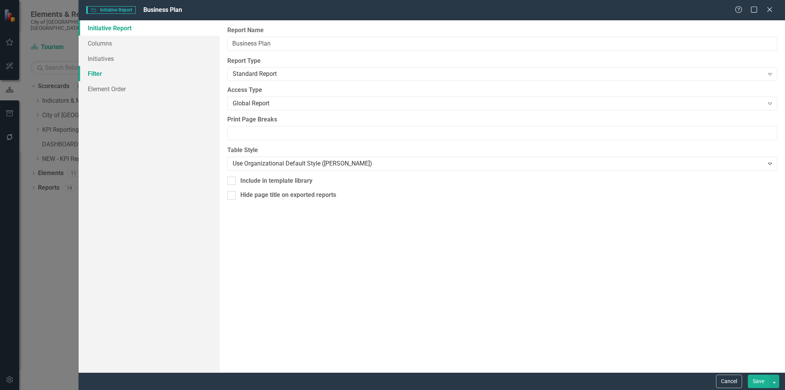
click at [110, 69] on link "Filter" at bounding box center [150, 73] width 142 height 15
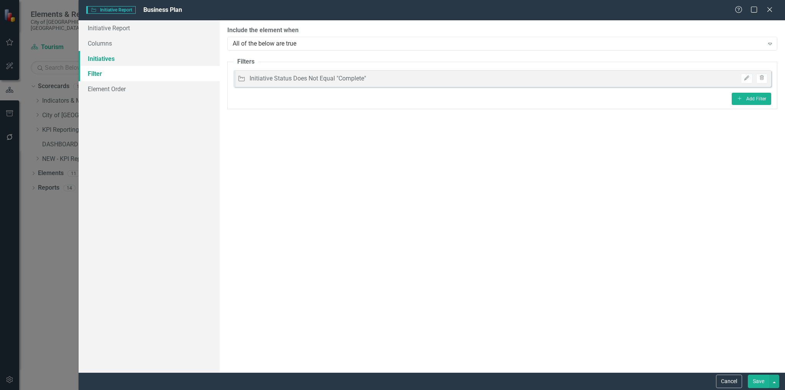
click at [110, 56] on link "Initiatives" at bounding box center [150, 58] width 142 height 15
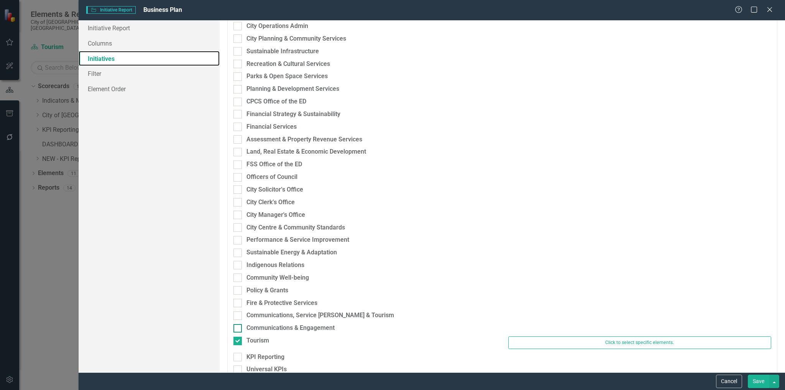
scroll to position [345, 0]
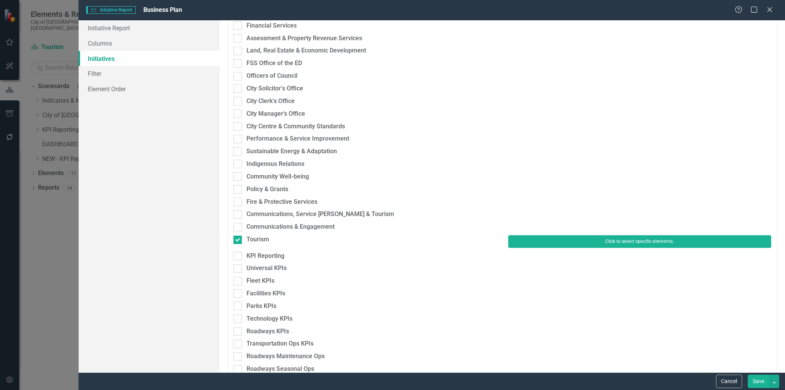
click at [668, 244] on button "Click to select specific elements." at bounding box center [640, 241] width 263 height 12
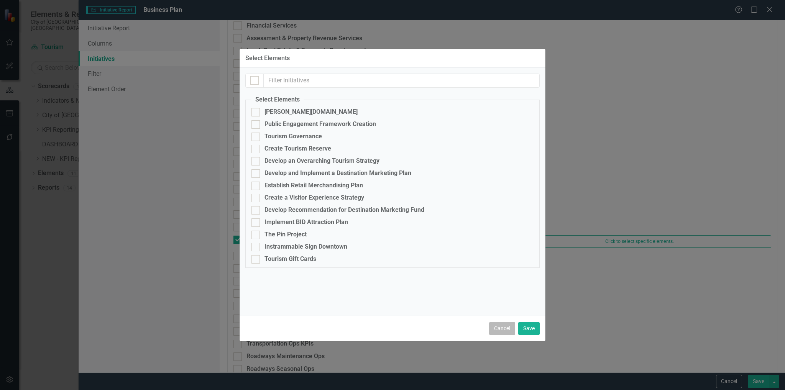
click at [503, 326] on button "Cancel" at bounding box center [502, 328] width 26 height 13
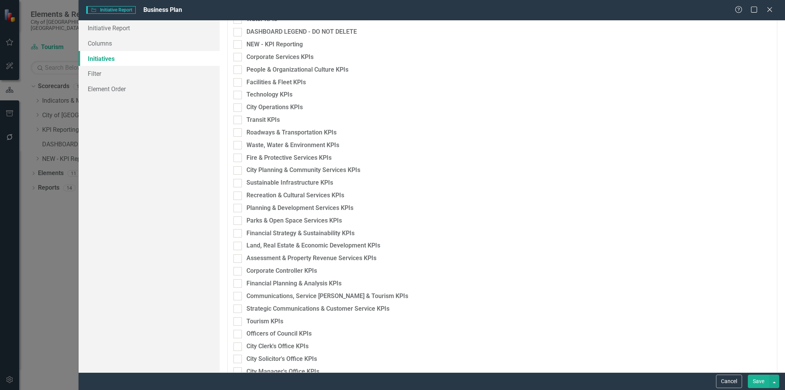
scroll to position [960, 0]
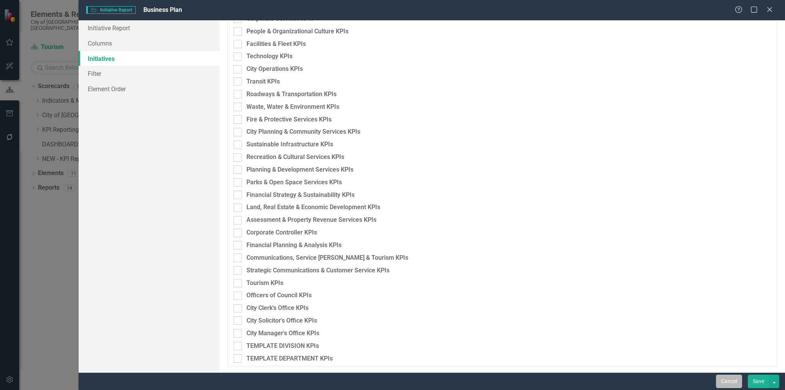
click at [723, 383] on button "Cancel" at bounding box center [729, 381] width 26 height 13
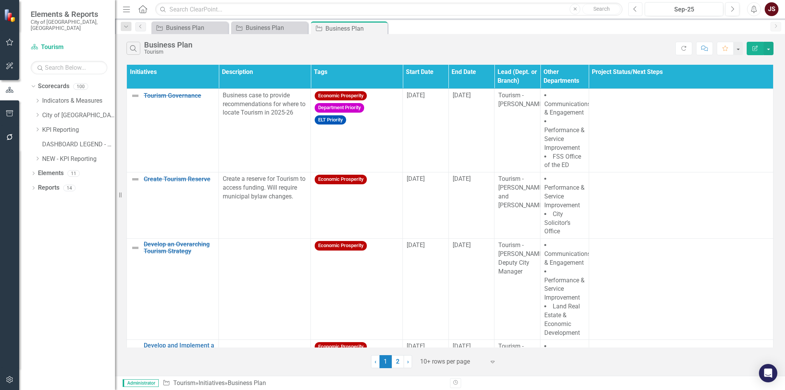
click at [639, 10] on button "Previous" at bounding box center [636, 9] width 14 height 14
click at [640, 10] on button "Previous" at bounding box center [636, 9] width 14 height 14
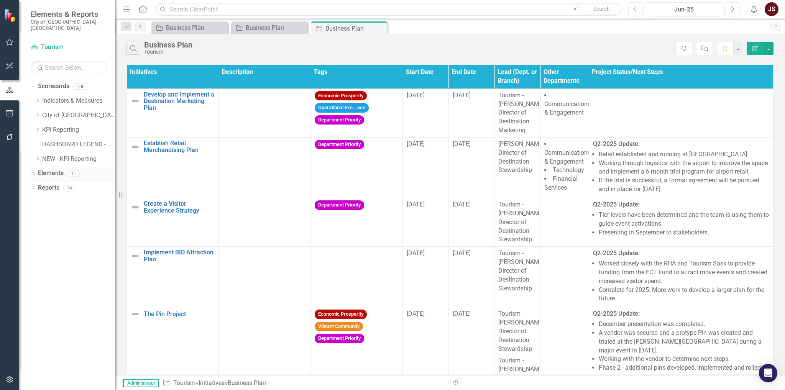
click at [49, 169] on link "Elements" at bounding box center [51, 173] width 26 height 9
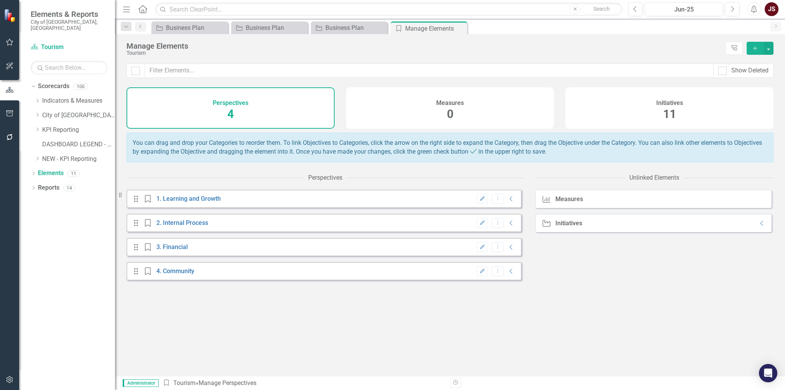
click at [625, 110] on div "Initiatives 11" at bounding box center [670, 107] width 208 height 41
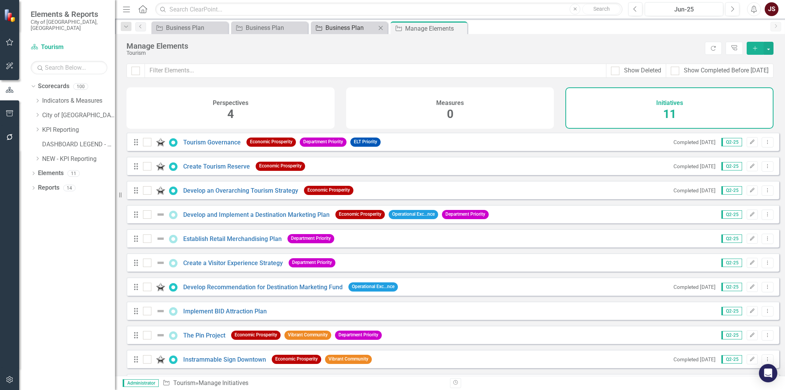
click at [341, 29] on div "Business Plan" at bounding box center [351, 28] width 51 height 10
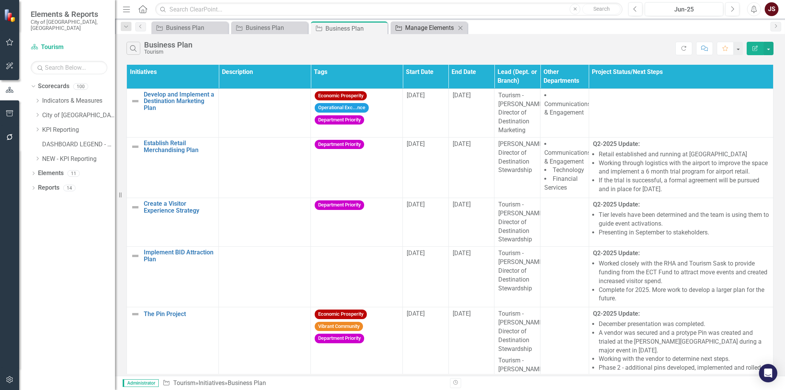
click at [449, 29] on div "Manage Elements" at bounding box center [430, 28] width 51 height 10
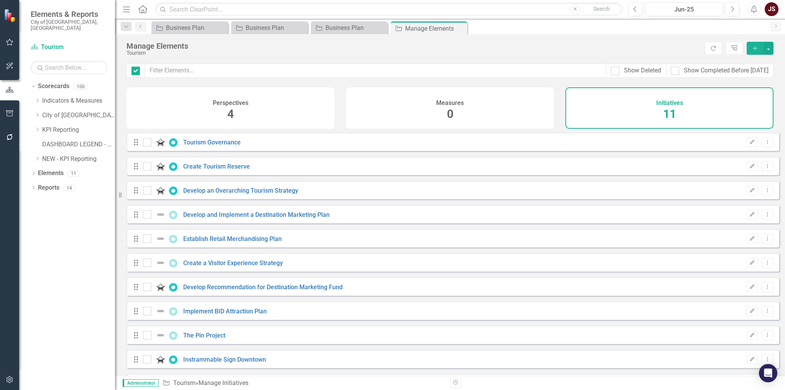
checkbox input "false"
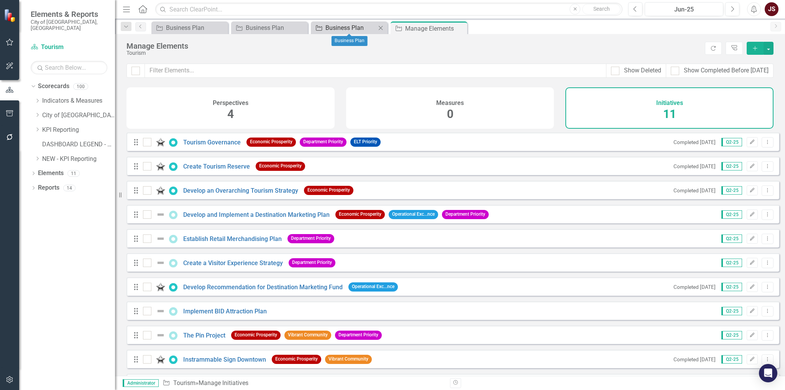
click at [327, 25] on div "Business Plan" at bounding box center [351, 28] width 51 height 10
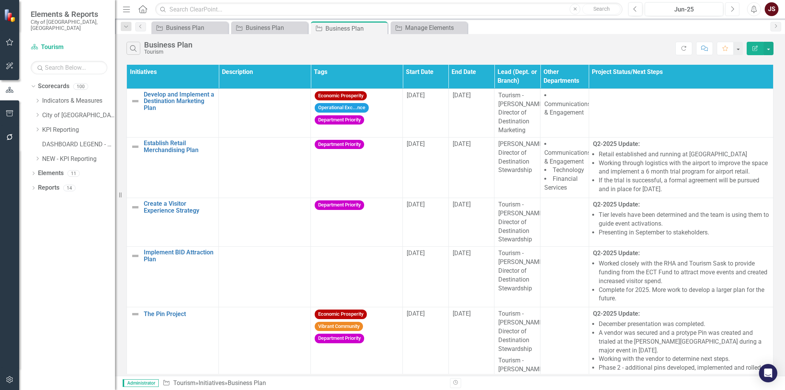
click at [732, 8] on icon "Next" at bounding box center [733, 9] width 4 height 7
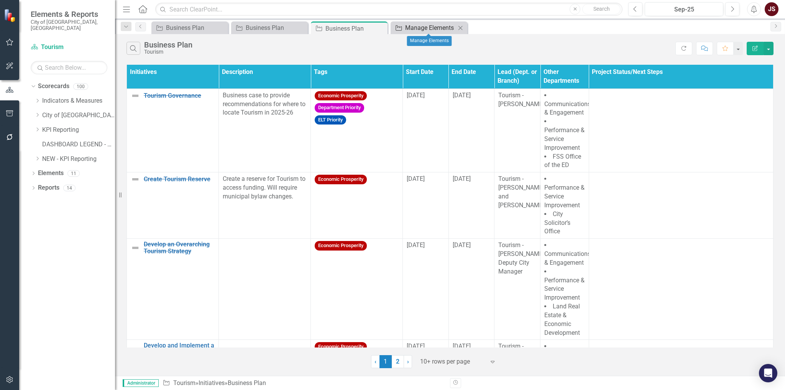
click at [418, 24] on div "Manage Elements" at bounding box center [430, 28] width 51 height 10
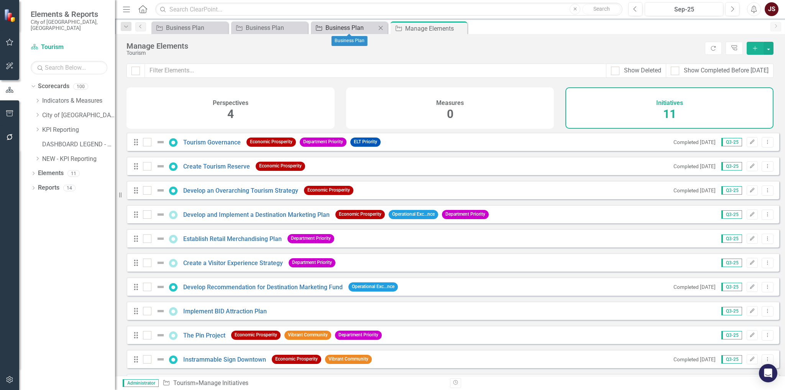
click at [335, 30] on div "Business Plan" at bounding box center [351, 28] width 51 height 10
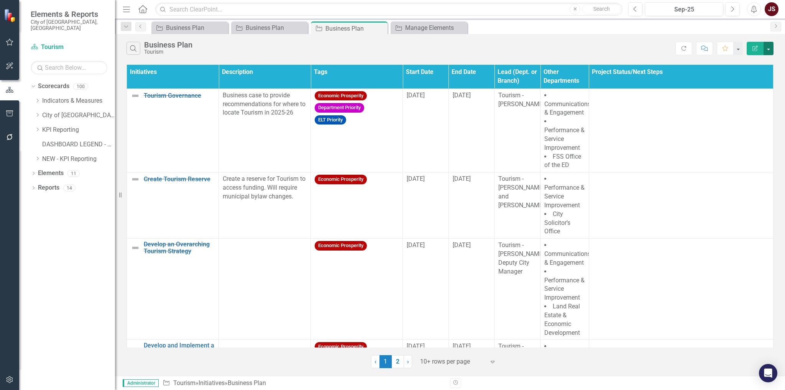
click at [768, 45] on button "button" at bounding box center [769, 48] width 10 height 13
click at [761, 63] on link "Edit Report Edit Report" at bounding box center [743, 62] width 61 height 14
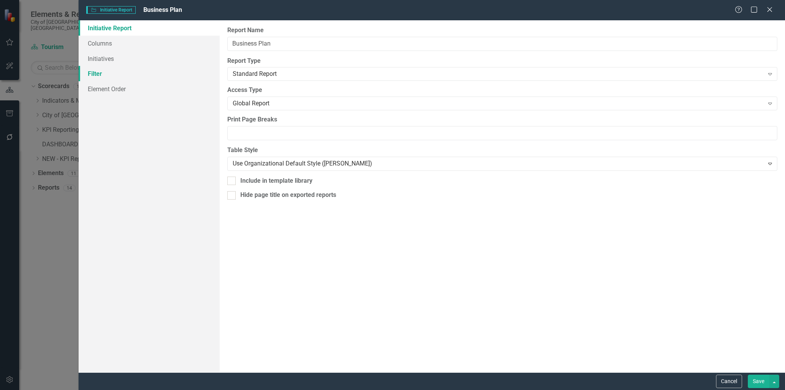
click at [104, 72] on link "Filter" at bounding box center [150, 73] width 142 height 15
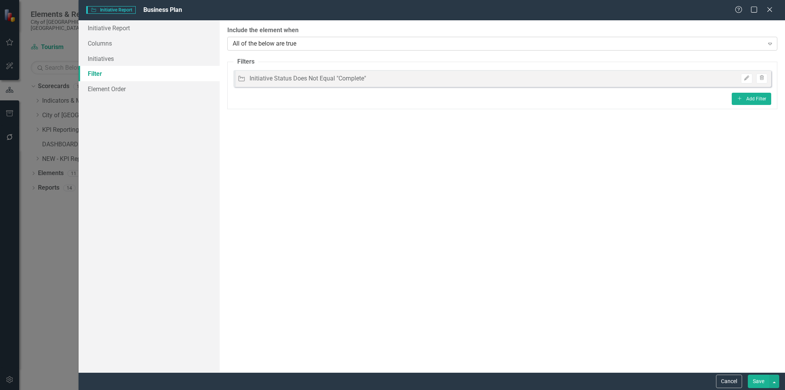
click at [589, 45] on div "All of the below are true" at bounding box center [498, 43] width 531 height 9
click at [749, 80] on icon "Edit" at bounding box center [747, 78] width 6 height 5
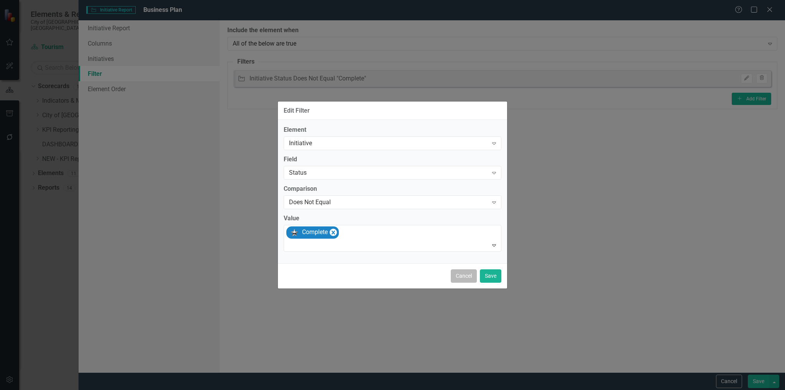
click at [469, 278] on button "Cancel" at bounding box center [464, 276] width 26 height 13
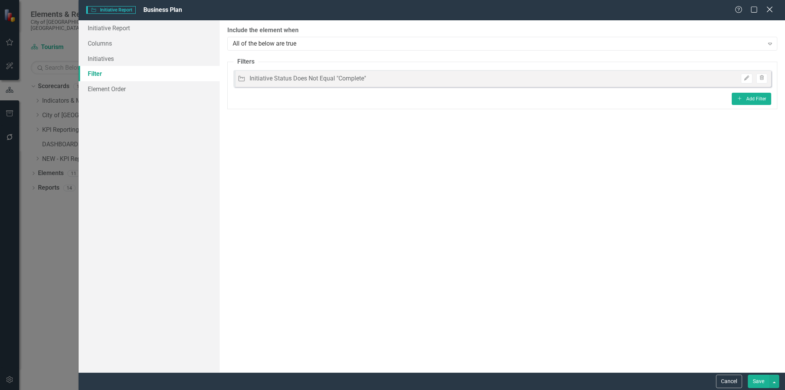
click at [770, 8] on icon "Close" at bounding box center [770, 9] width 10 height 7
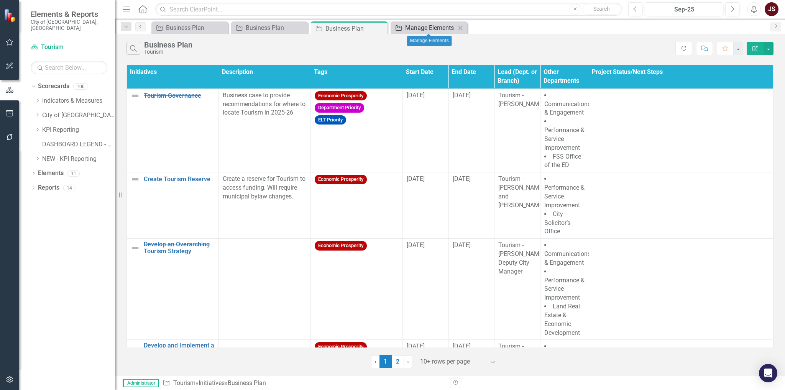
click at [439, 31] on div "Manage Elements" at bounding box center [430, 28] width 51 height 10
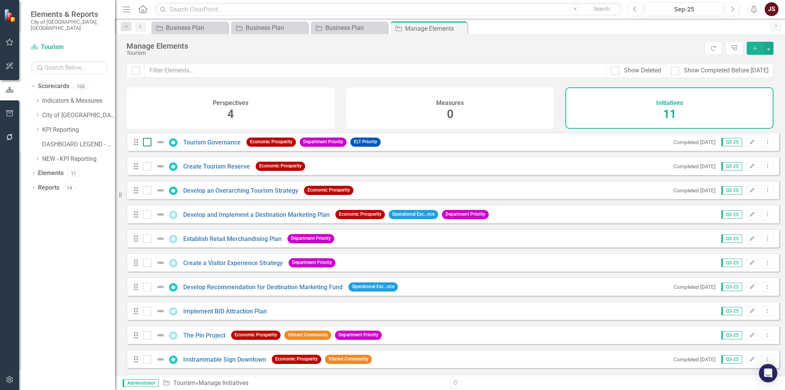
click at [163, 147] on img at bounding box center [160, 142] width 9 height 9
click at [148, 143] on input "checkbox" at bounding box center [145, 140] width 5 height 5
click at [163, 147] on img at bounding box center [160, 142] width 9 height 9
click at [148, 143] on input "checkbox" at bounding box center [145, 140] width 5 height 5
checkbox input "false"
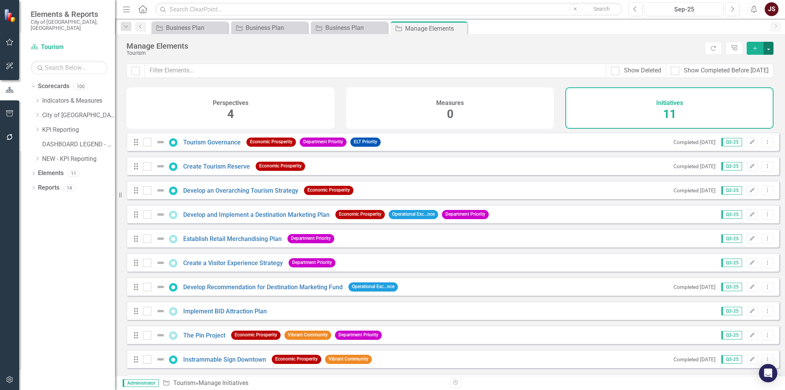
click at [769, 45] on button "button" at bounding box center [769, 48] width 10 height 13
click at [352, 29] on div "Business Plan" at bounding box center [351, 28] width 51 height 10
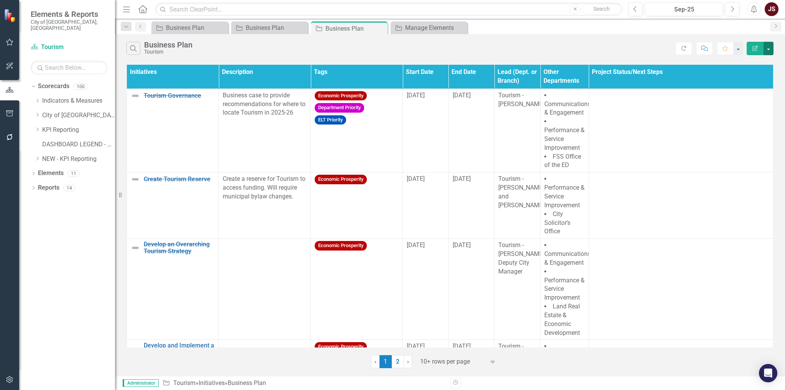
click at [770, 47] on button "button" at bounding box center [769, 48] width 10 height 13
click at [754, 64] on link "Edit Report Edit Report" at bounding box center [743, 62] width 61 height 14
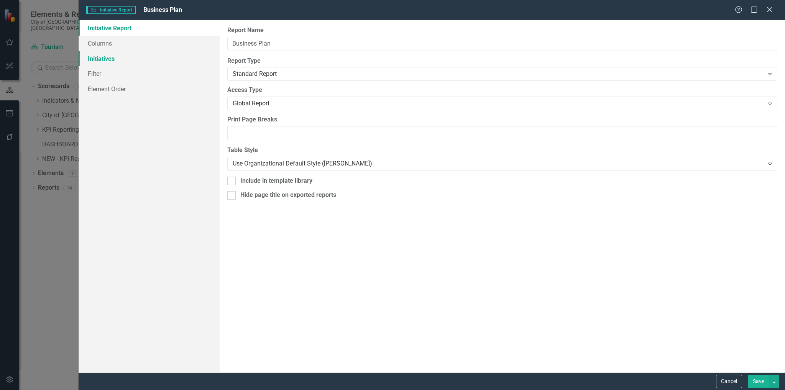
click at [100, 57] on link "Initiatives" at bounding box center [150, 58] width 142 height 15
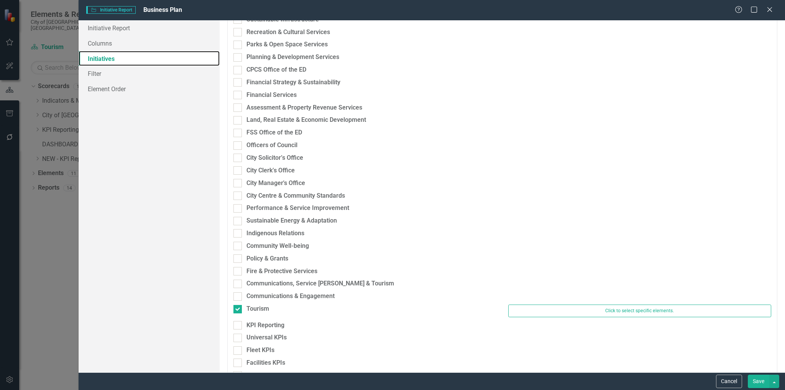
scroll to position [345, 0]
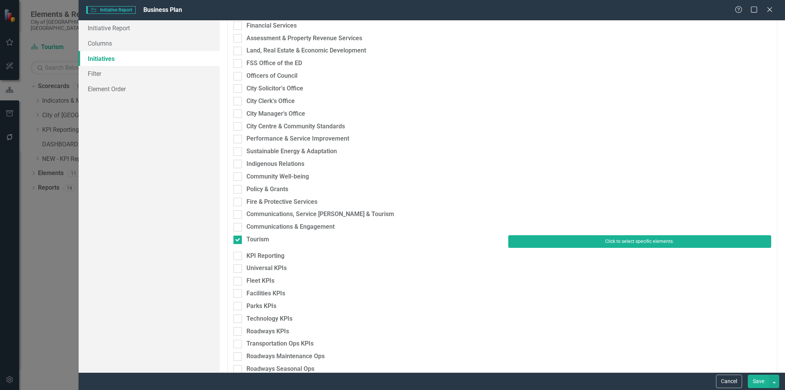
click at [621, 240] on button "Click to select specific elements." at bounding box center [640, 241] width 263 height 12
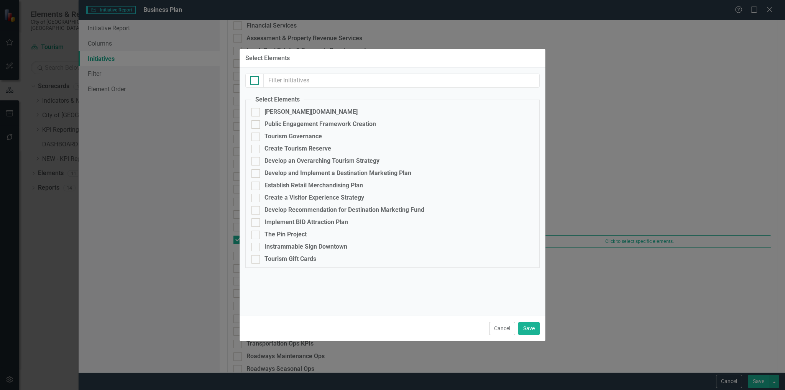
click at [255, 82] on div at bounding box center [254, 80] width 8 height 8
click at [255, 81] on input "checkbox" at bounding box center [252, 78] width 5 height 5
checkbox input "true"
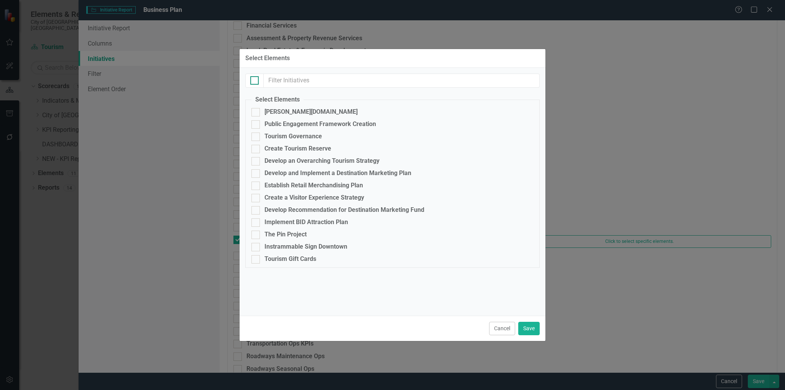
checkbox input "true"
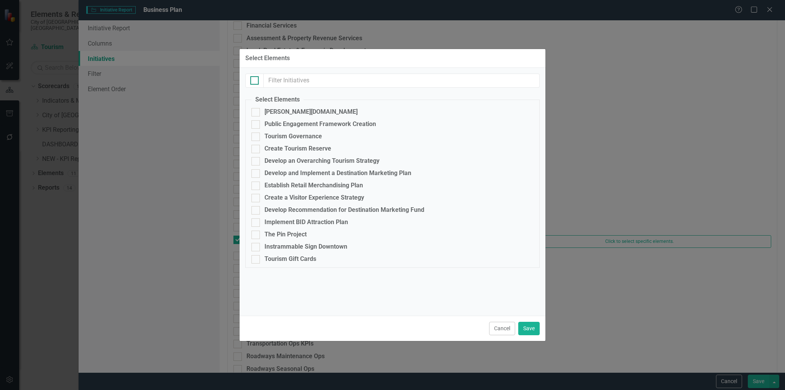
checkbox input "true"
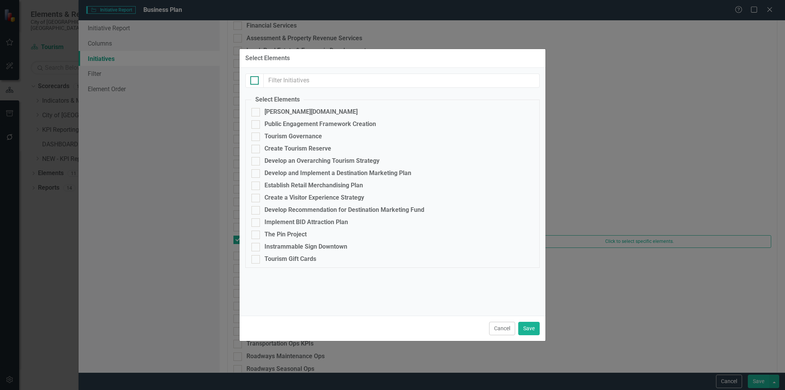
checkbox input "true"
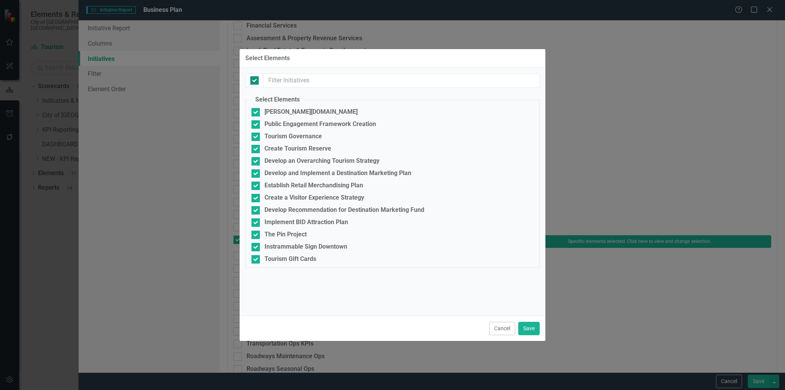
click at [255, 82] on div at bounding box center [254, 80] width 8 height 8
click at [255, 81] on input "checkbox" at bounding box center [252, 78] width 5 height 5
checkbox input "false"
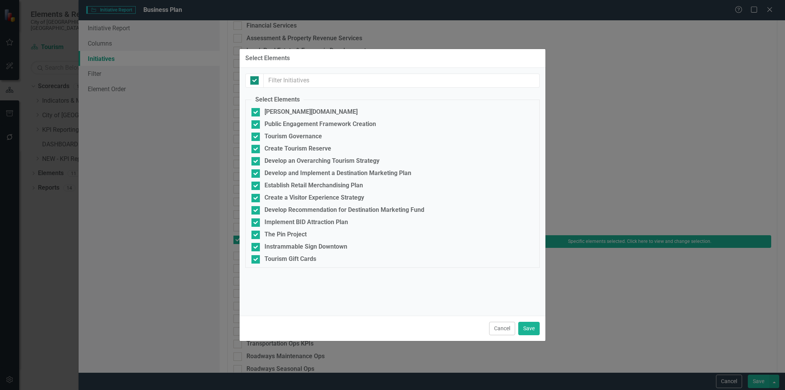
checkbox input "false"
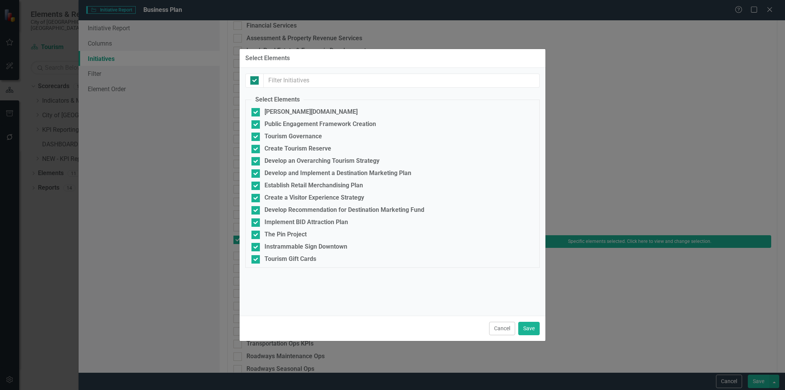
checkbox input "false"
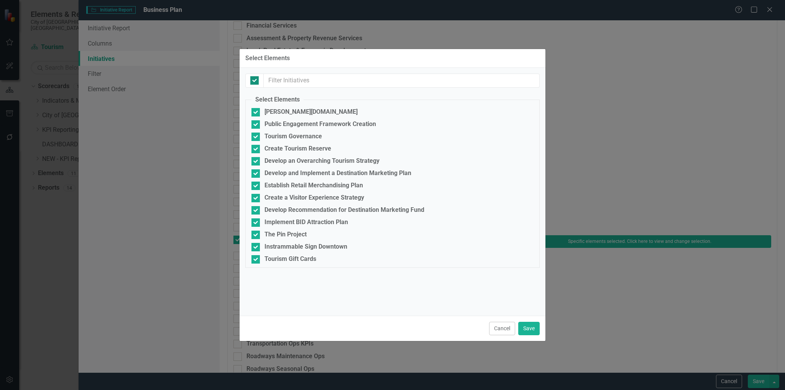
checkbox input "false"
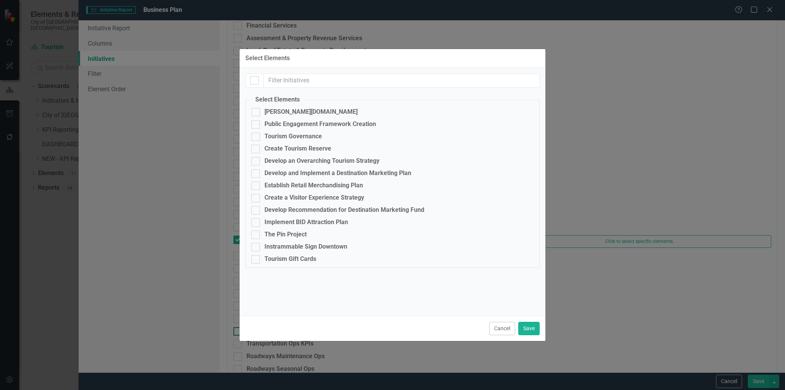
click at [494, 328] on button "Cancel" at bounding box center [502, 328] width 26 height 13
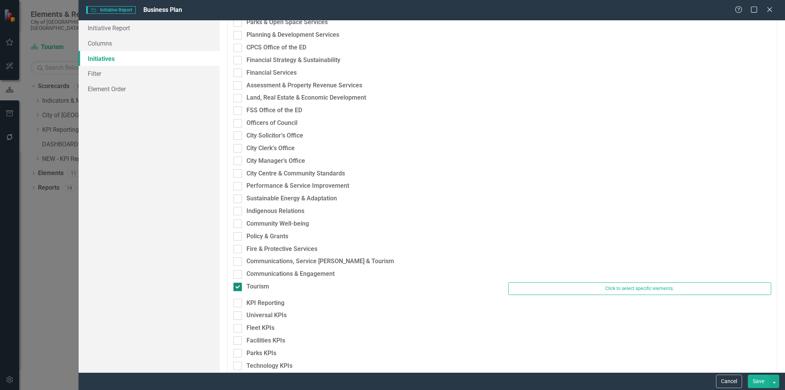
scroll to position [192, 0]
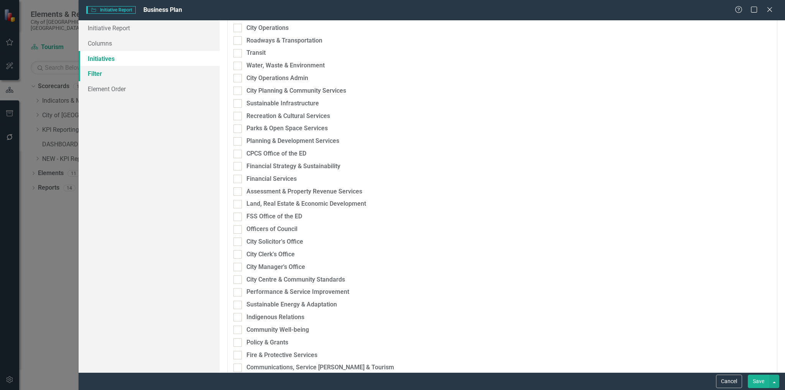
click at [100, 71] on link "Filter" at bounding box center [150, 73] width 142 height 15
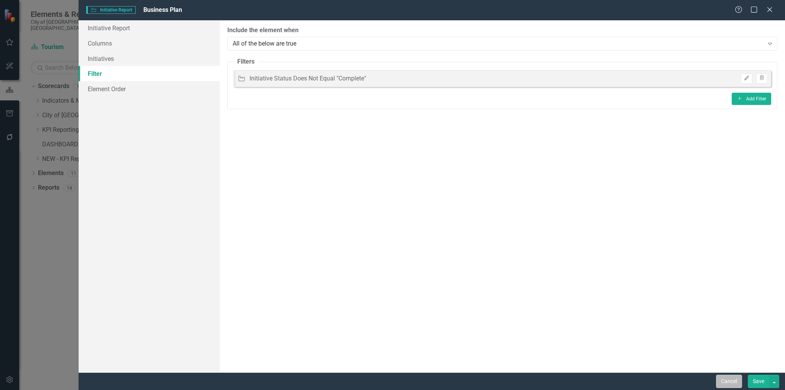
click at [731, 379] on button "Cancel" at bounding box center [729, 381] width 26 height 13
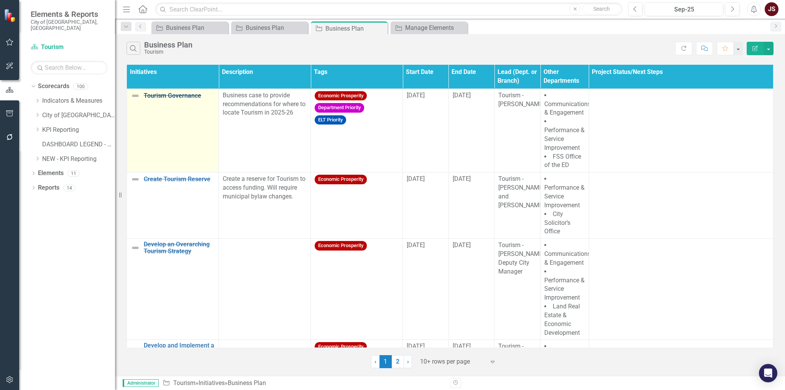
click at [184, 92] on link "Tourism Governance" at bounding box center [179, 95] width 71 height 7
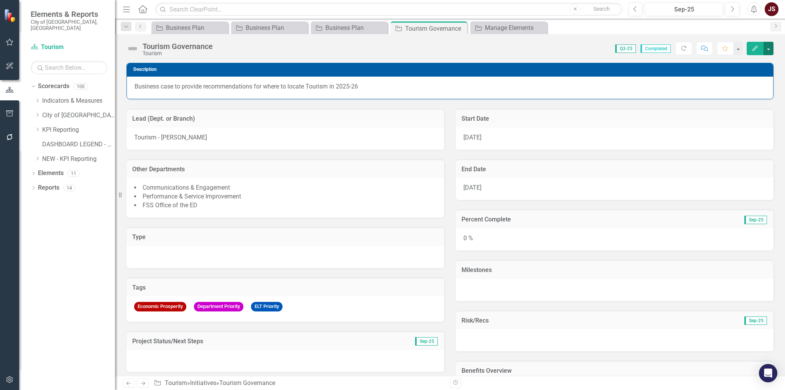
click at [769, 46] on button "button" at bounding box center [769, 48] width 10 height 13
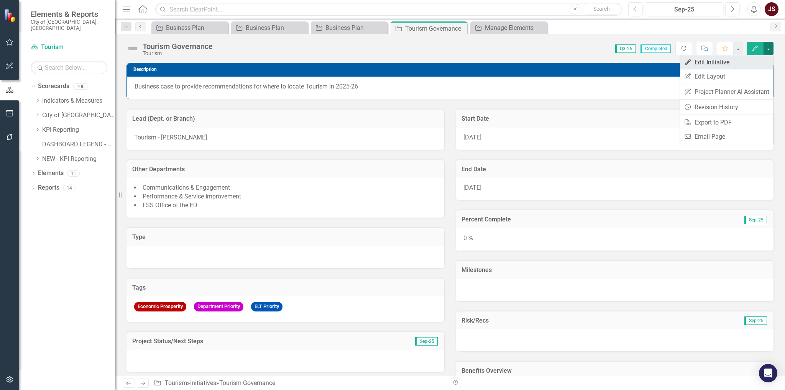
click at [738, 62] on link "Edit Edit Initiative" at bounding box center [726, 62] width 93 height 14
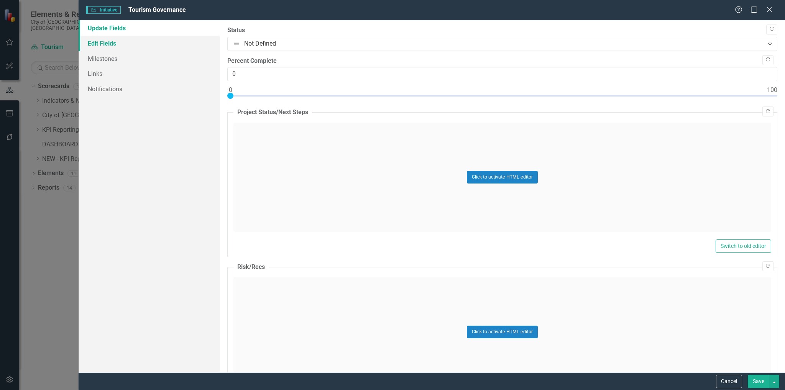
click at [118, 47] on link "Edit Fields" at bounding box center [150, 43] width 142 height 15
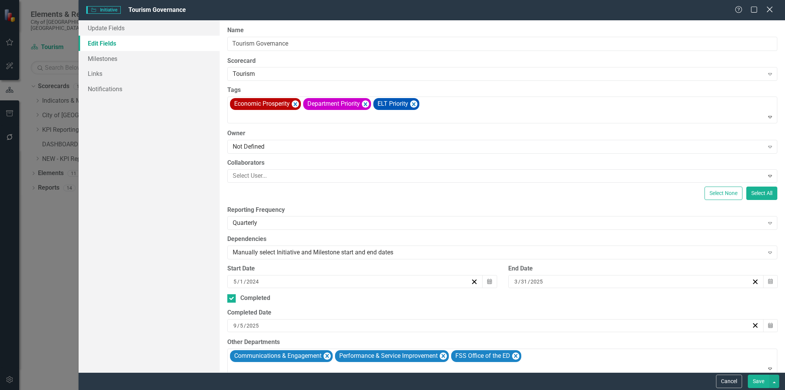
click at [770, 7] on icon "Close" at bounding box center [770, 9] width 10 height 7
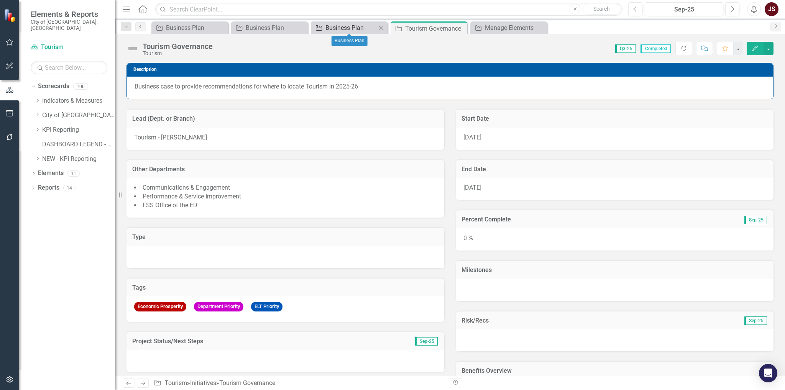
click at [342, 26] on div "Business Plan" at bounding box center [351, 28] width 51 height 10
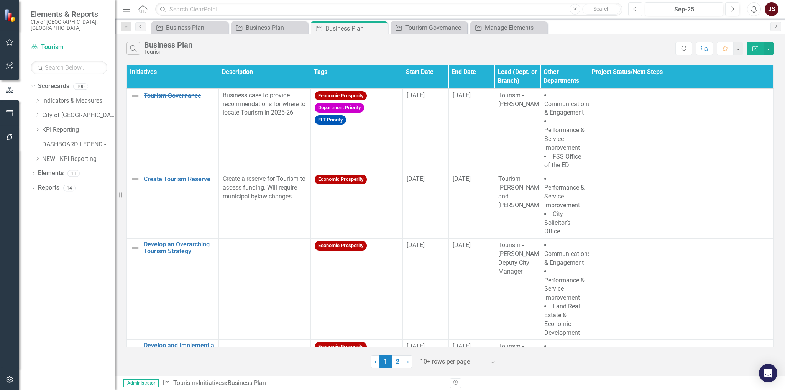
click at [640, 11] on button "Previous" at bounding box center [636, 9] width 14 height 14
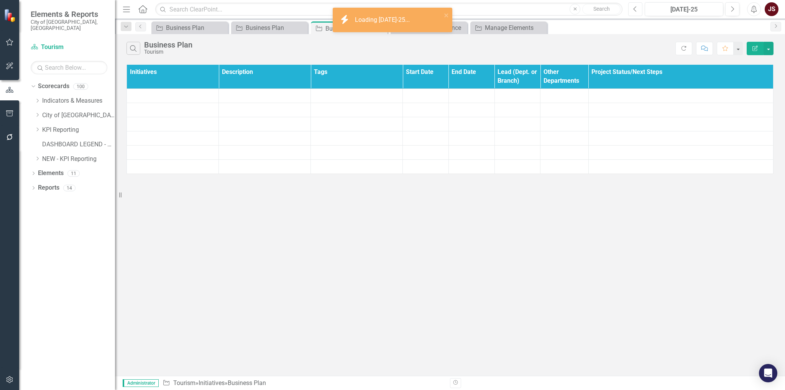
click at [640, 11] on button "Previous" at bounding box center [636, 9] width 14 height 14
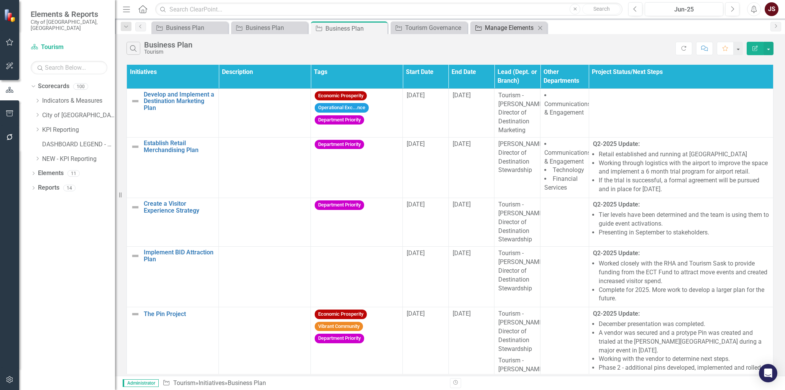
click at [508, 28] on div "Manage Elements" at bounding box center [510, 28] width 51 height 10
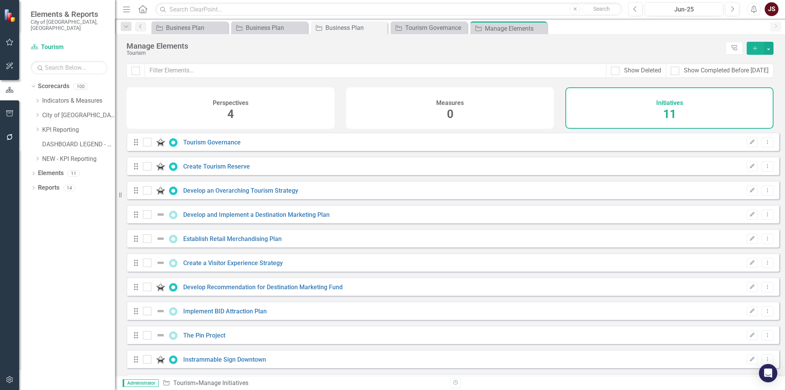
checkbox input "false"
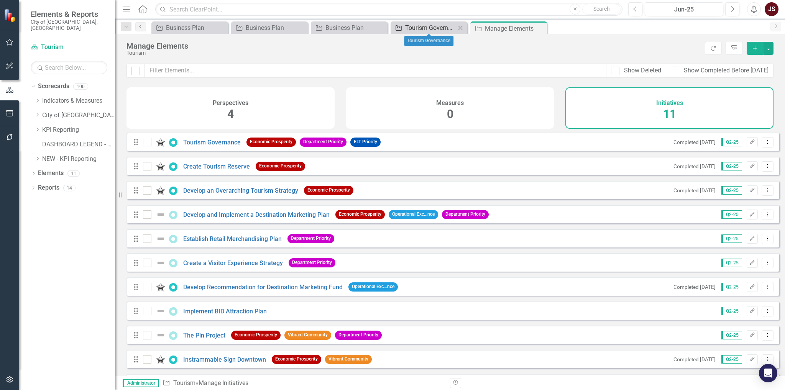
click at [428, 26] on div "Tourism Governance" at bounding box center [430, 28] width 51 height 10
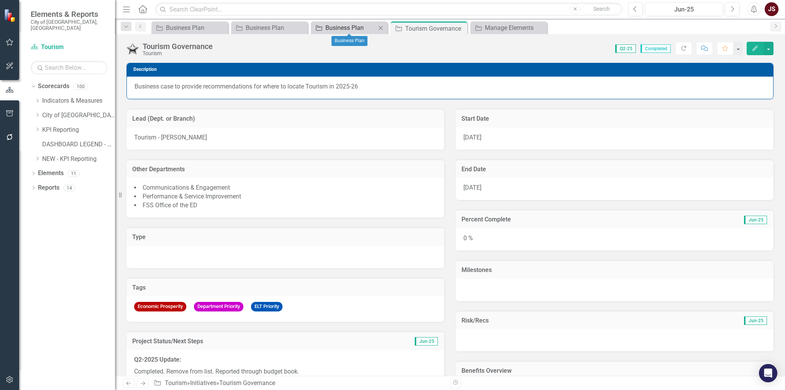
click at [355, 26] on div "Business Plan" at bounding box center [351, 28] width 51 height 10
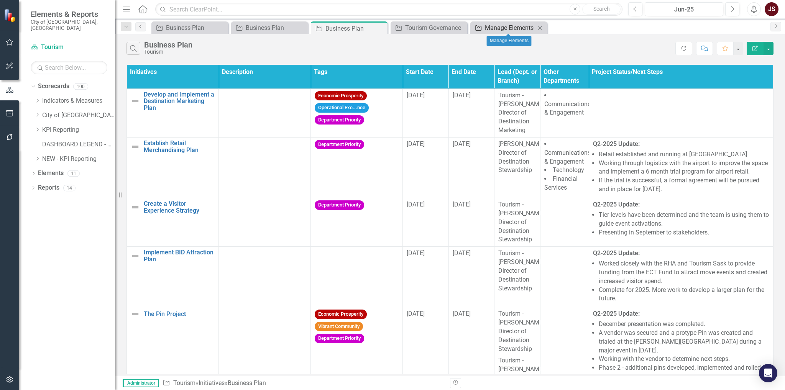
click at [512, 28] on div "Manage Elements" at bounding box center [510, 28] width 51 height 10
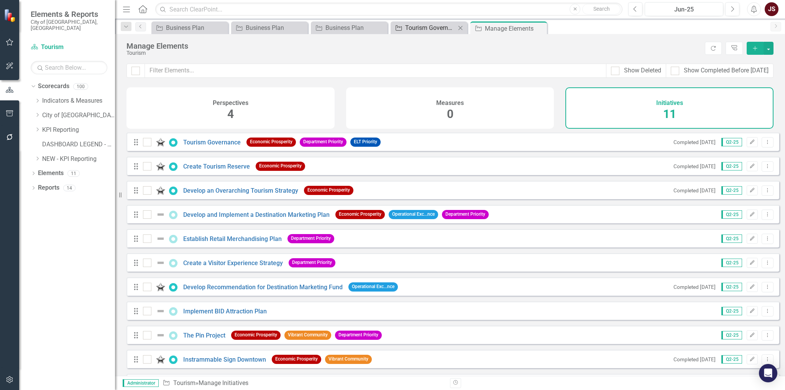
click at [426, 30] on div "Tourism Governance" at bounding box center [430, 28] width 51 height 10
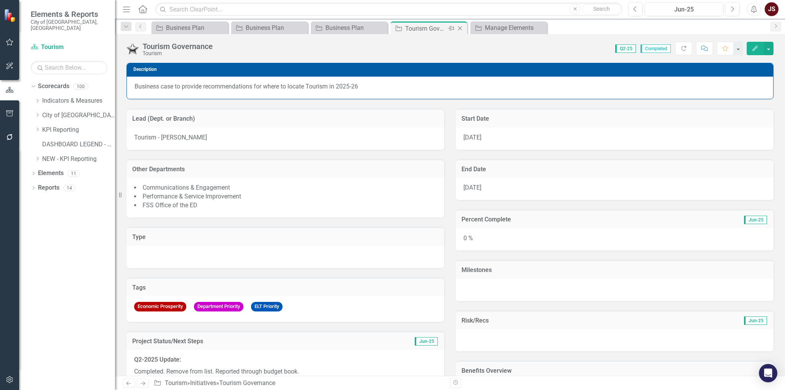
click at [460, 27] on icon "Close" at bounding box center [460, 28] width 8 height 6
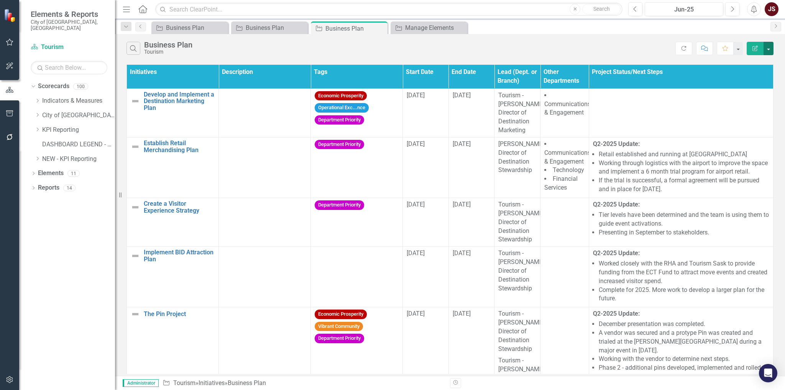
click at [769, 48] on button "button" at bounding box center [769, 48] width 10 height 13
click at [758, 59] on link "Edit Report Edit Report" at bounding box center [743, 62] width 61 height 14
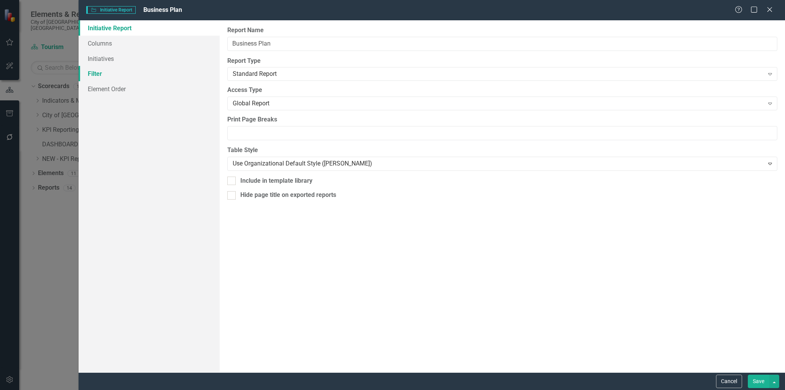
click at [121, 71] on link "Filter" at bounding box center [150, 73] width 142 height 15
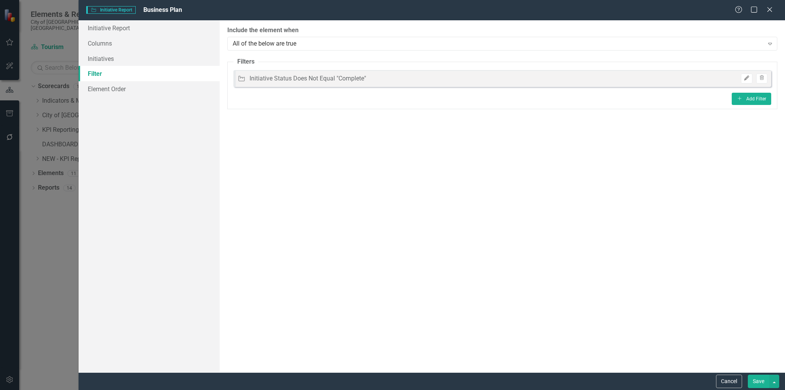
click at [745, 79] on icon "Edit" at bounding box center [747, 78] width 6 height 5
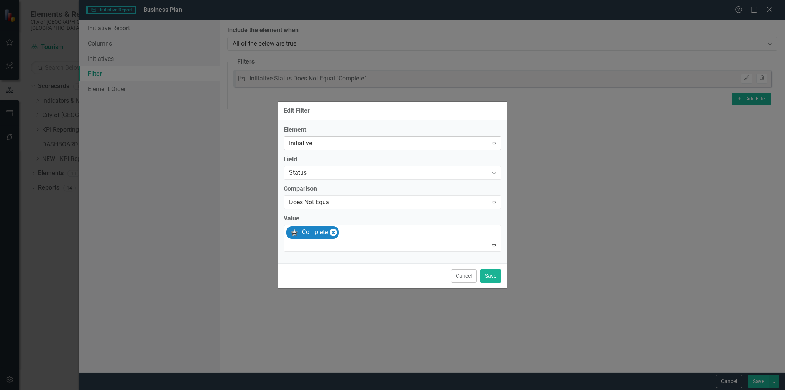
click at [362, 147] on div "Initiative" at bounding box center [388, 143] width 199 height 9
click at [379, 147] on div "Initiative" at bounding box center [388, 143] width 199 height 9
click at [376, 176] on div "Status" at bounding box center [388, 173] width 199 height 9
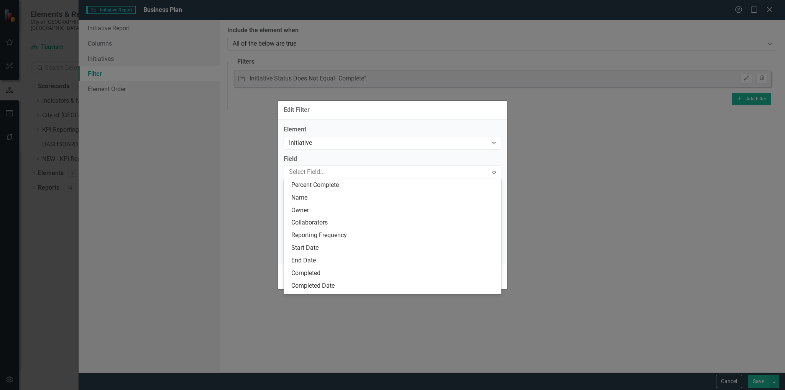
scroll to position [77, 0]
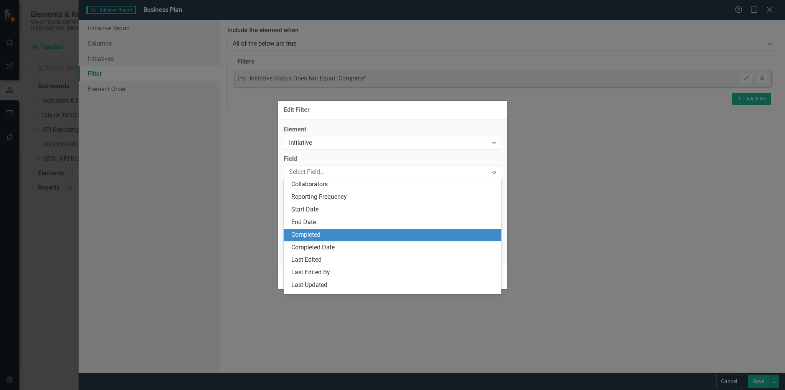
click at [357, 238] on div "Completed" at bounding box center [394, 235] width 206 height 9
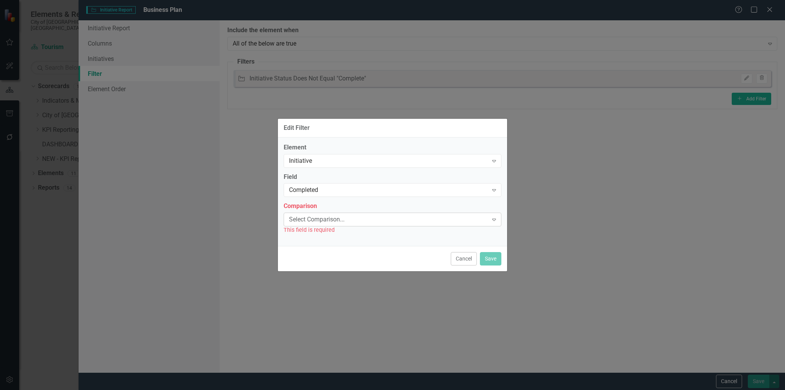
click at [375, 219] on div "Select Comparison..." at bounding box center [388, 220] width 199 height 9
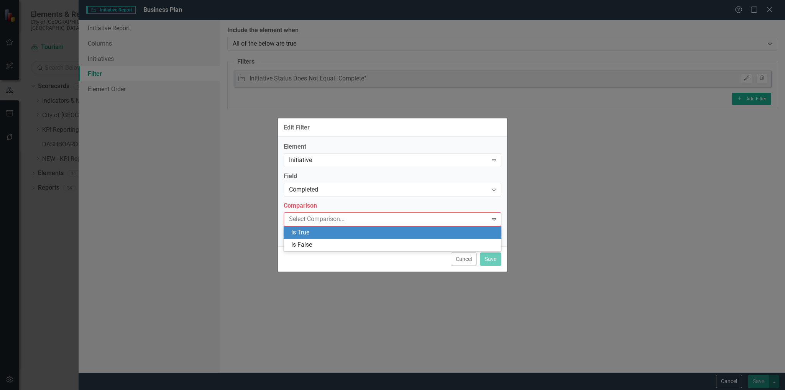
click at [368, 233] on div "Is True" at bounding box center [394, 233] width 206 height 9
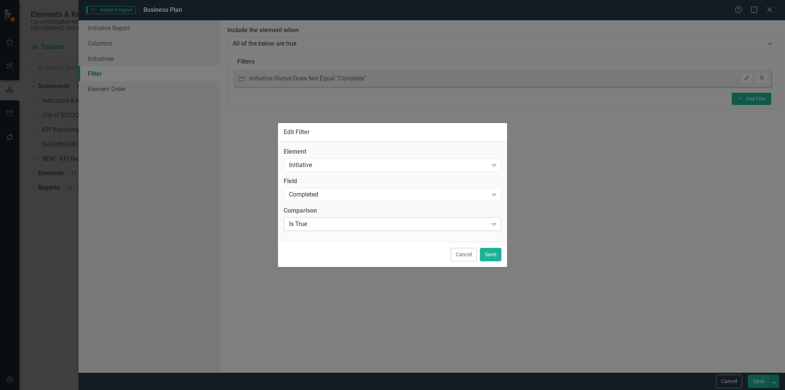
click at [372, 218] on div "Is True Expand" at bounding box center [393, 224] width 218 height 14
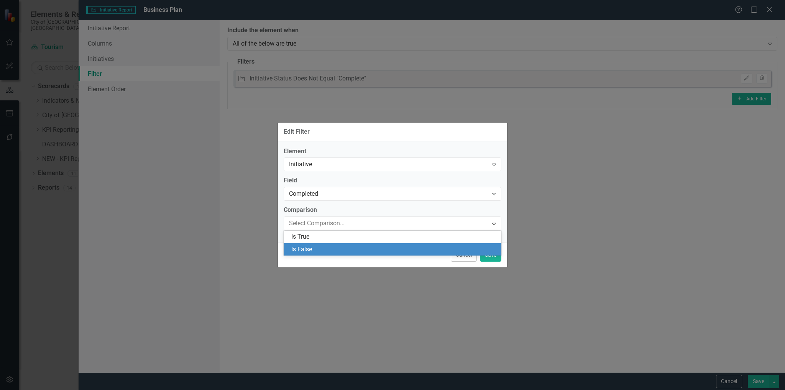
click at [355, 252] on div "Is False" at bounding box center [394, 249] width 206 height 9
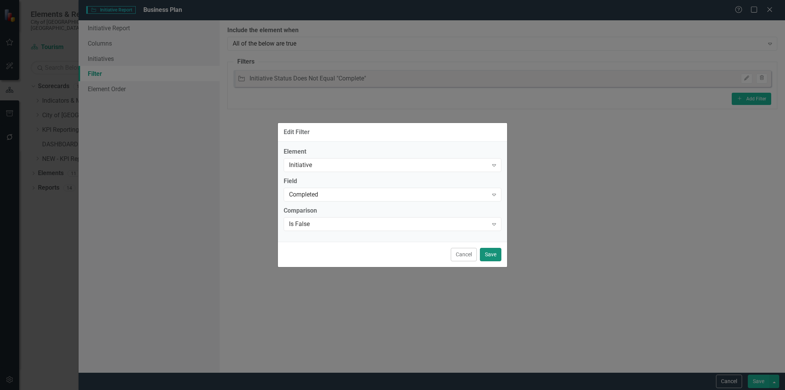
click at [486, 252] on button "Save" at bounding box center [490, 254] width 21 height 13
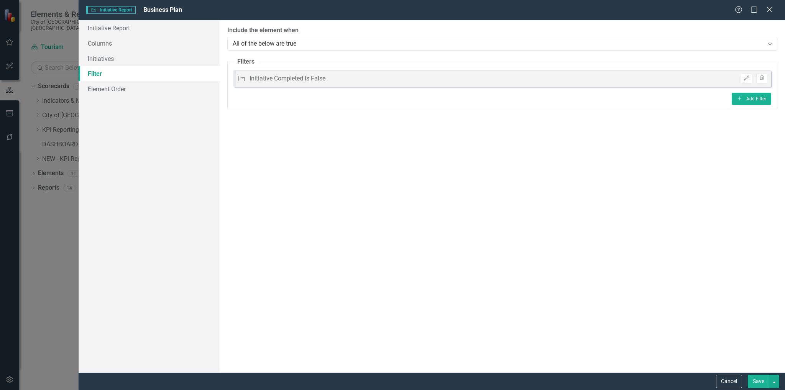
click at [757, 381] on button "Save" at bounding box center [758, 381] width 21 height 13
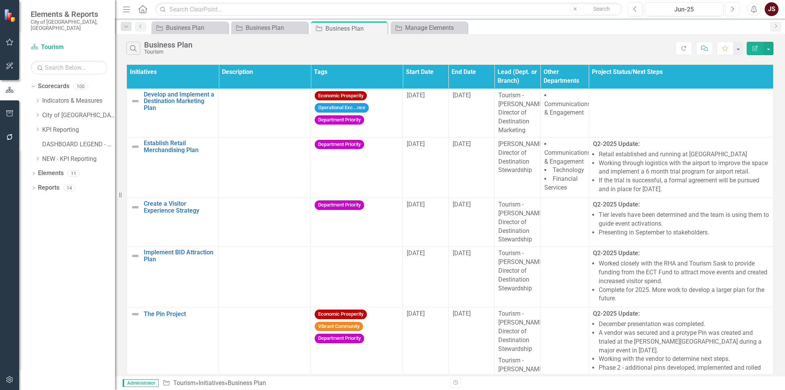
click at [732, 10] on icon "Next" at bounding box center [733, 9] width 4 height 7
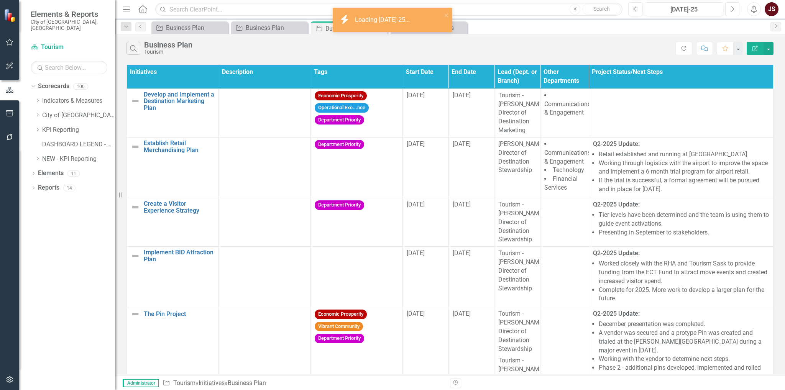
click at [732, 10] on icon "Next" at bounding box center [733, 9] width 4 height 7
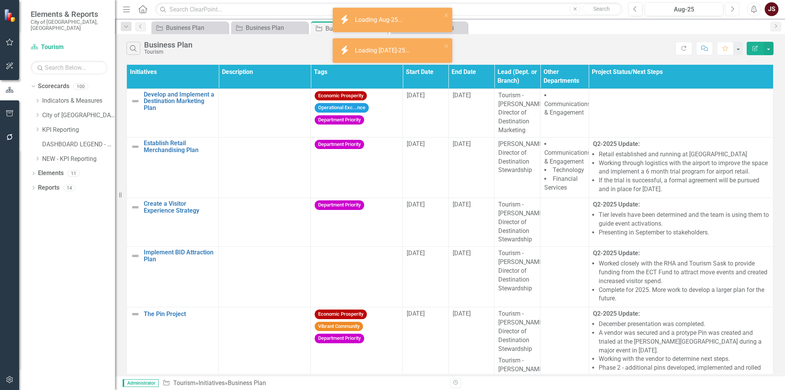
click at [732, 10] on icon "Next" at bounding box center [733, 9] width 4 height 7
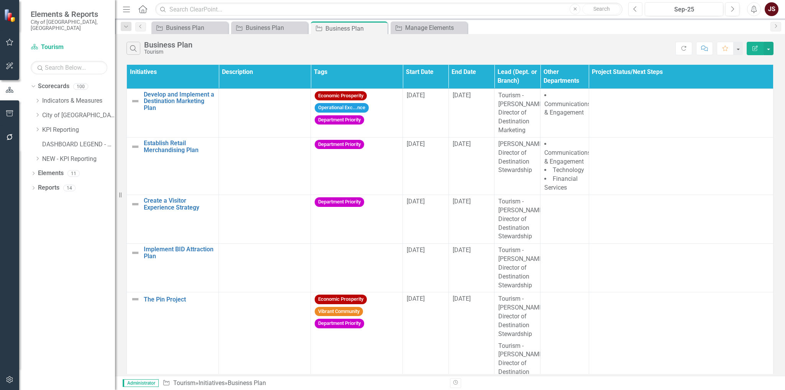
click at [638, 5] on button "Previous" at bounding box center [636, 9] width 14 height 14
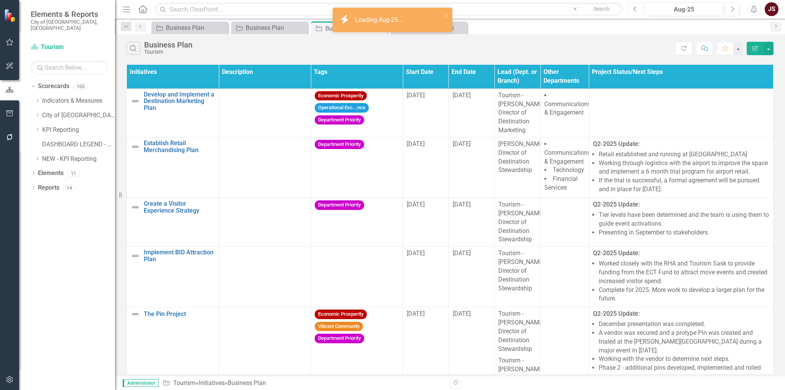
click at [638, 5] on button "Previous" at bounding box center [636, 9] width 14 height 14
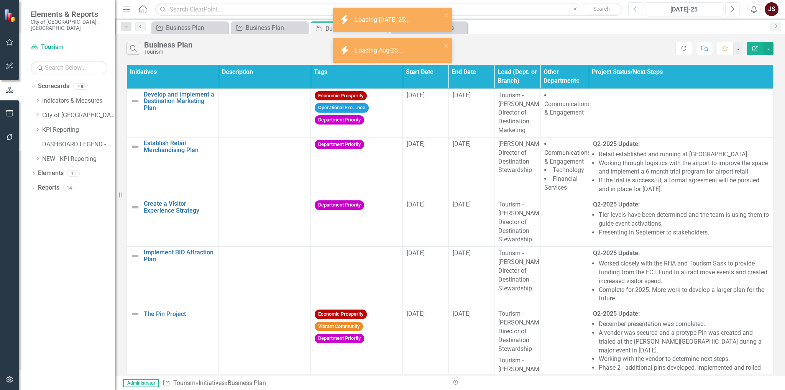
click at [638, 5] on button "Previous" at bounding box center [636, 9] width 14 height 14
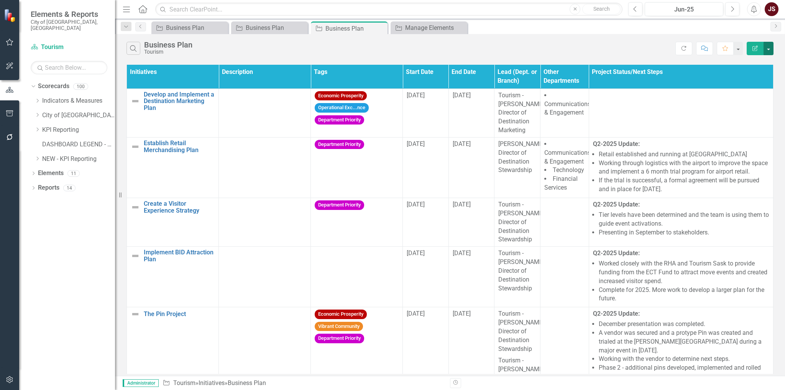
click at [767, 50] on button "button" at bounding box center [769, 48] width 10 height 13
click at [754, 61] on link "Edit Report Edit Report" at bounding box center [743, 62] width 61 height 14
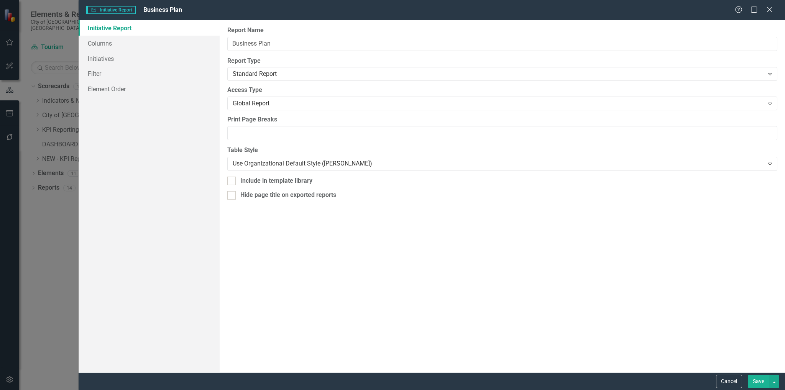
click at [714, 381] on div "Cancel Save" at bounding box center [746, 381] width 65 height 13
click at [722, 380] on button "Cancel" at bounding box center [729, 381] width 26 height 13
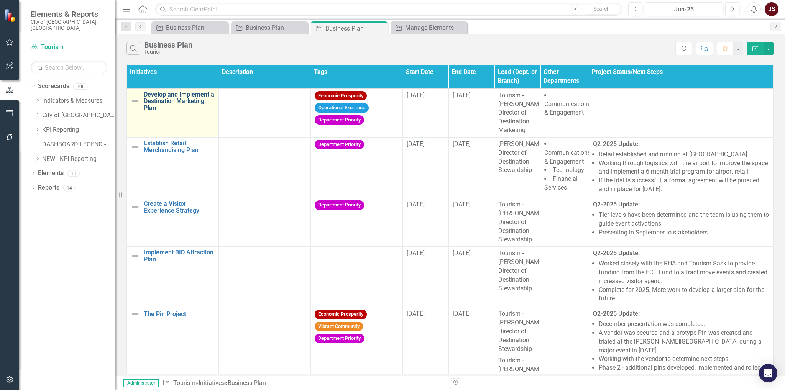
click at [184, 95] on link "Develop and Implement a Destination Marketing Plan" at bounding box center [179, 101] width 71 height 20
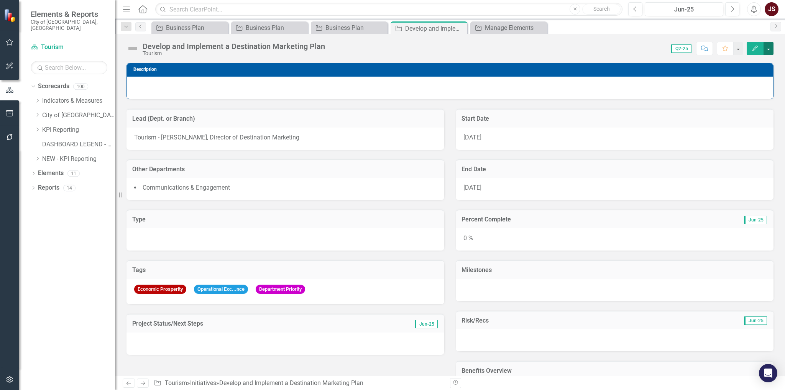
click at [772, 47] on button "button" at bounding box center [769, 48] width 10 height 13
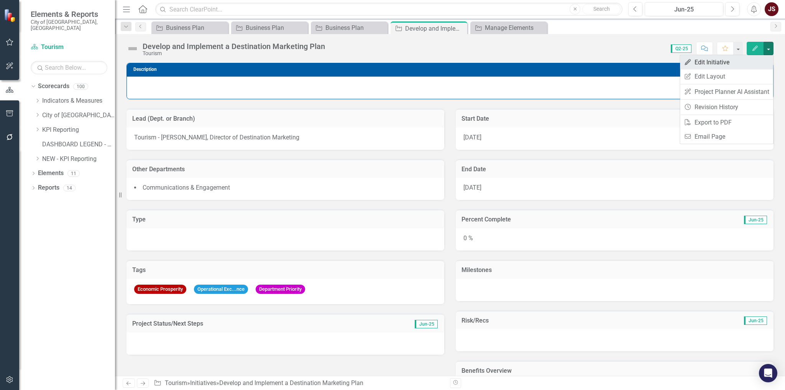
click at [739, 64] on link "Edit Edit Initiative" at bounding box center [726, 62] width 93 height 14
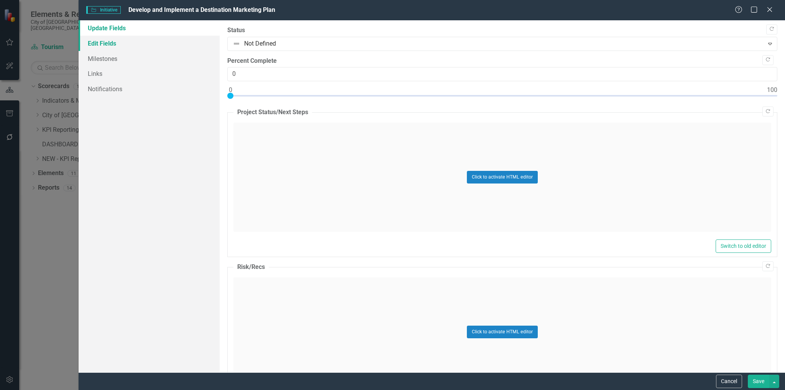
click at [100, 37] on link "Edit Fields" at bounding box center [150, 43] width 142 height 15
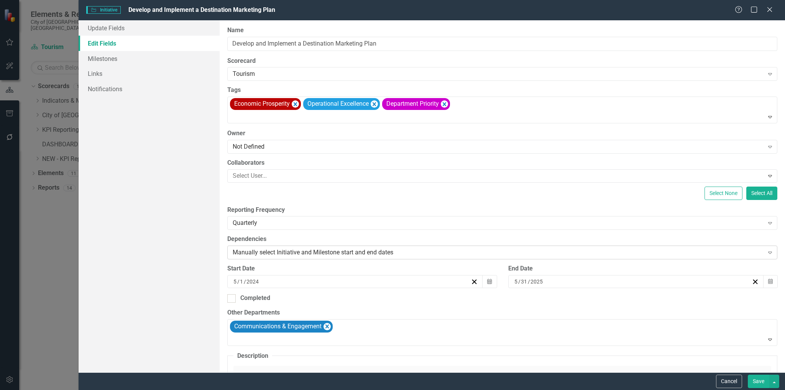
click at [332, 253] on div "Manually select Initiative and Milestone start and end dates" at bounding box center [498, 252] width 531 height 9
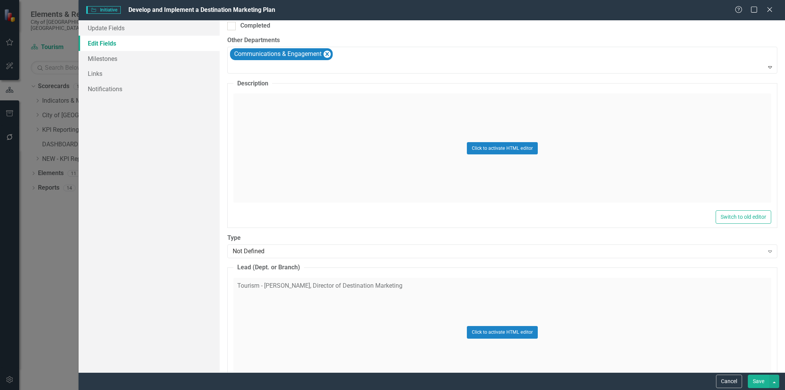
scroll to position [43, 0]
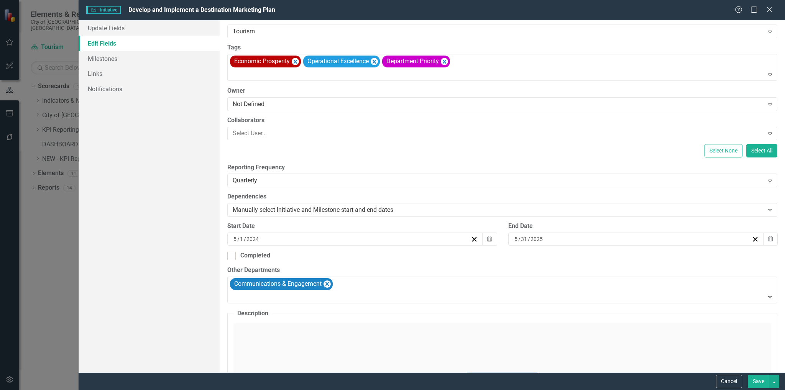
click at [765, 8] on div "Help Maximize Close" at bounding box center [756, 10] width 43 height 9
click at [766, 8] on icon "Close" at bounding box center [770, 9] width 10 height 7
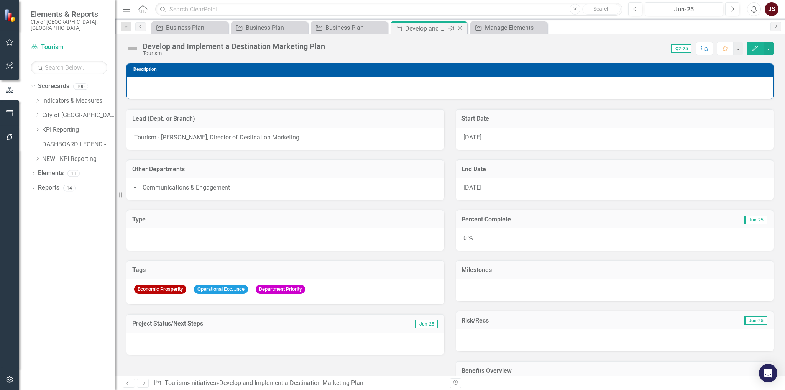
click at [461, 28] on icon "Close" at bounding box center [460, 28] width 8 height 6
